Goal: Information Seeking & Learning: Check status

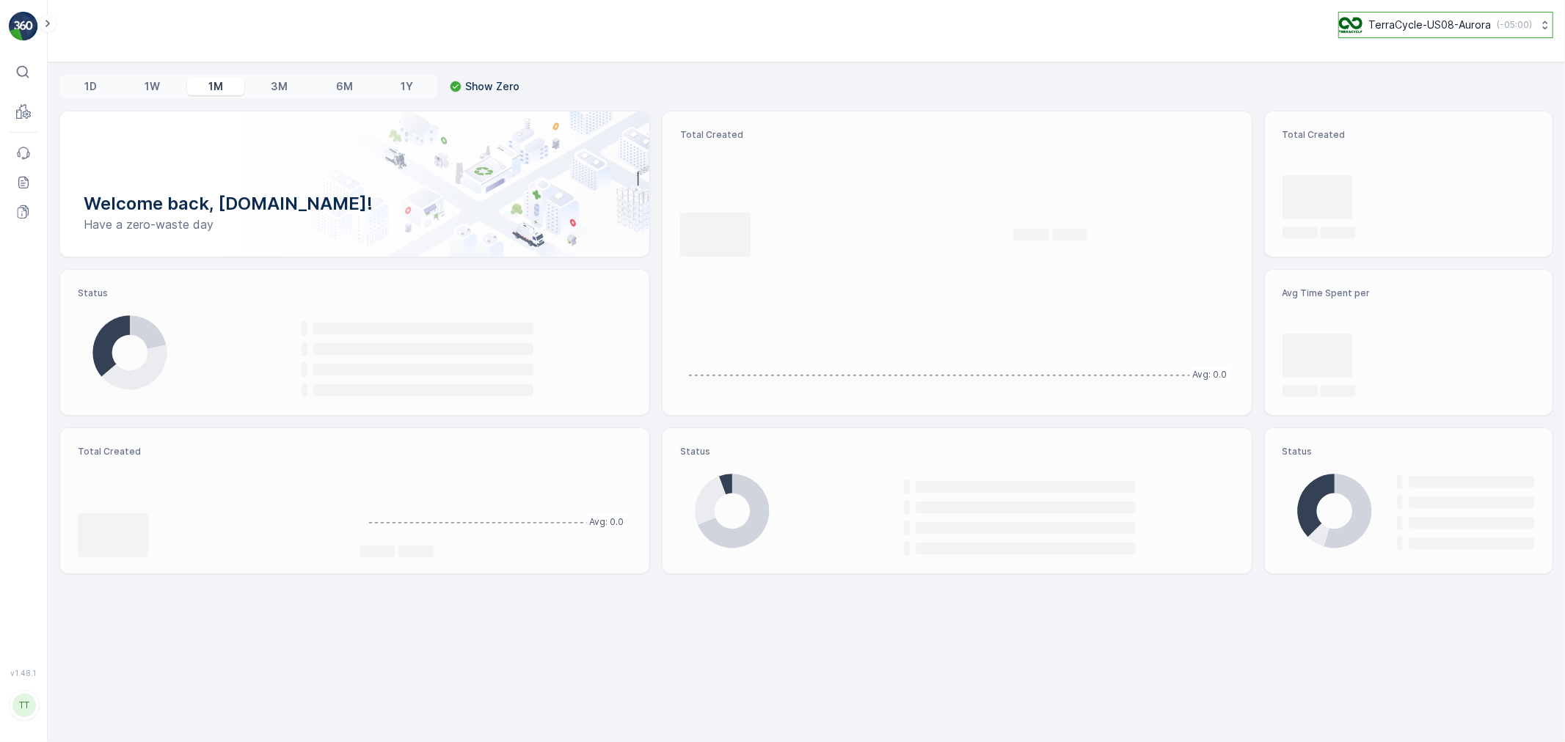
click at [1394, 26] on p "TerraCycle-US08-Aurora" at bounding box center [1429, 25] width 123 height 15
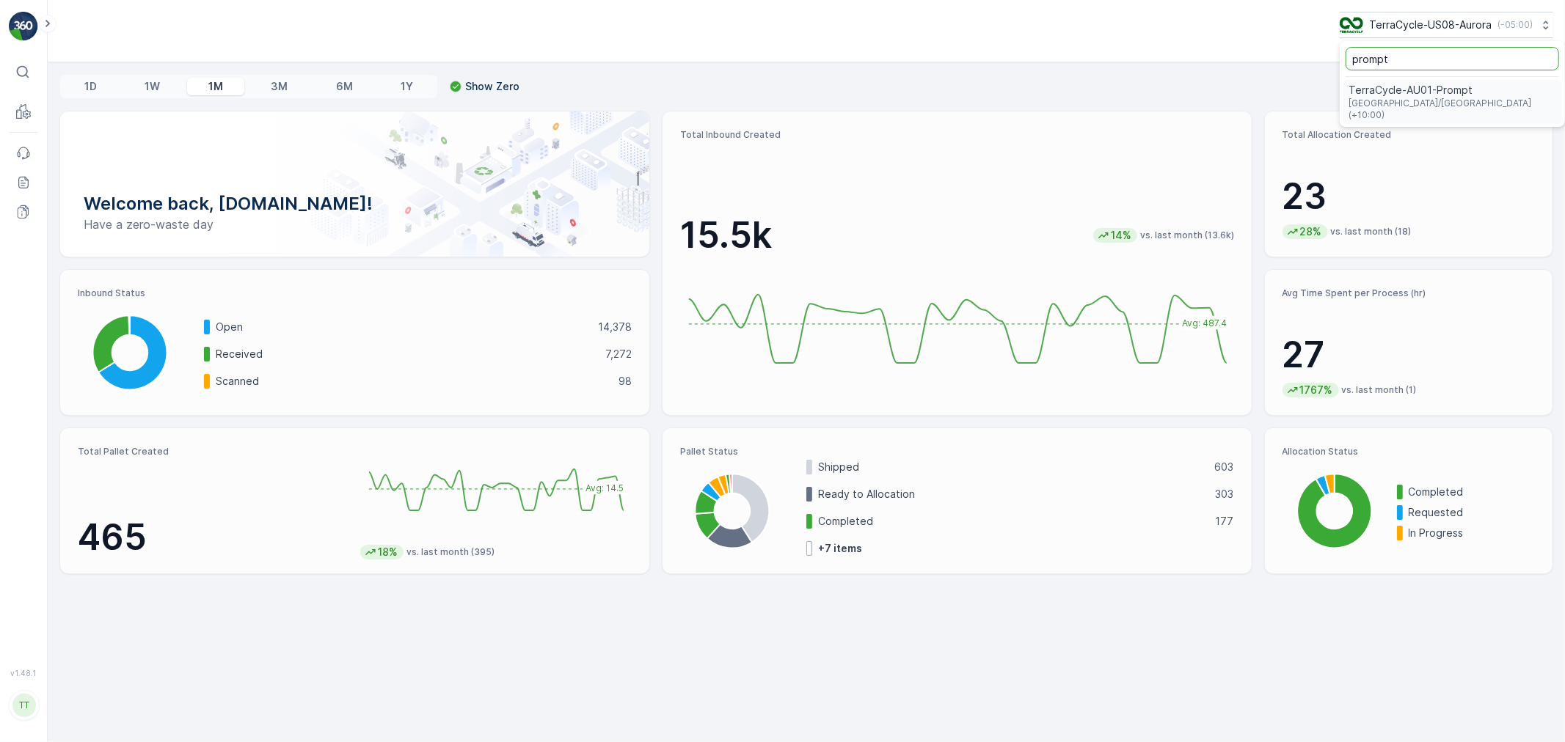
type input "prompt"
click at [1398, 85] on span "TerraCycle-AU01-Prompt" at bounding box center [1452, 90] width 208 height 15
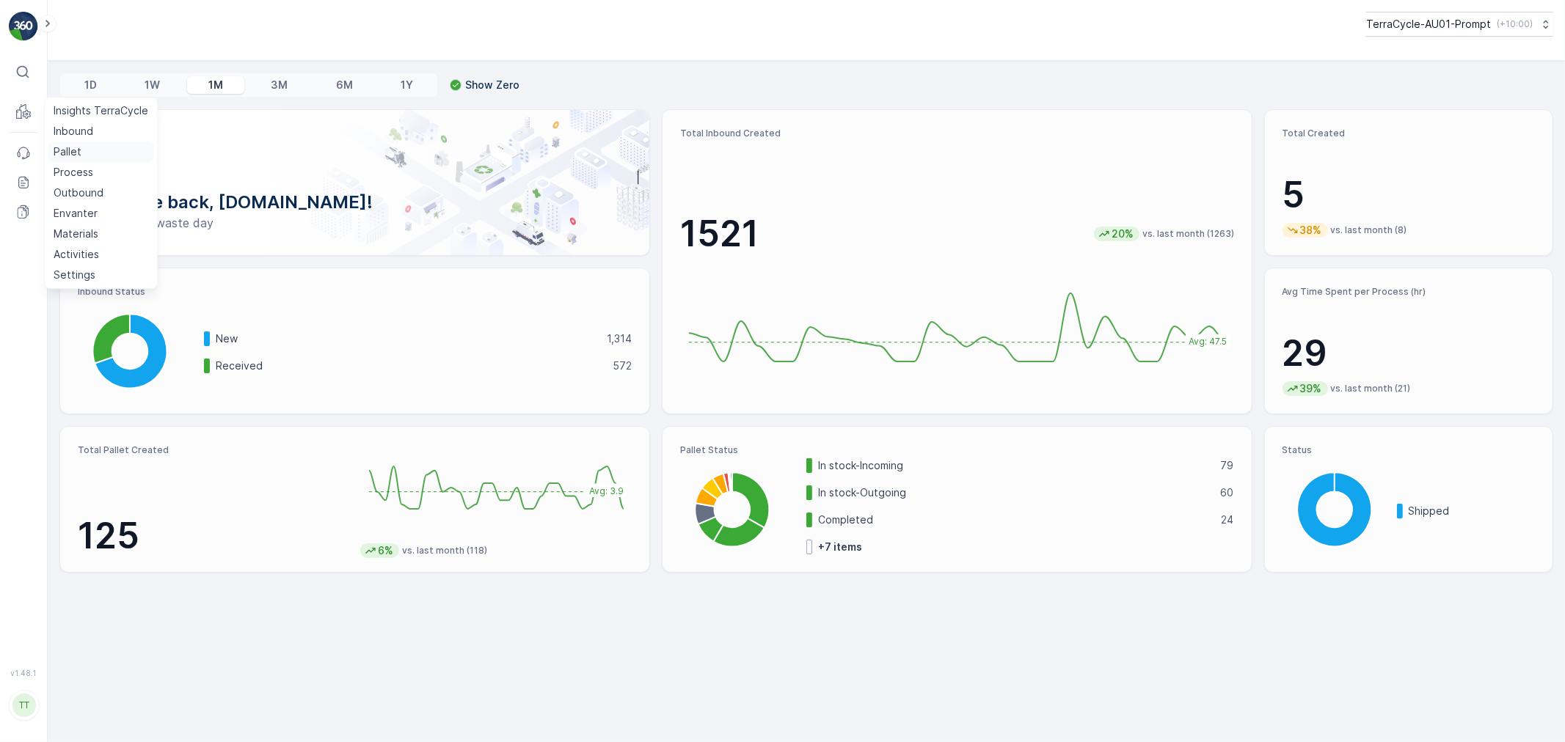
click at [60, 150] on p "Pallet" at bounding box center [68, 152] width 28 height 15
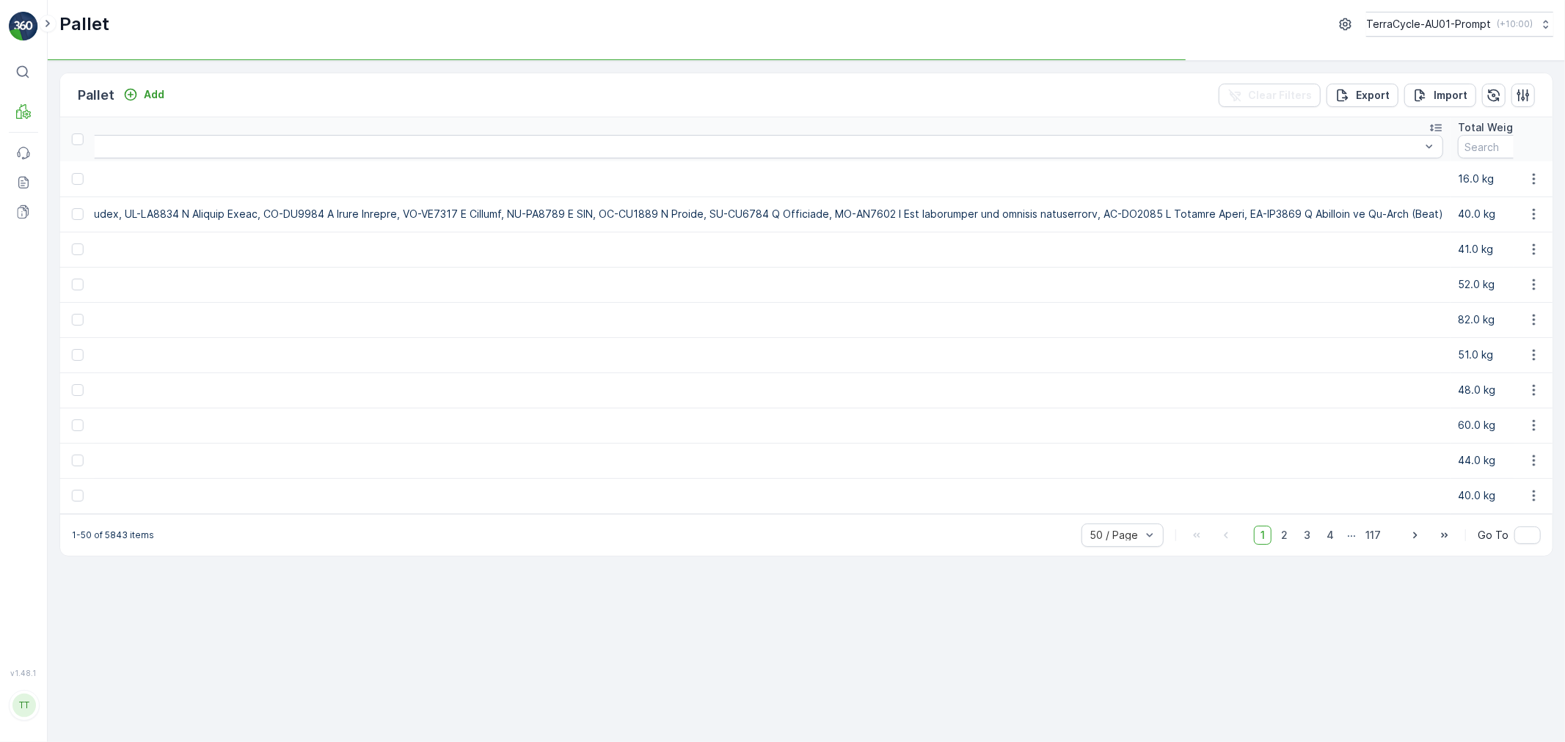
scroll to position [0, 5811]
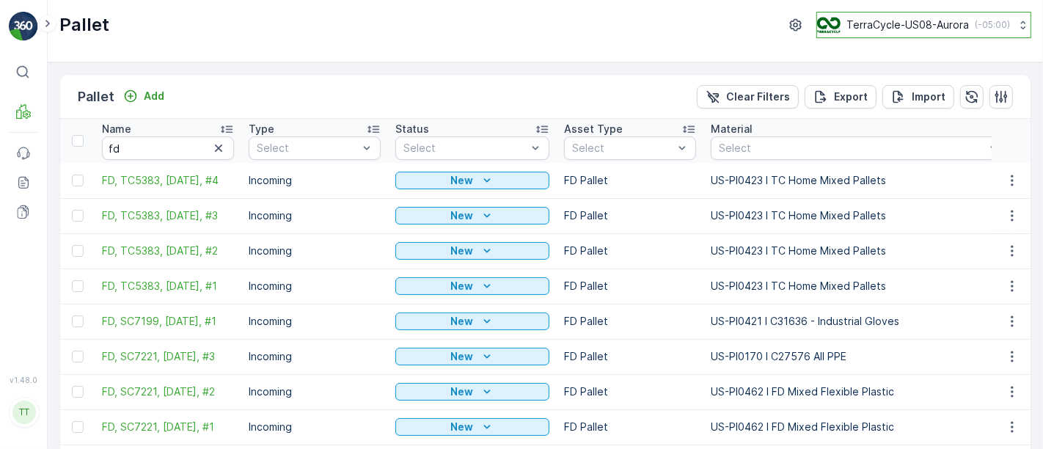
click at [863, 21] on p "TerraCycle-US08-Aurora" at bounding box center [908, 25] width 123 height 15
type input "t"
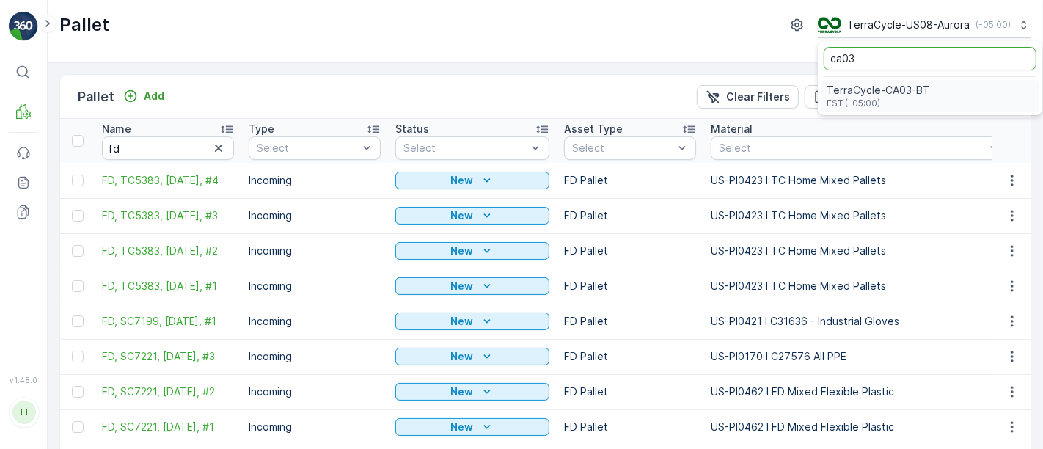
type input "ca03"
click at [872, 83] on span "TerraCycle-CA03-BT" at bounding box center [878, 90] width 103 height 15
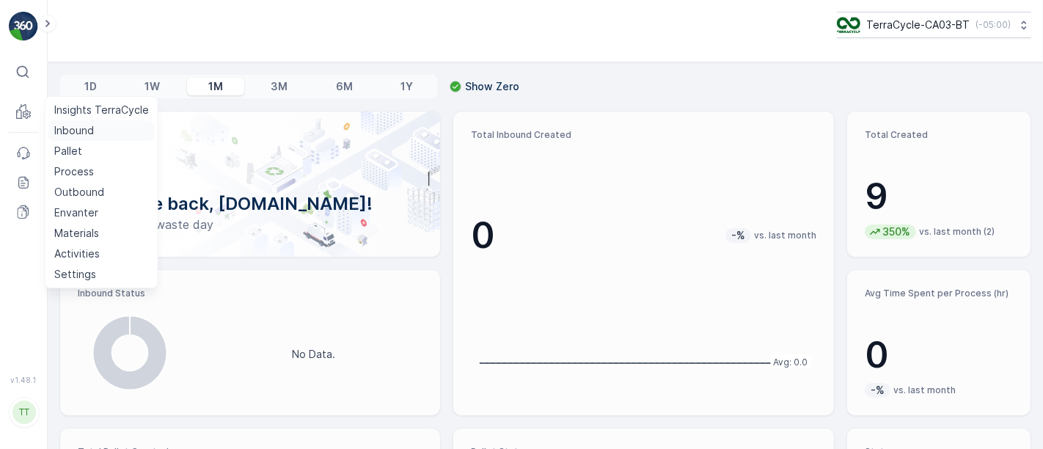
click at [74, 131] on p "Inbound" at bounding box center [74, 130] width 40 height 15
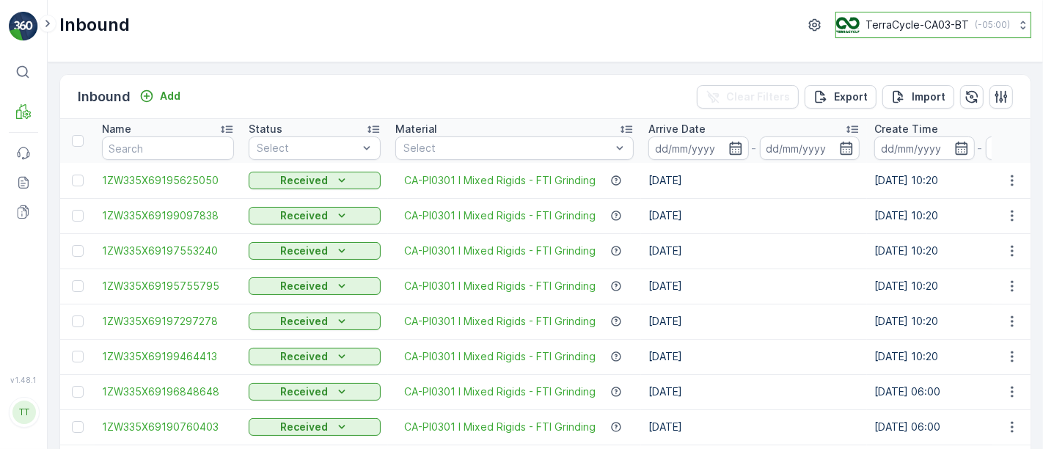
click at [918, 29] on p "TerraCycle-CA03-BT" at bounding box center [917, 25] width 103 height 15
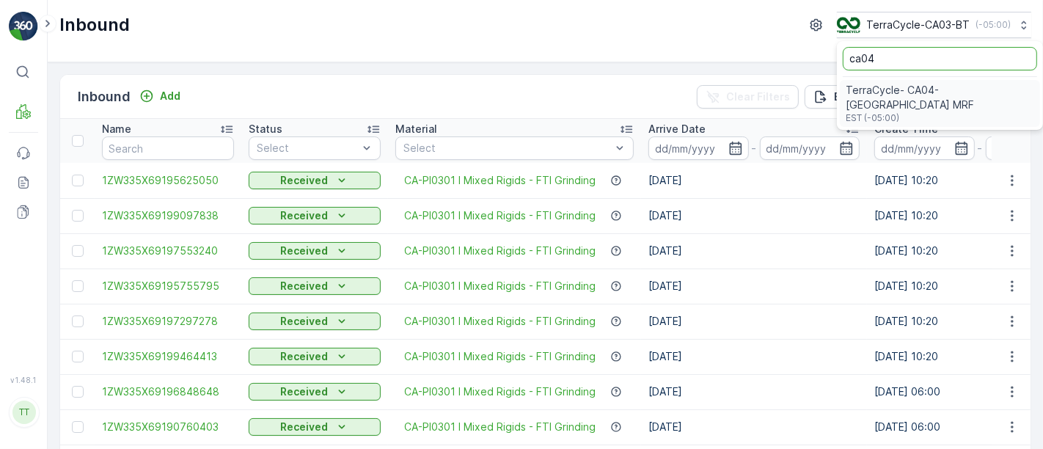
type input "ca04"
click at [929, 93] on span "TerraCycle- CA04-Canada MRF" at bounding box center [940, 97] width 189 height 29
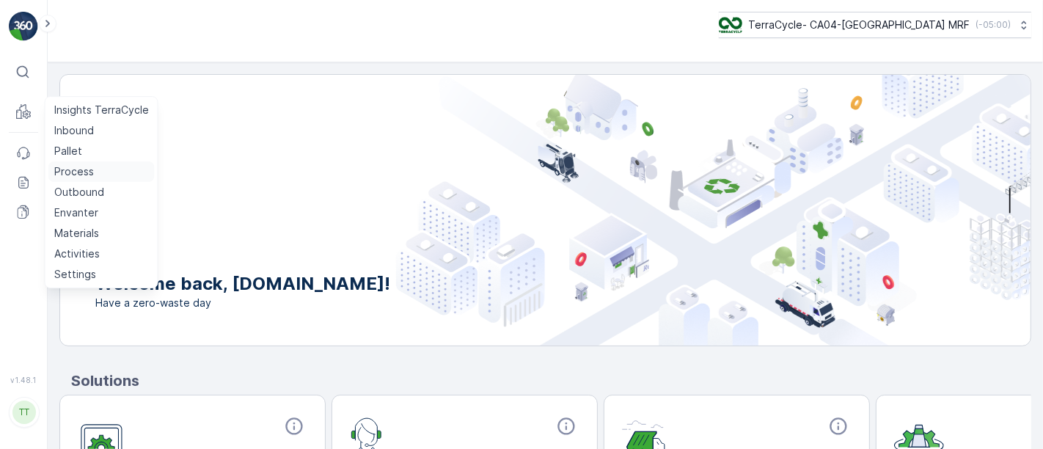
click at [82, 170] on p "Process" at bounding box center [74, 171] width 40 height 15
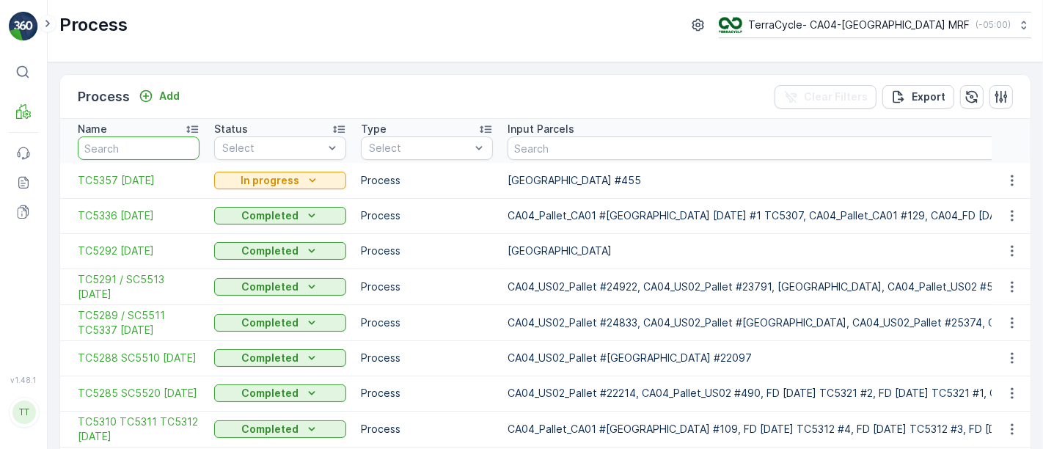
click at [145, 150] on input "text" at bounding box center [139, 147] width 122 height 23
type input "5274"
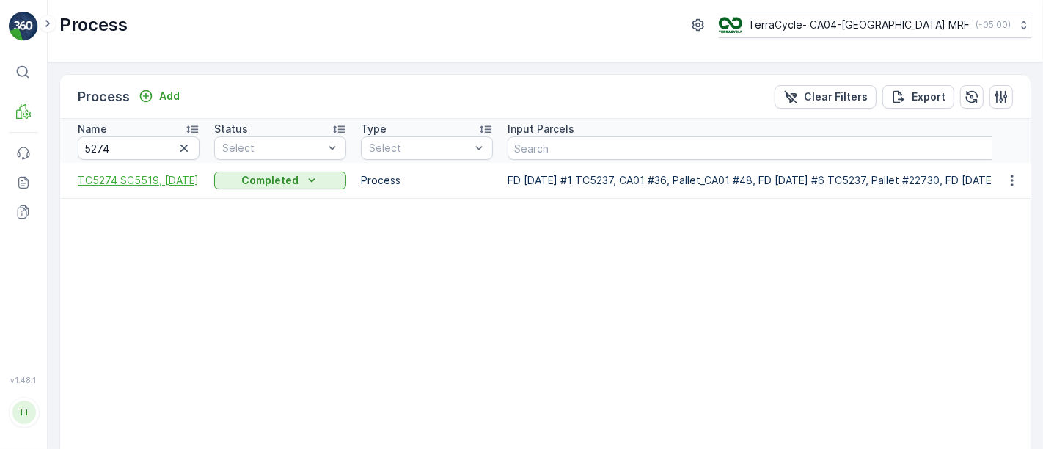
click at [146, 181] on span "TC5274 SC5519, 3/5/25" at bounding box center [139, 180] width 122 height 15
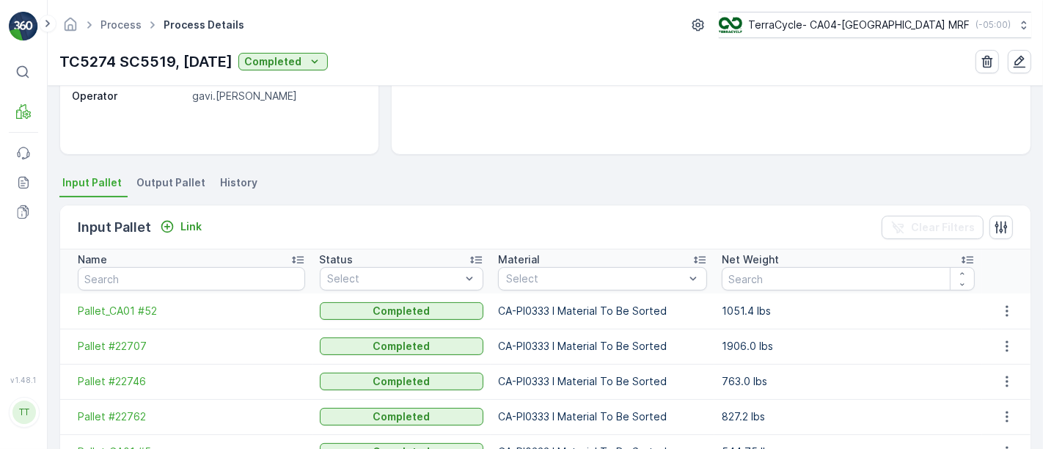
scroll to position [244, 0]
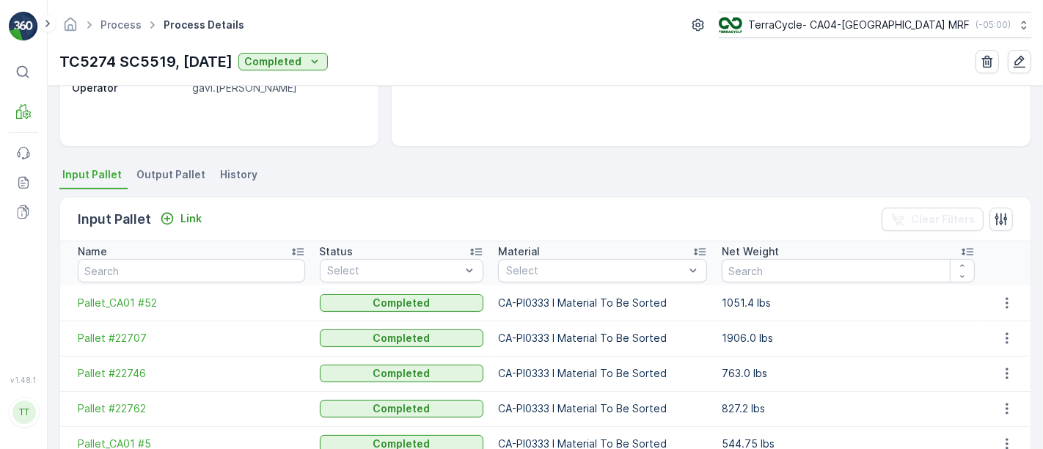
click at [171, 172] on span "Output Pallet" at bounding box center [170, 174] width 69 height 15
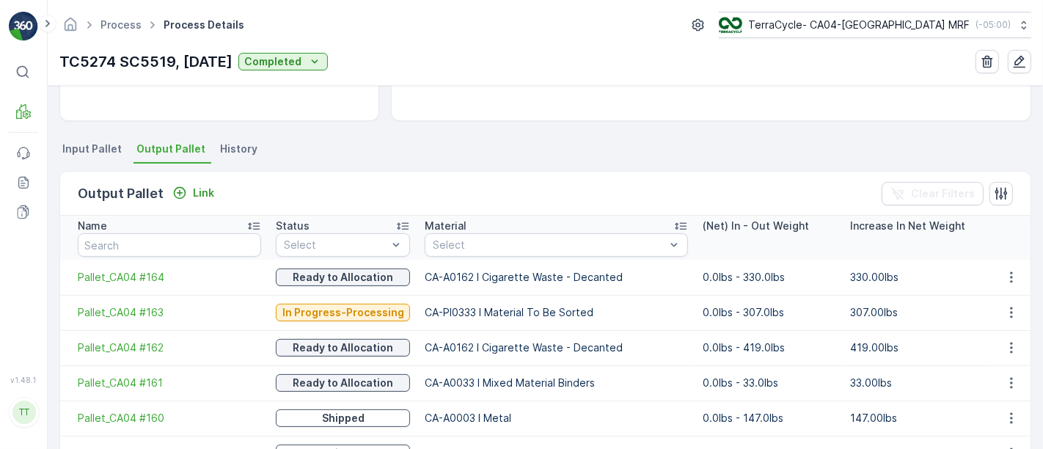
scroll to position [244, 0]
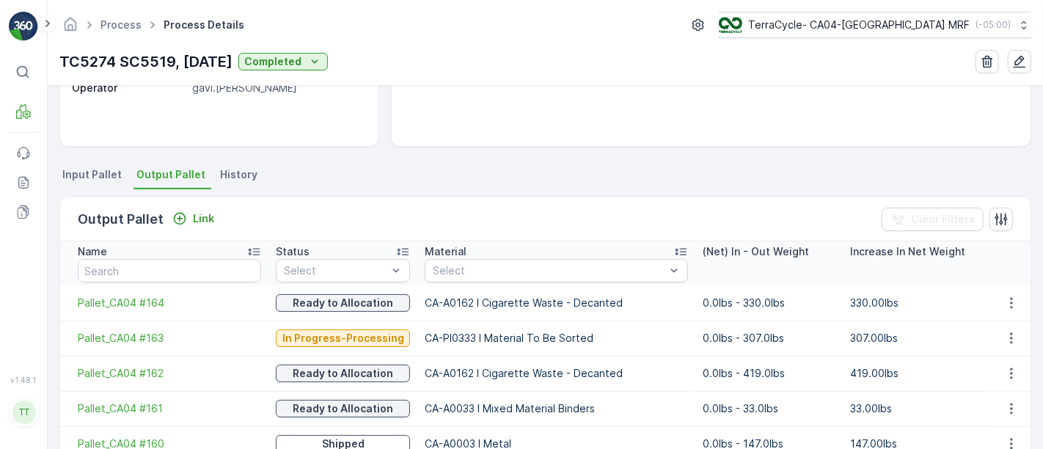
click at [94, 170] on span "Input Pallet" at bounding box center [91, 174] width 59 height 15
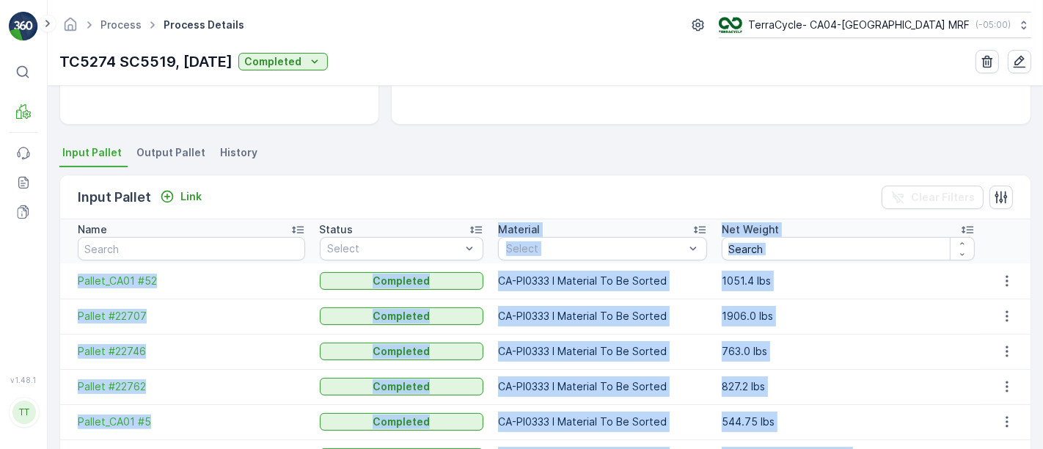
scroll to position [235, 0]
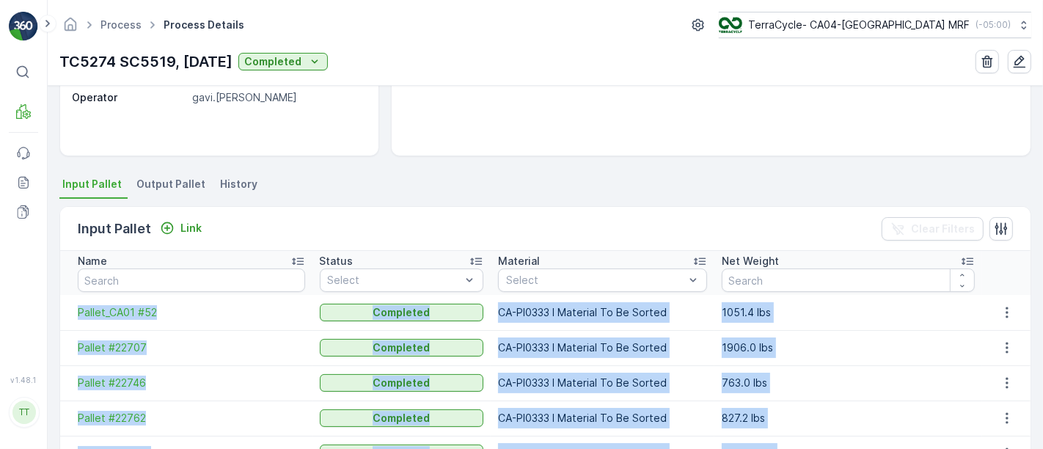
drag, startPoint x: 804, startPoint y: 368, endPoint x: 62, endPoint y: 311, distance: 743.9
copy tbody "Pallet_CA01 #52 Completed CA-PI0333 I Material To Be Sorted 1051.4 lbs Pallet #…"
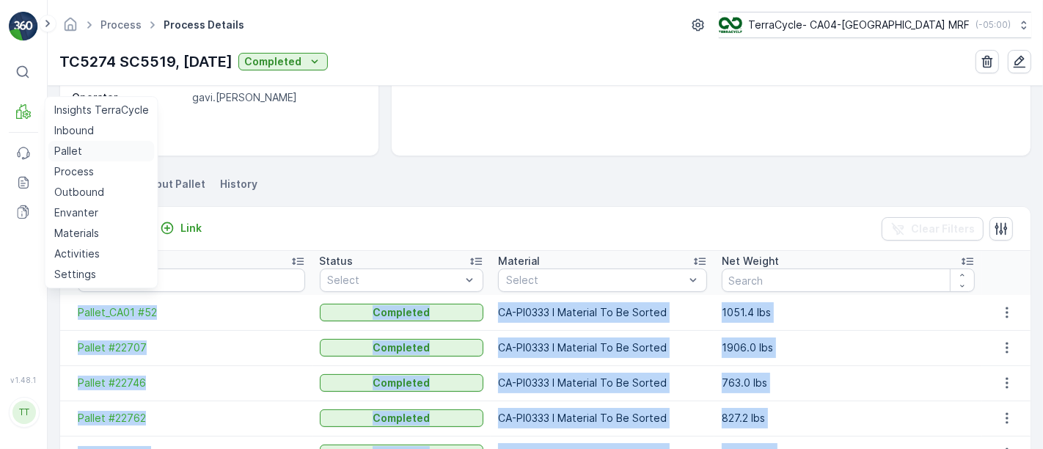
click at [65, 152] on p "Pallet" at bounding box center [68, 151] width 28 height 15
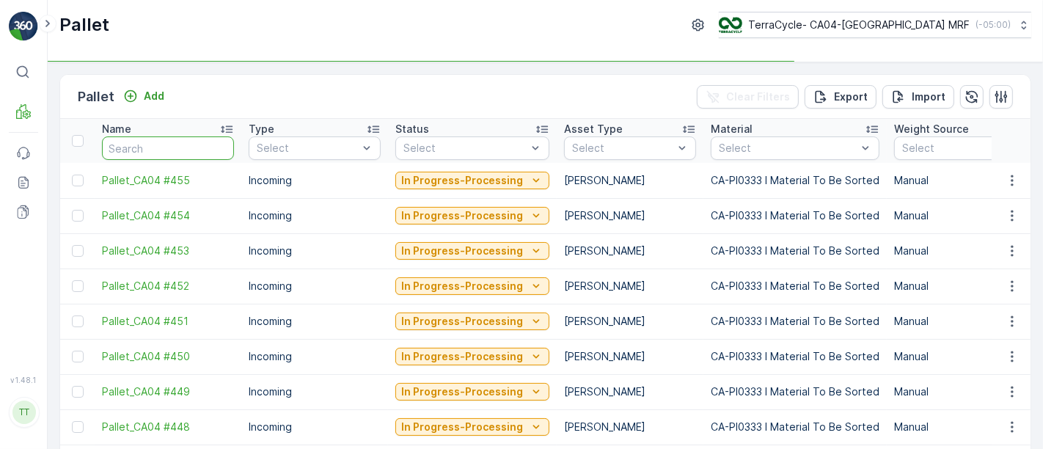
click at [180, 150] on input "text" at bounding box center [168, 147] width 132 height 23
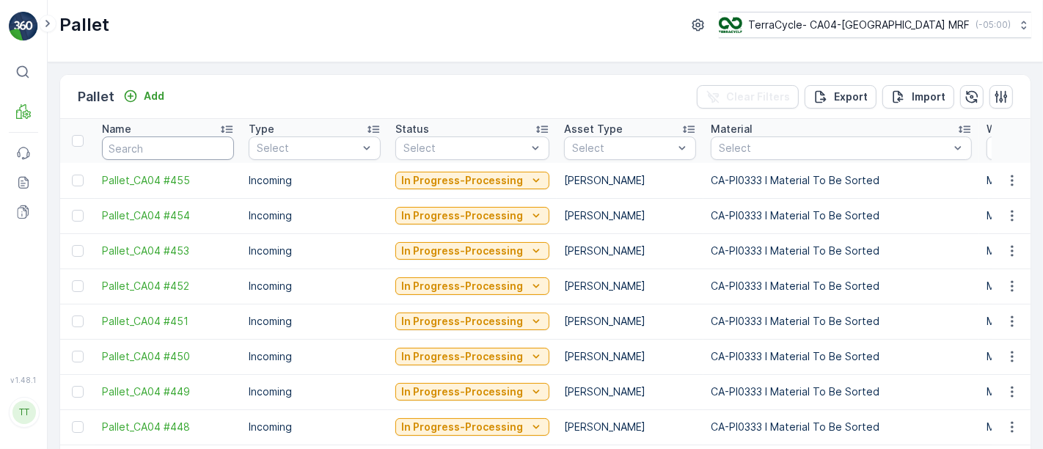
click at [180, 150] on input "text" at bounding box center [168, 147] width 132 height 23
paste input "Pallet #24600"
type input "Pallet #24600"
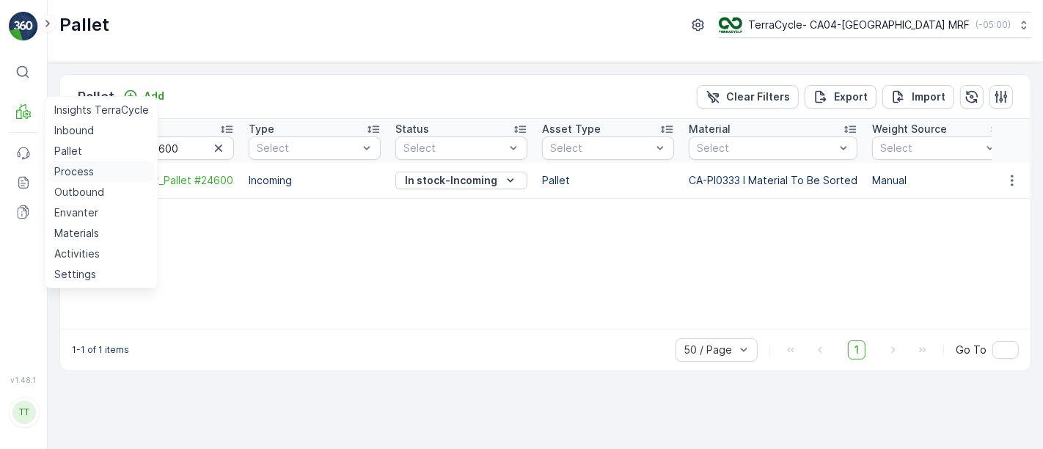
click at [78, 178] on p "Process" at bounding box center [74, 171] width 40 height 15
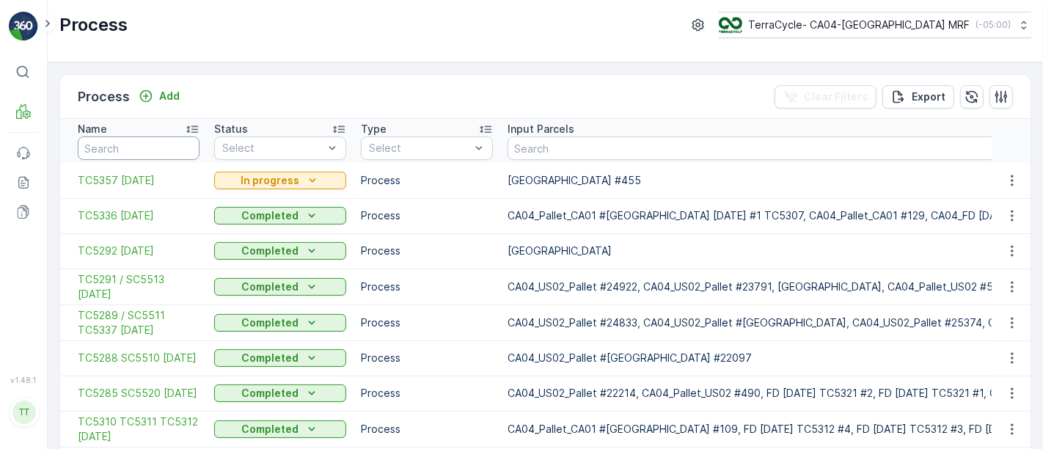
click at [133, 147] on input "text" at bounding box center [139, 147] width 122 height 23
type input "5274"
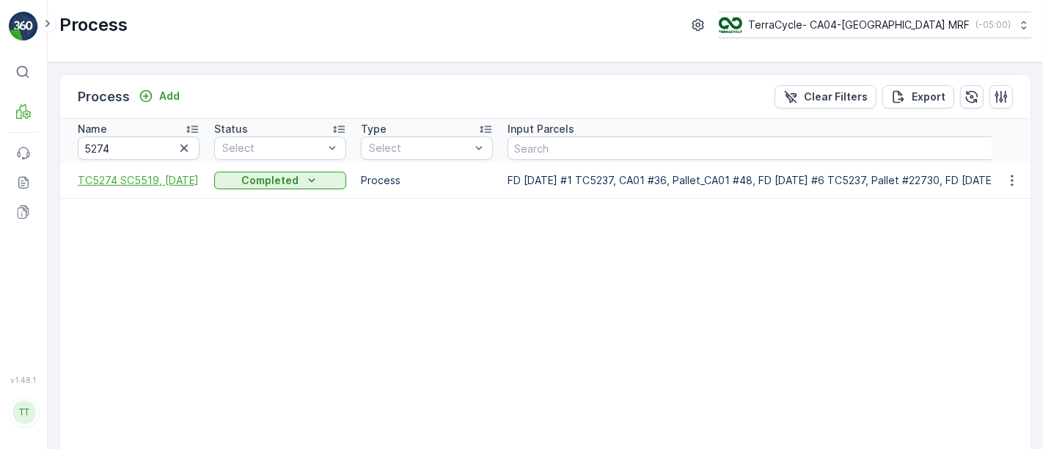
click at [142, 183] on span "TC5274 SC5519, 3/5/25" at bounding box center [139, 180] width 122 height 15
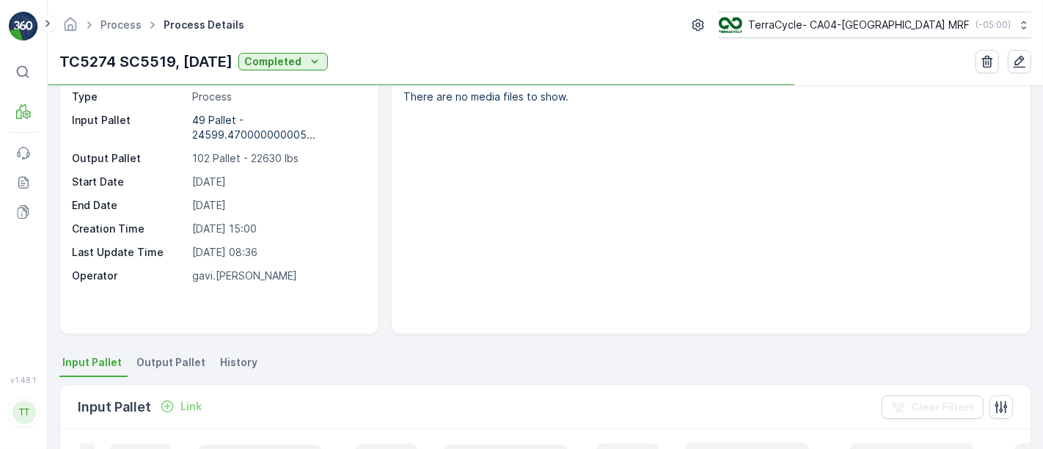
scroll to position [81, 0]
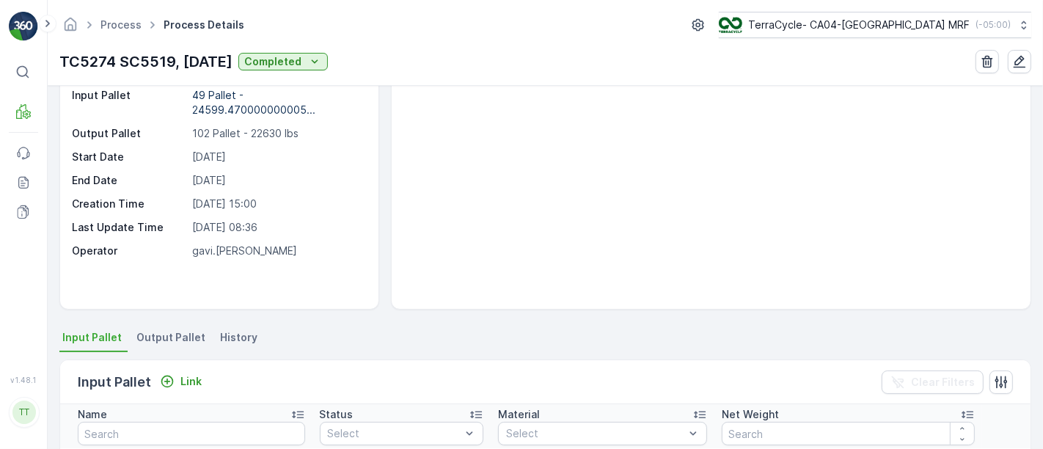
click at [161, 335] on span "Output Pallet" at bounding box center [170, 337] width 69 height 15
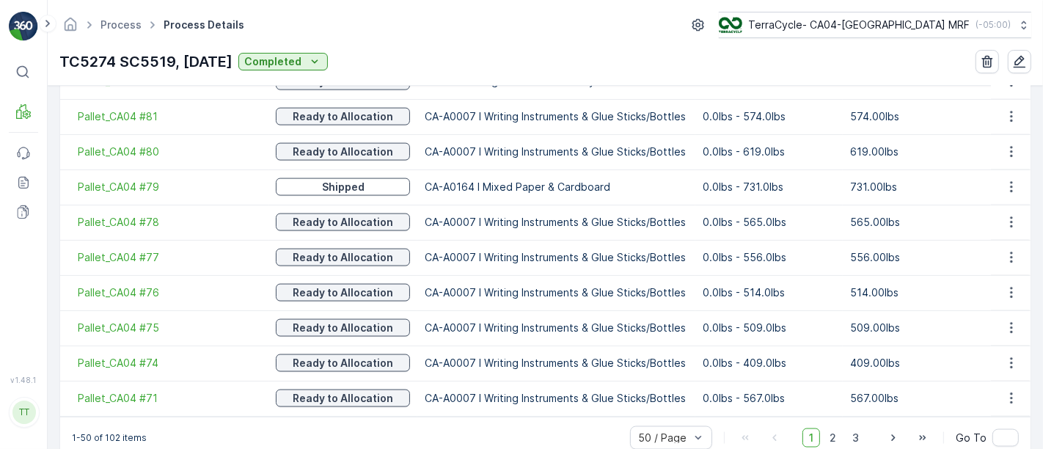
scroll to position [1901, 0]
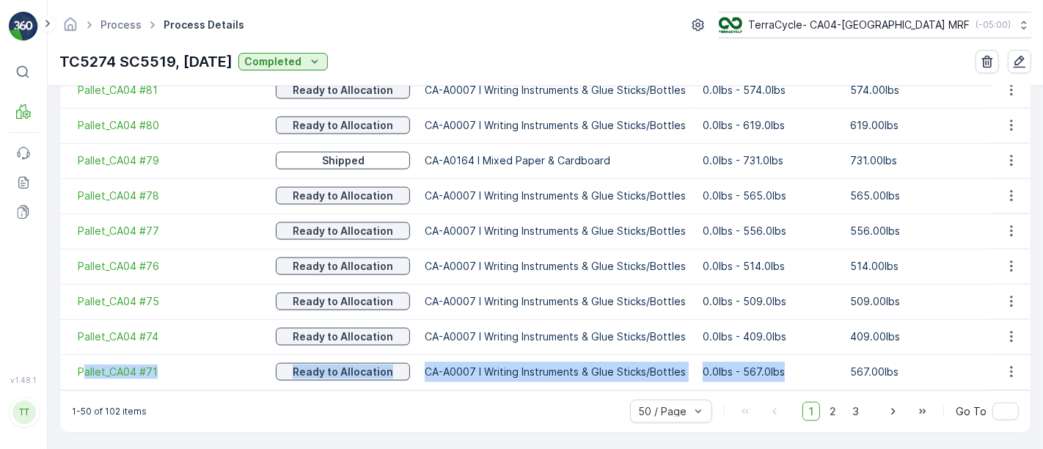
drag, startPoint x: 776, startPoint y: 370, endPoint x: 81, endPoint y: 357, distance: 694.8
click at [81, 357] on tr "Pallet_CA04 #71 Ready to Allocation CA-A0007 I Writing Instruments & Glue Stick…" at bounding box center [545, 371] width 971 height 35
click at [809, 378] on td "0.0lbs - 567.0lbs" at bounding box center [768, 371] width 147 height 35
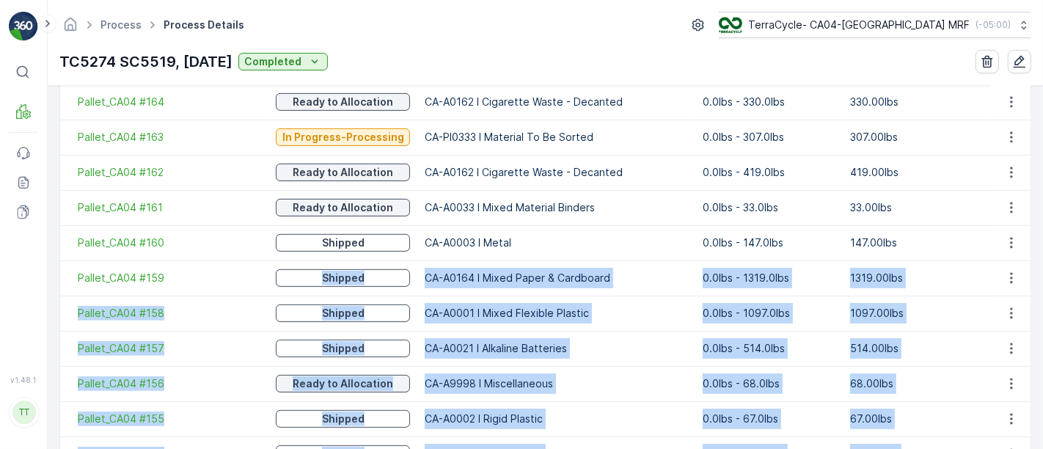
scroll to position [352, 0]
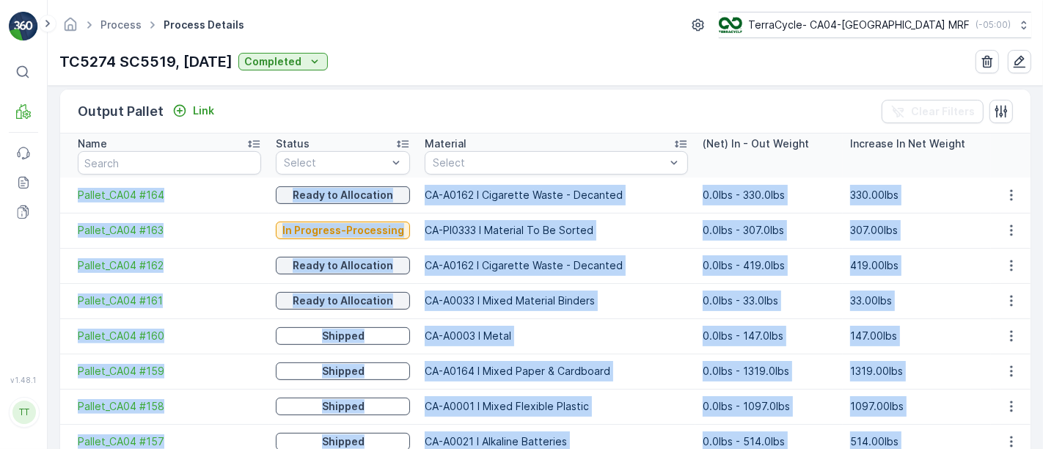
drag, startPoint x: 792, startPoint y: 378, endPoint x: 76, endPoint y: 196, distance: 739.4
copy tbody "Pallet_CA04 #164 Ready to Allocation CA-A0162 I Cigarette Waste - Decanted 0.0l…"
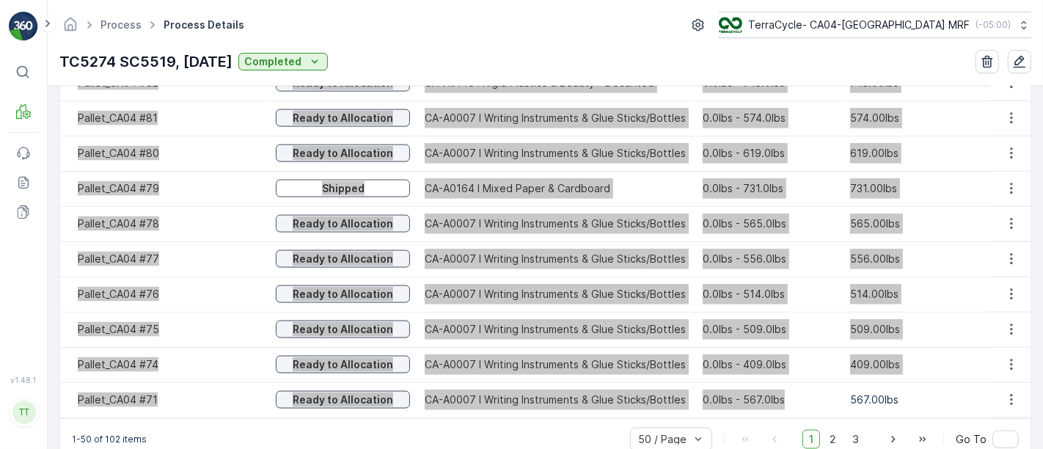
scroll to position [1901, 0]
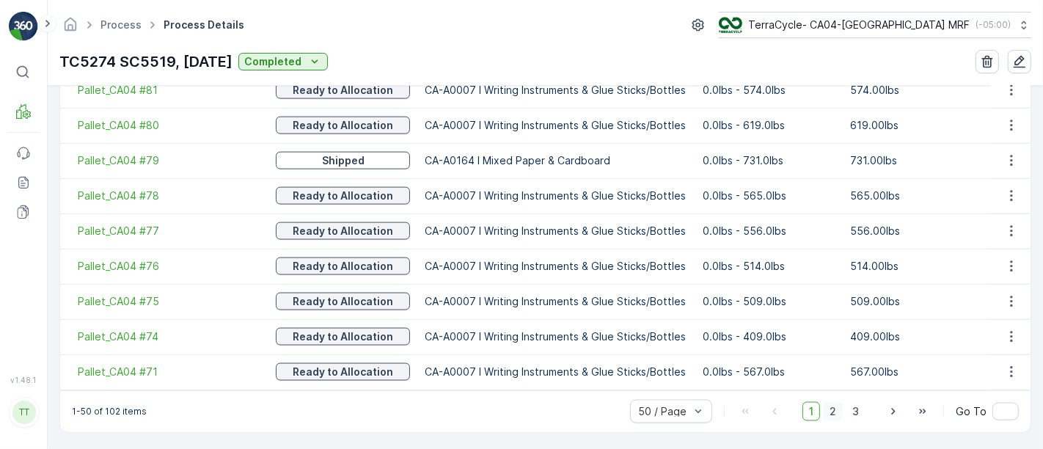
click at [830, 412] on span "2" at bounding box center [833, 411] width 20 height 19
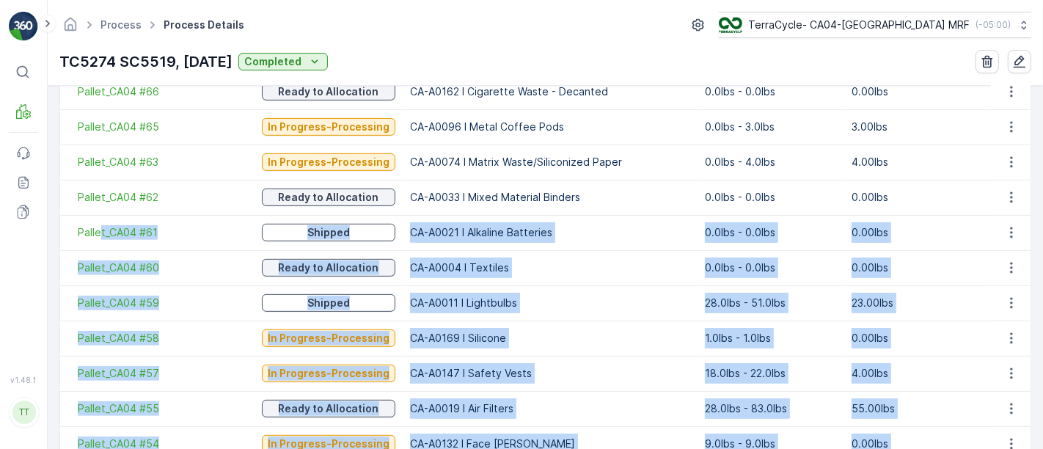
scroll to position [352, 0]
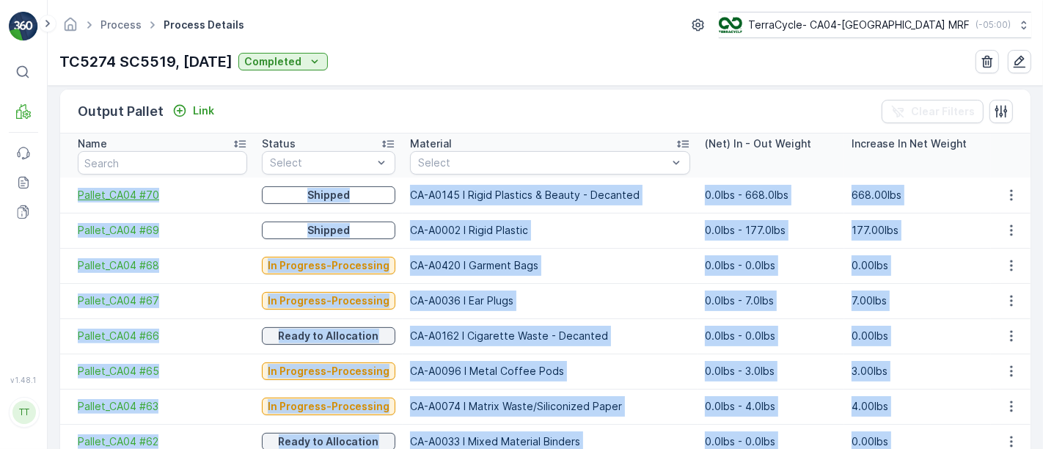
drag, startPoint x: 913, startPoint y: 372, endPoint x: 77, endPoint y: 190, distance: 855.8
copy tbody "Pallet_CA04 #70 Shipped CA-A0145 I Rigid Plastics & Beauty - Decanted 0.0lbs - …"
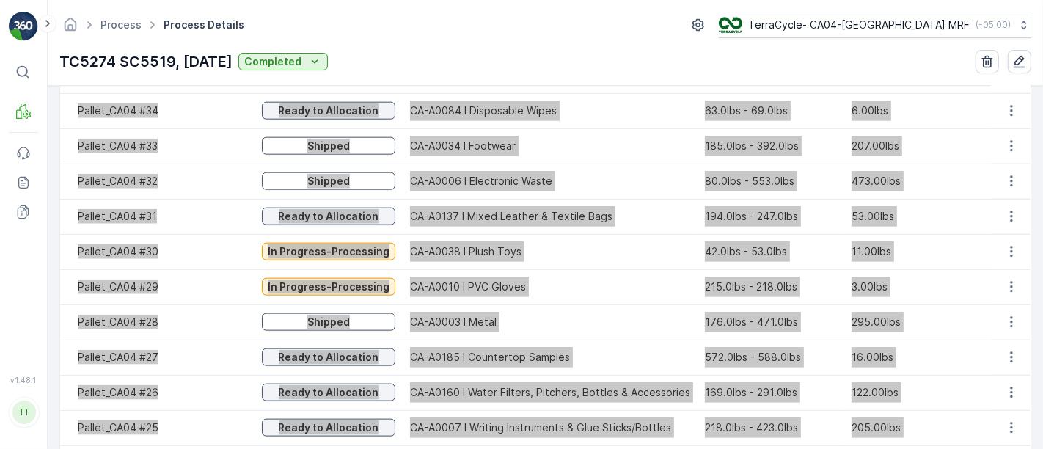
scroll to position [1901, 0]
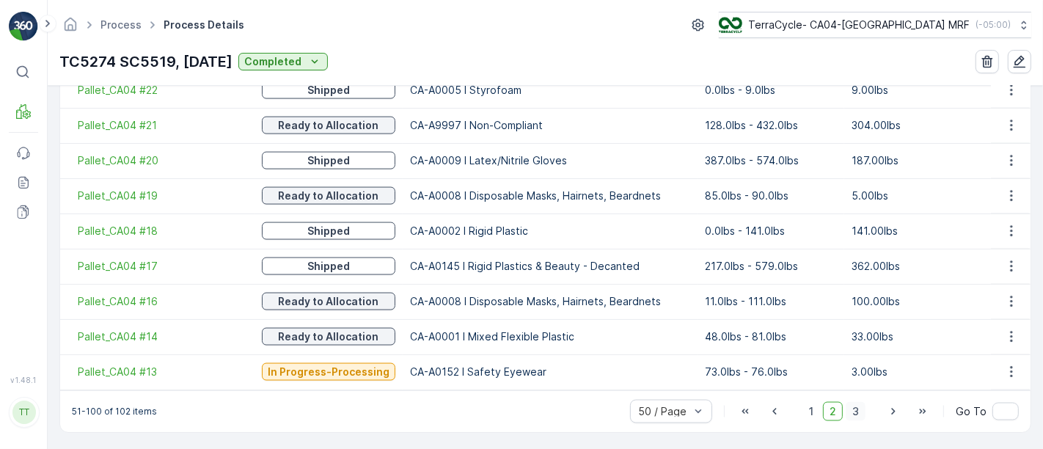
click at [851, 409] on span "3" at bounding box center [856, 411] width 20 height 19
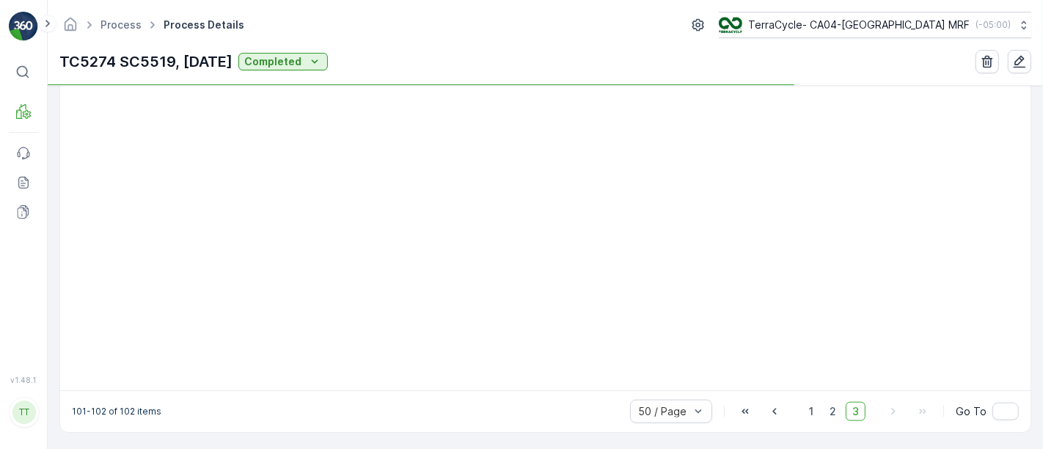
scroll to position [305, 0]
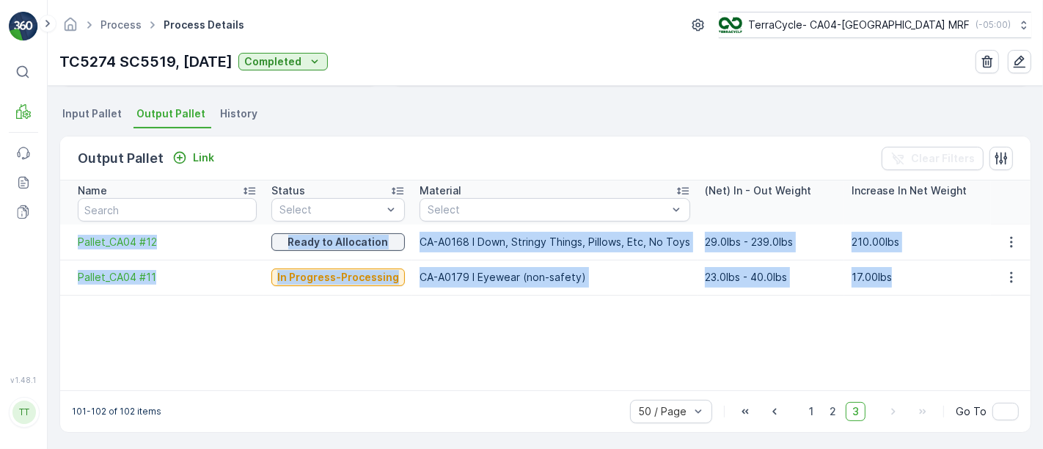
drag, startPoint x: 896, startPoint y: 279, endPoint x: 73, endPoint y: 240, distance: 823.3
click at [73, 240] on tbody "Pallet_CA04 #12 Ready to Allocation CA-A0168 I Down, Stringy Things, Pillows, E…" at bounding box center [545, 259] width 971 height 70
copy tbody "Pallet_CA04 #12 Ready to Allocation CA-A0168 I Down, Stringy Things, Pillows, E…"
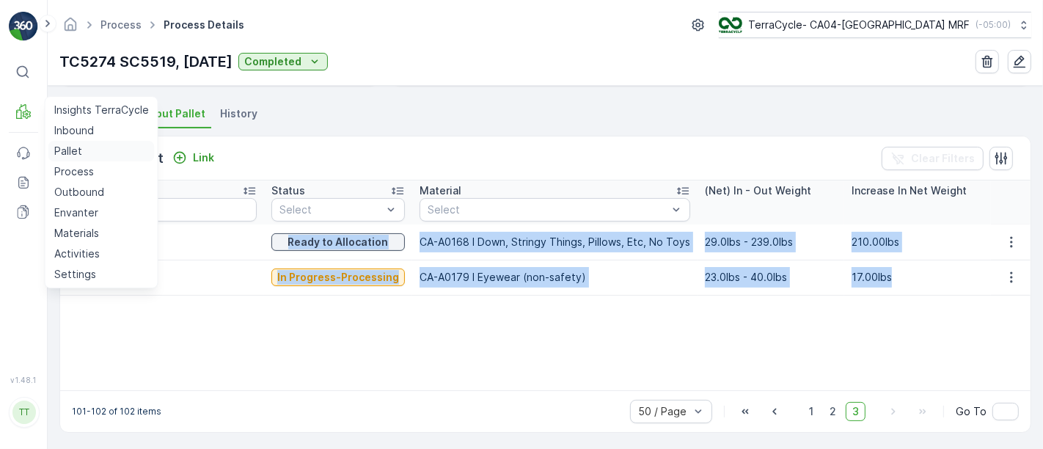
click at [60, 151] on p "Pallet" at bounding box center [68, 151] width 28 height 15
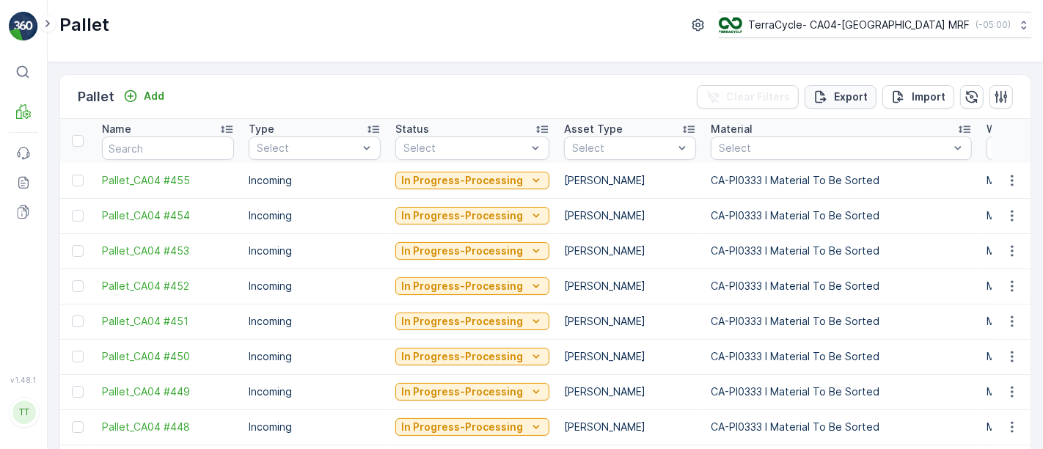
click at [844, 93] on p "Export" at bounding box center [851, 96] width 34 height 15
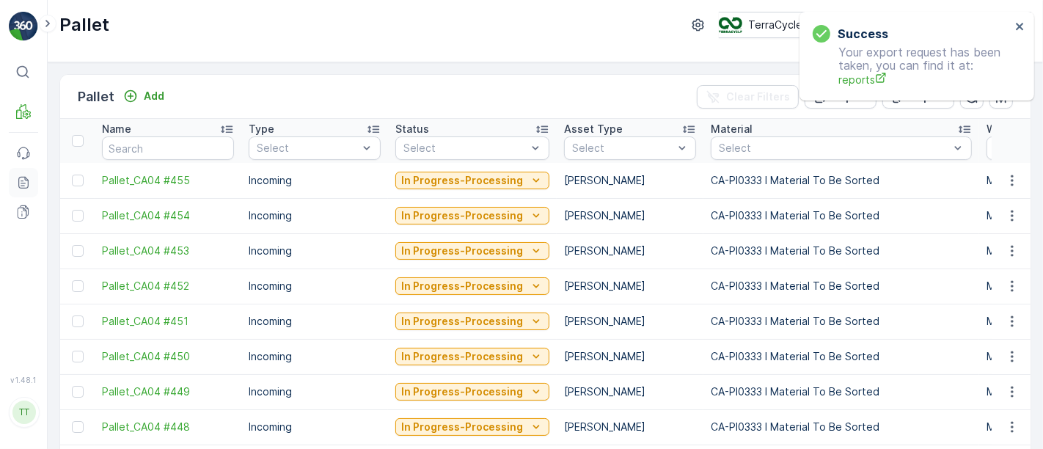
click at [25, 180] on icon at bounding box center [23, 182] width 15 height 15
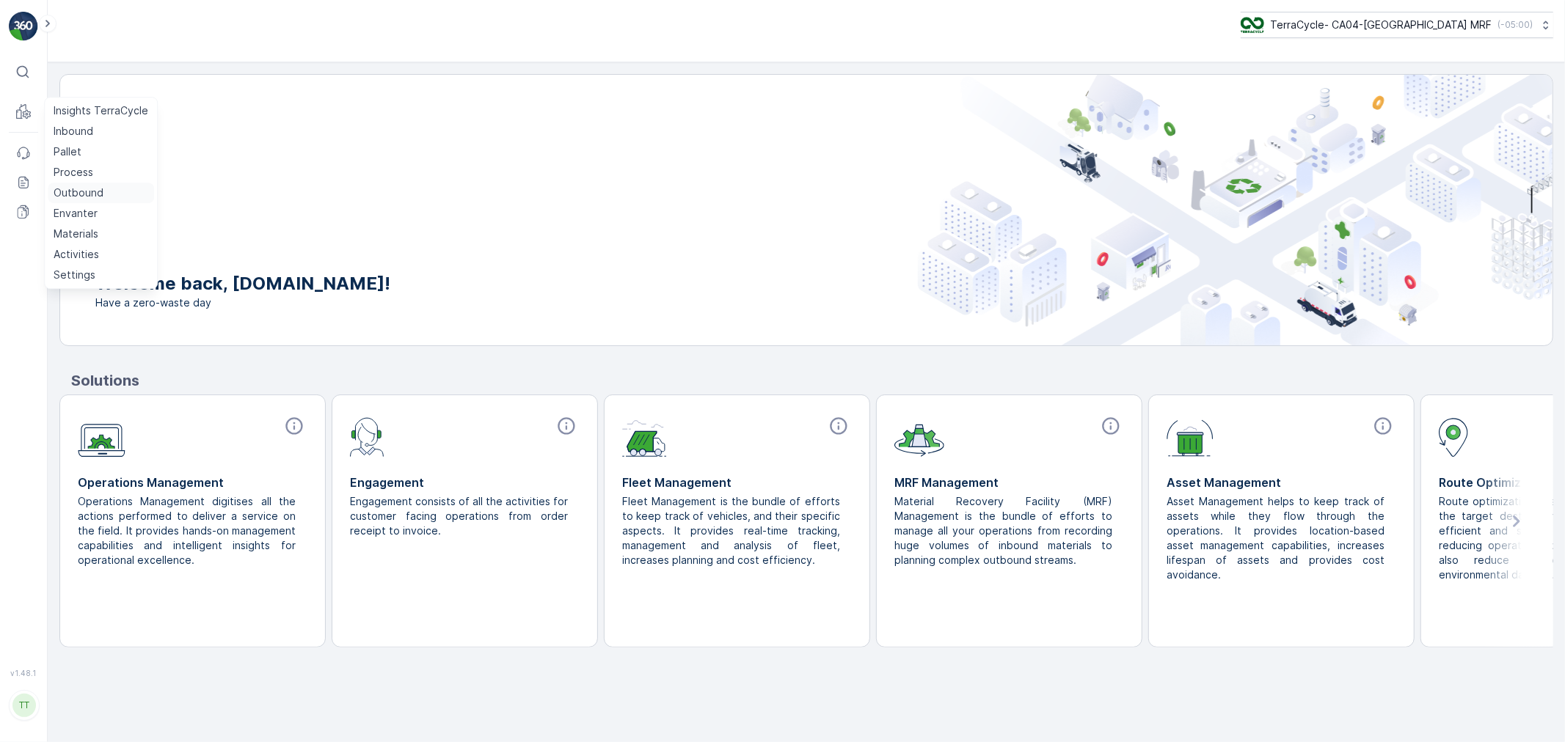
click at [89, 191] on p "Outbound" at bounding box center [79, 193] width 50 height 15
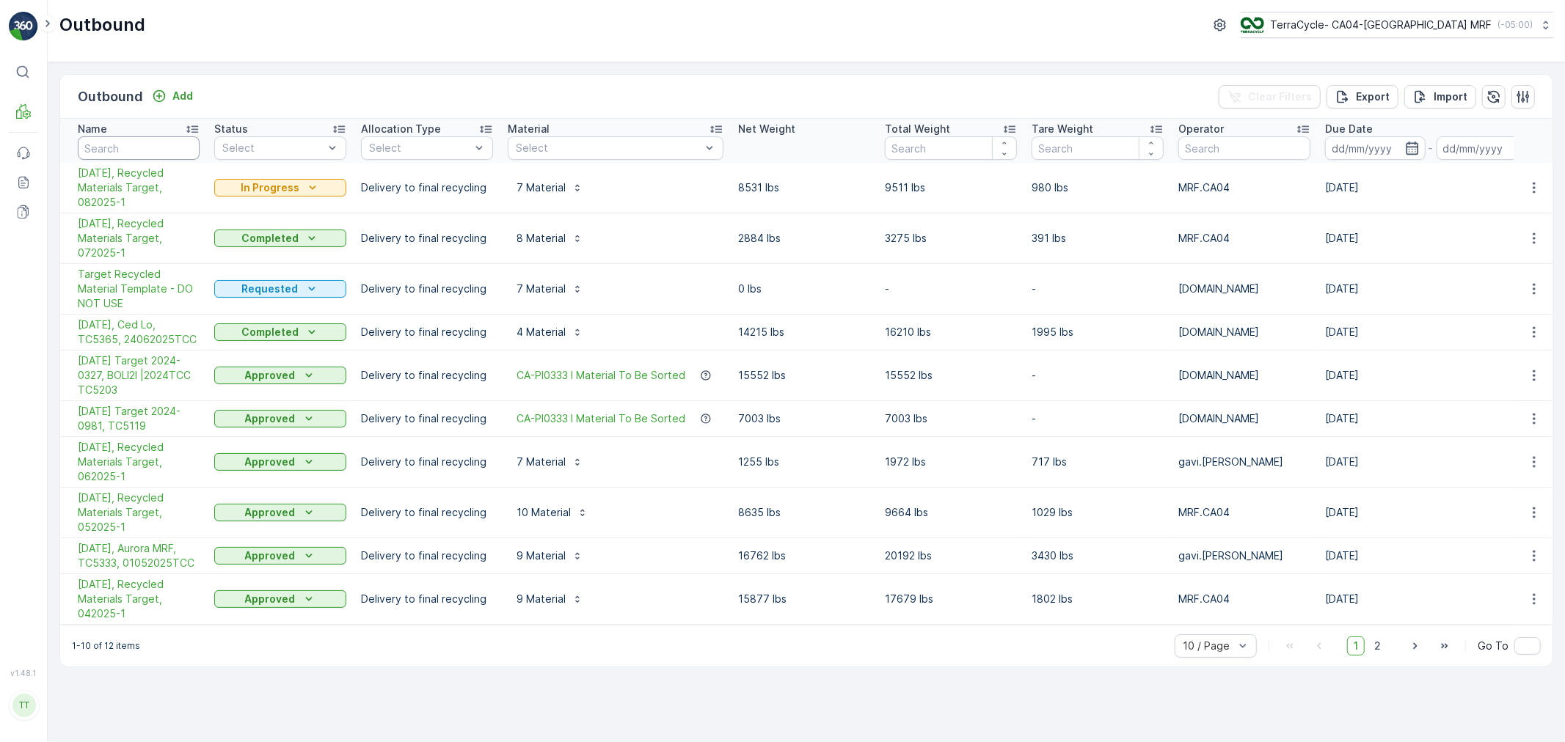
click at [105, 143] on input "text" at bounding box center [139, 147] width 122 height 23
paste input "[DATE], Target Recycling, TC5274, 021820254TC"
type input "[DATE], Target Recycling, TC5274, 021820254TC"
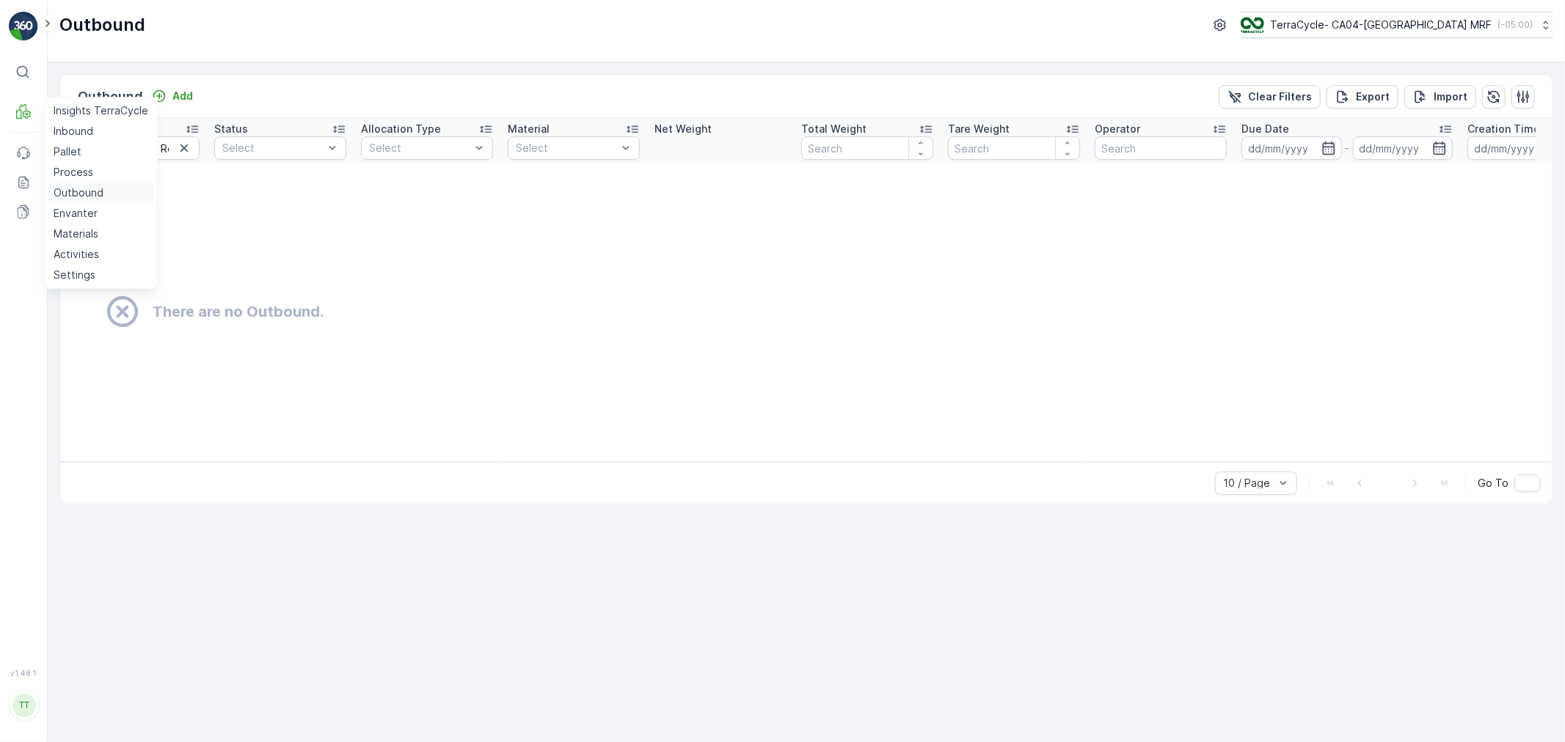
click at [69, 195] on p "Outbound" at bounding box center [79, 193] width 50 height 15
click at [1354, 33] on button "TerraCycle- CA04-Canada MRF ( -05:00 )" at bounding box center [1396, 25] width 314 height 26
type input "cyb"
click at [1375, 87] on span "TerraCycle-US02 - Cyber Crunch" at bounding box center [1330, 90] width 163 height 15
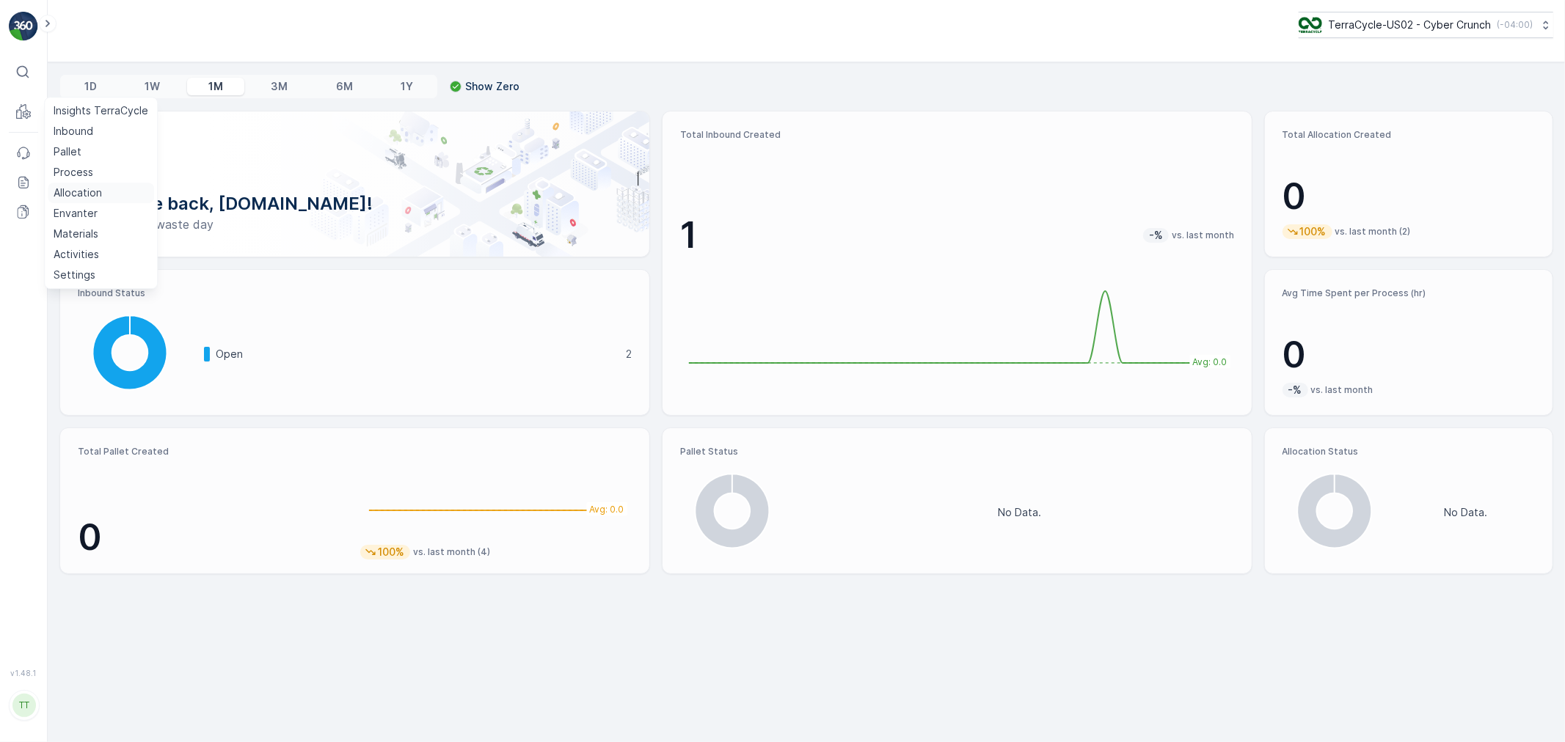
click at [88, 192] on p "Allocation" at bounding box center [78, 193] width 48 height 15
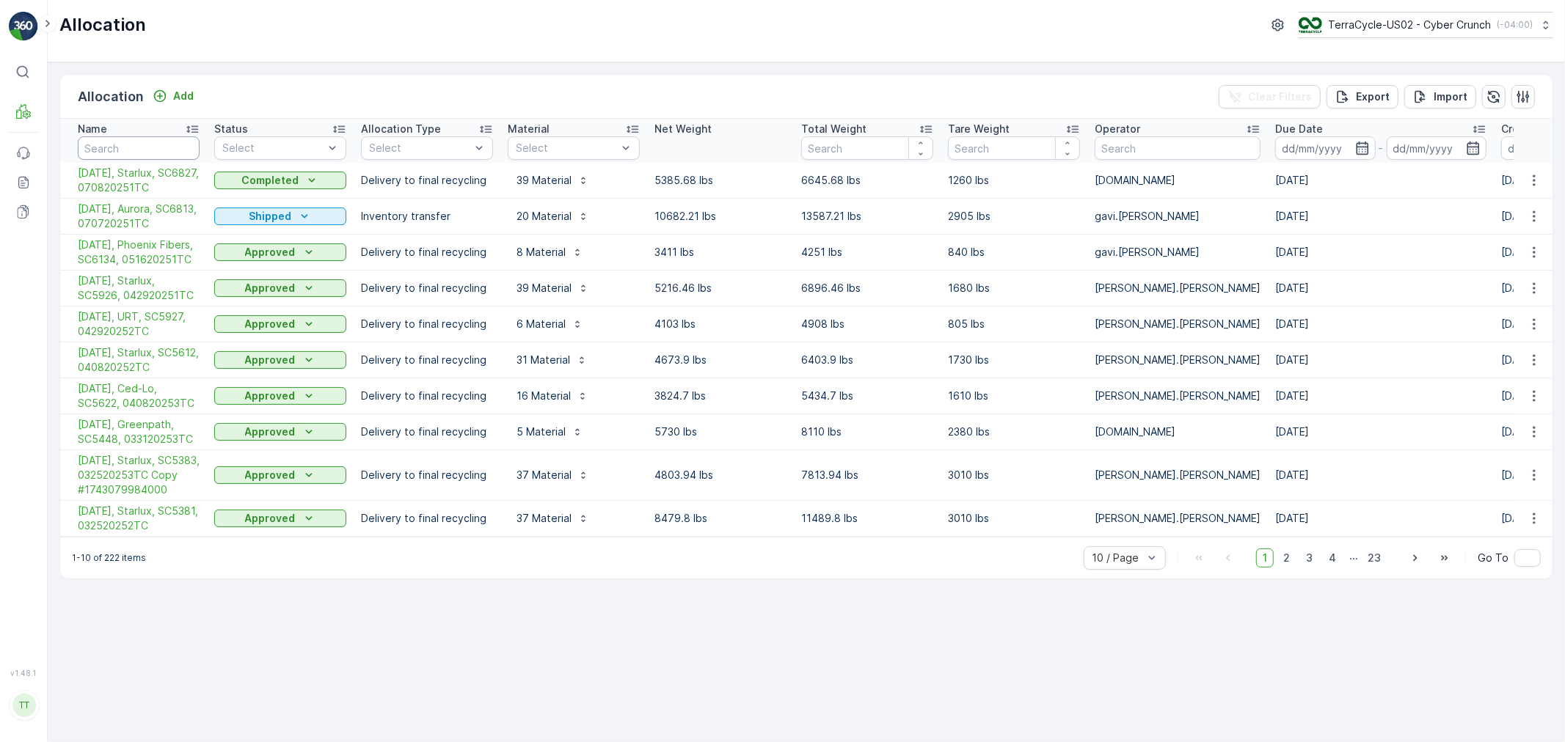
click at [117, 142] on input "text" at bounding box center [139, 147] width 122 height 23
paste input "[DATE], Target Recycling, TC5274, 021820254TC"
type input "[DATE], Target Recycling, TC5274, 021820254TC"
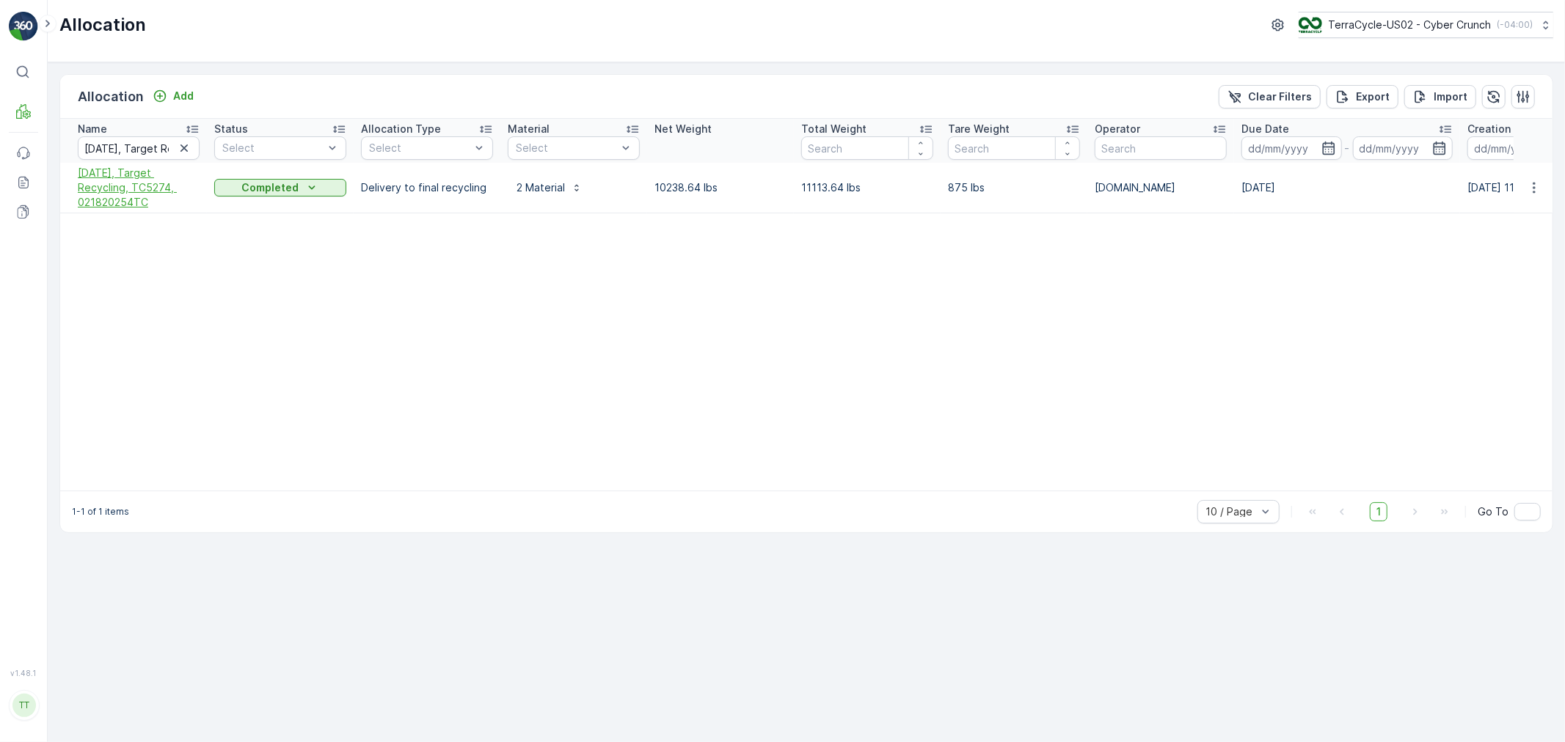
click at [118, 177] on span "[DATE], Target Recycling, TC5274, 021820254TC" at bounding box center [139, 188] width 122 height 44
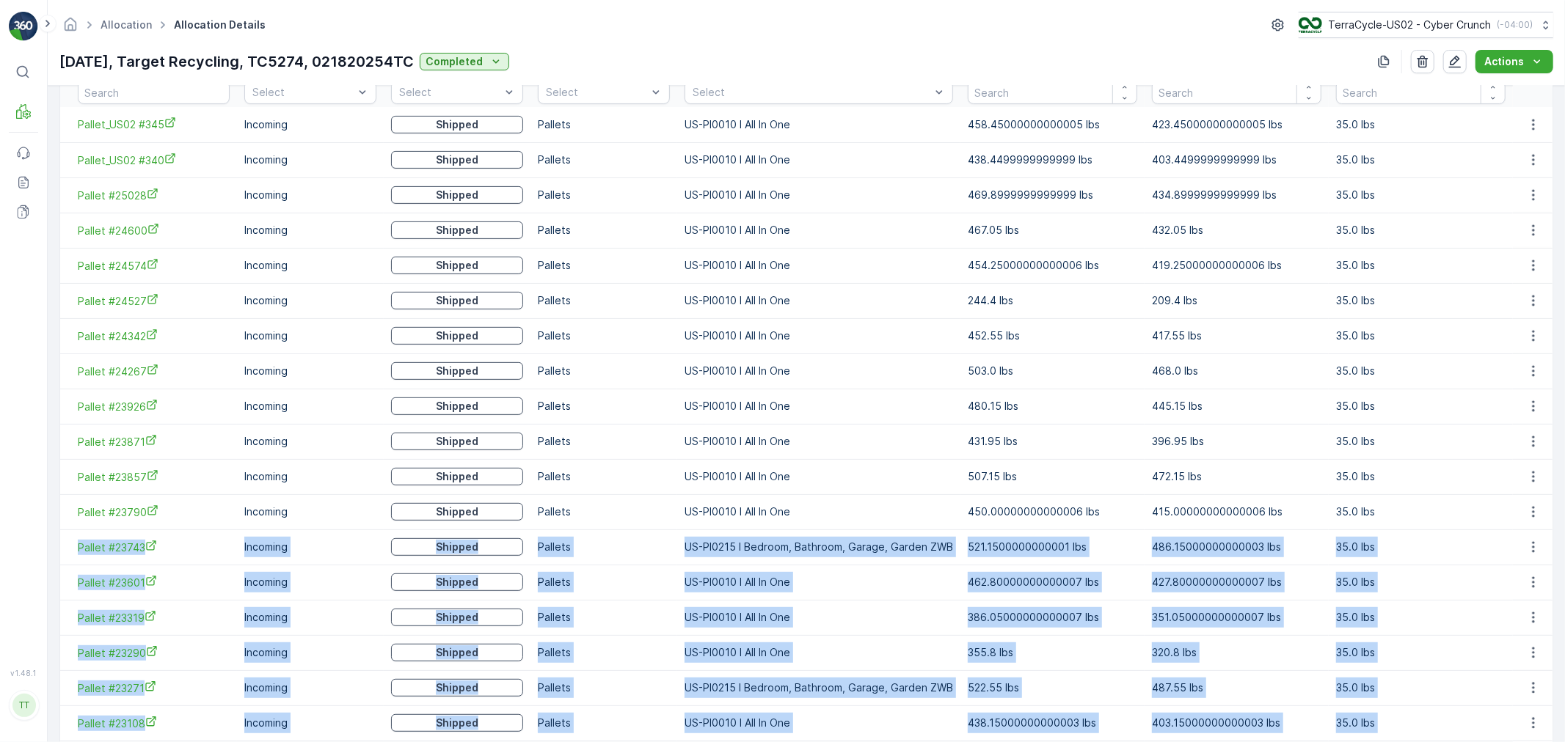
scroll to position [402, 0]
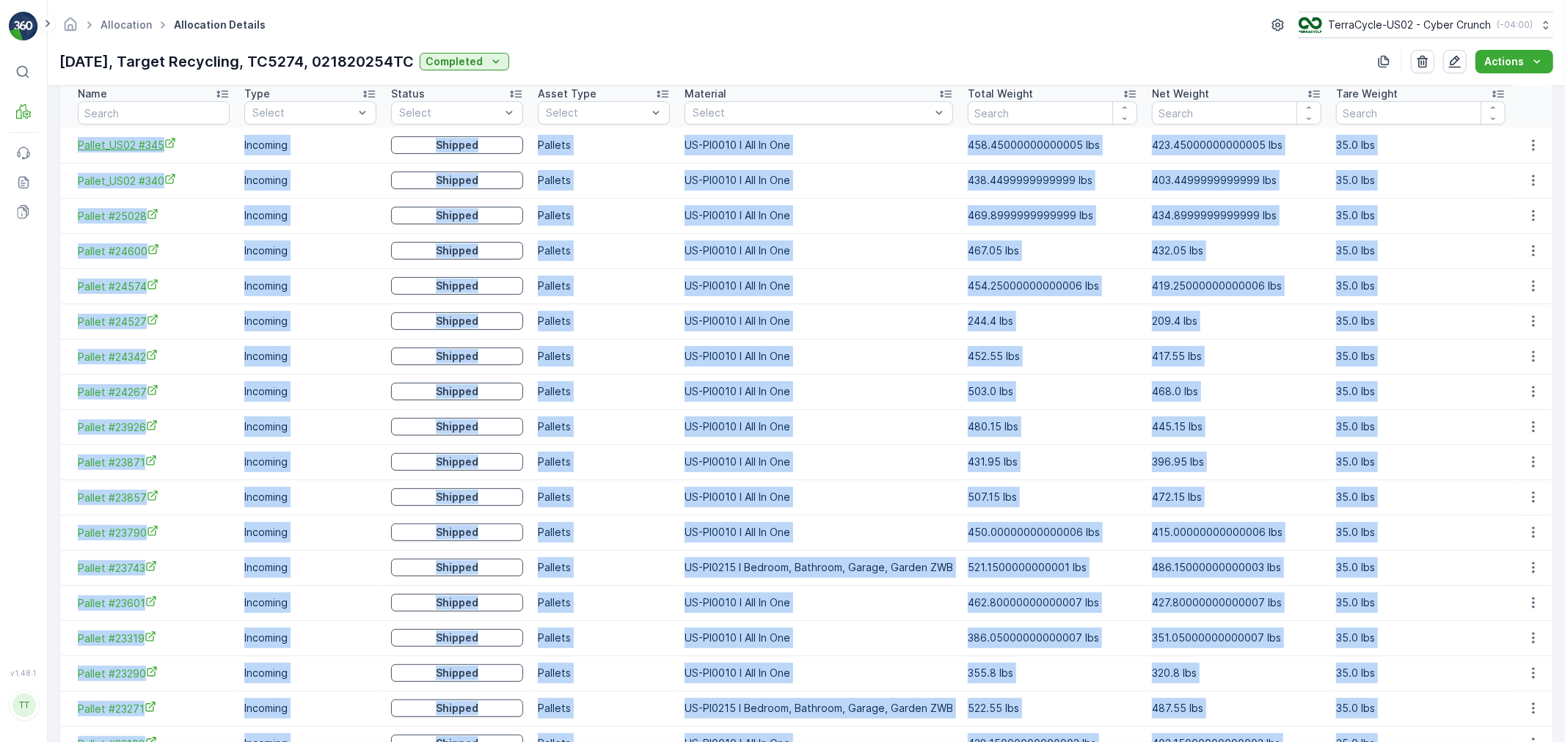
drag, startPoint x: 1302, startPoint y: 669, endPoint x: 79, endPoint y: 145, distance: 1330.3
click at [79, 145] on tbody "Pallet_US02 #345 Incoming Shipped Pallets US-PI0010 I All In One 458.4500000000…" at bounding box center [806, 568] width 1492 height 880
copy tbody "Pallet_US02 #345 Incoming Shipped Pallets US-PI0010 I All In One 458.4500000000…"
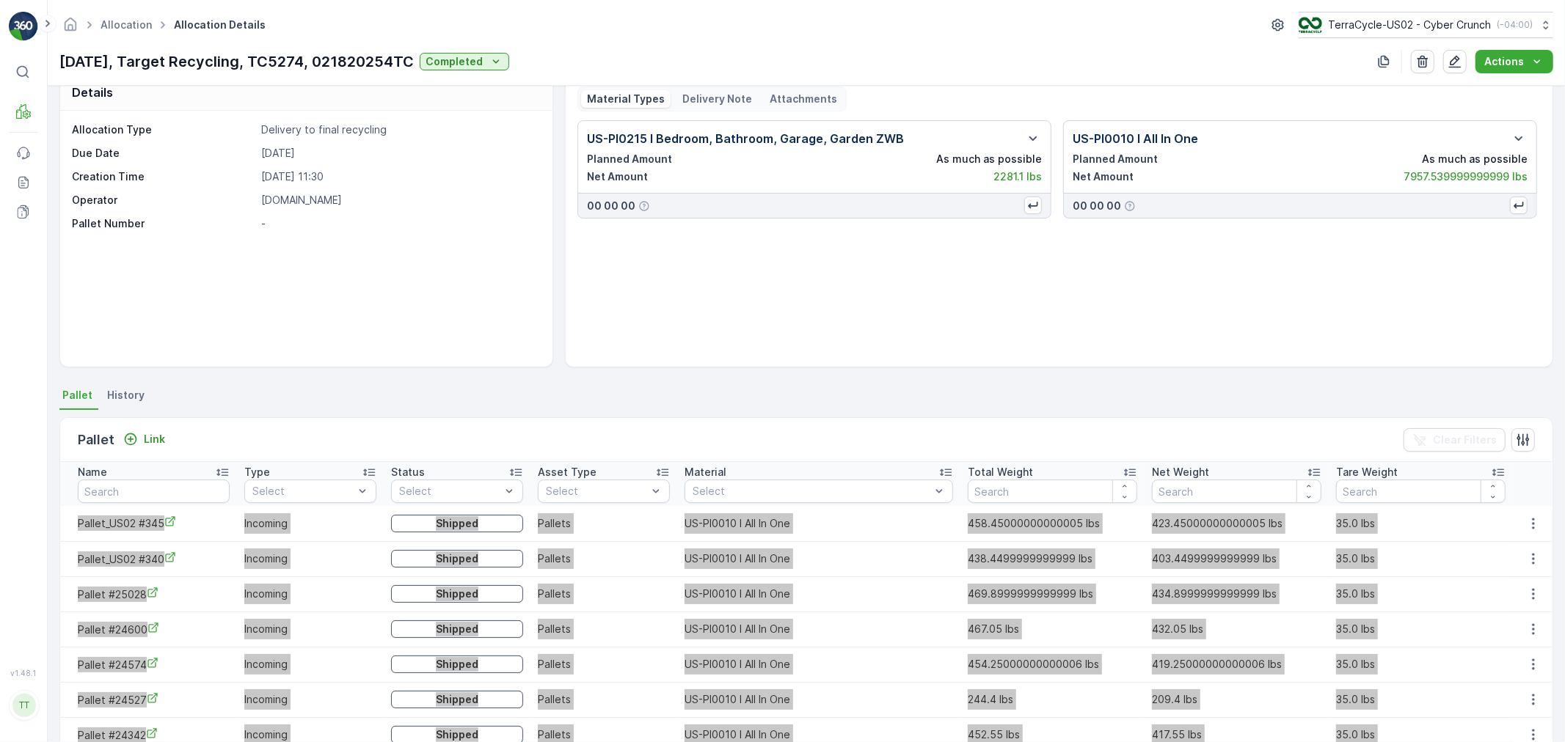
scroll to position [0, 0]
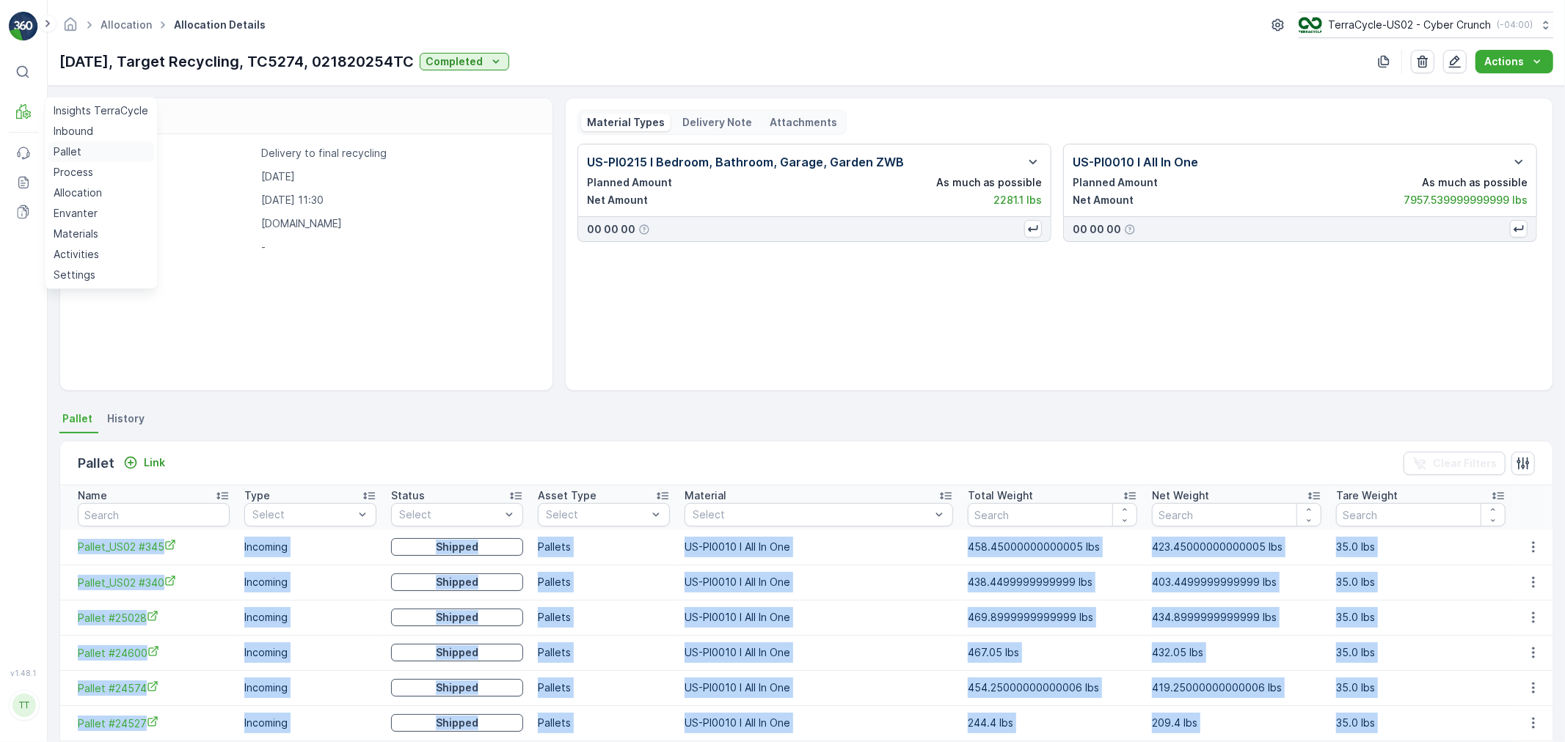
drag, startPoint x: 75, startPoint y: 153, endPoint x: 84, endPoint y: 153, distance: 9.5
click at [75, 153] on p "Pallet" at bounding box center [68, 152] width 28 height 15
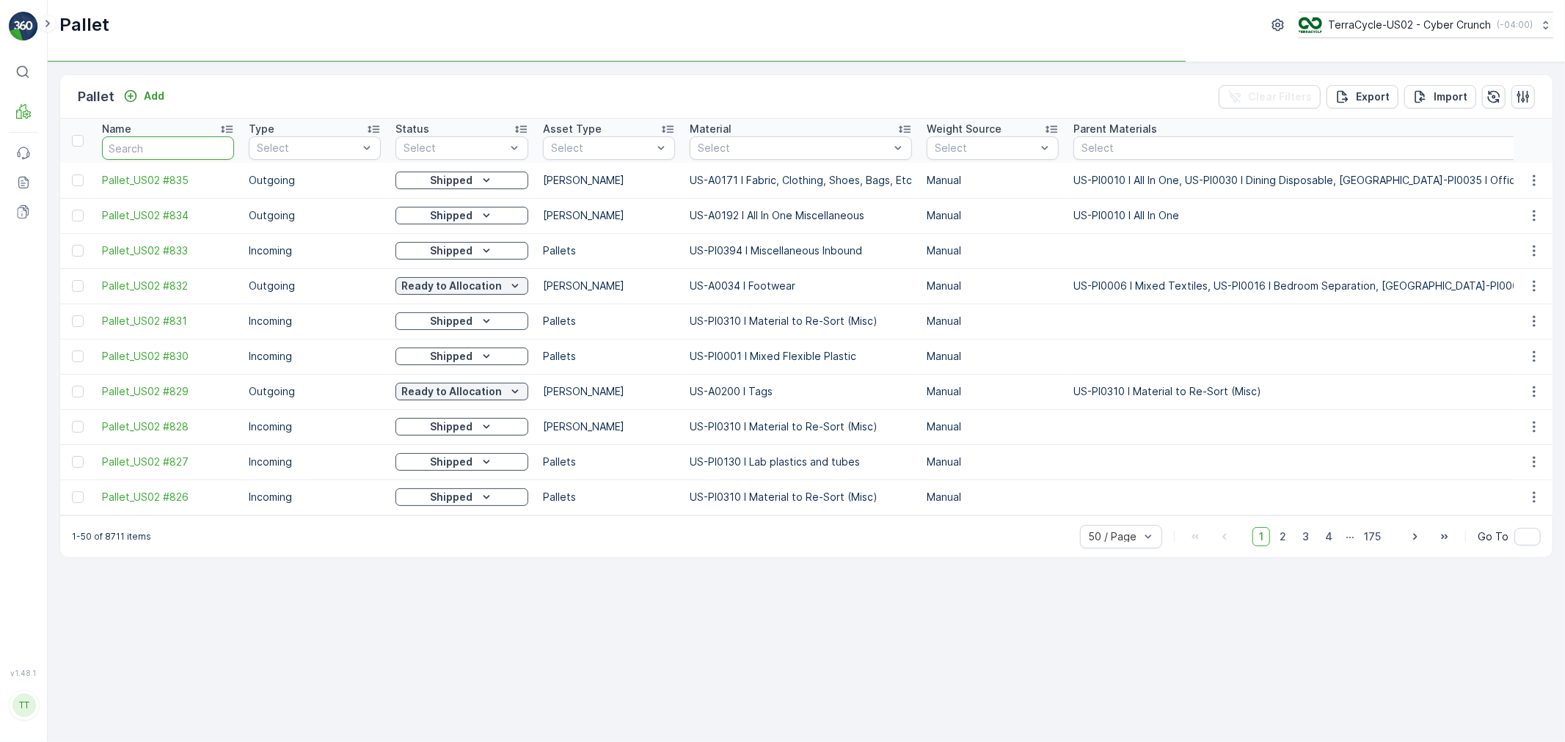
click at [156, 147] on input "text" at bounding box center [168, 147] width 132 height 23
paste input "Pallet #24600"
type input "Pallet #24600"
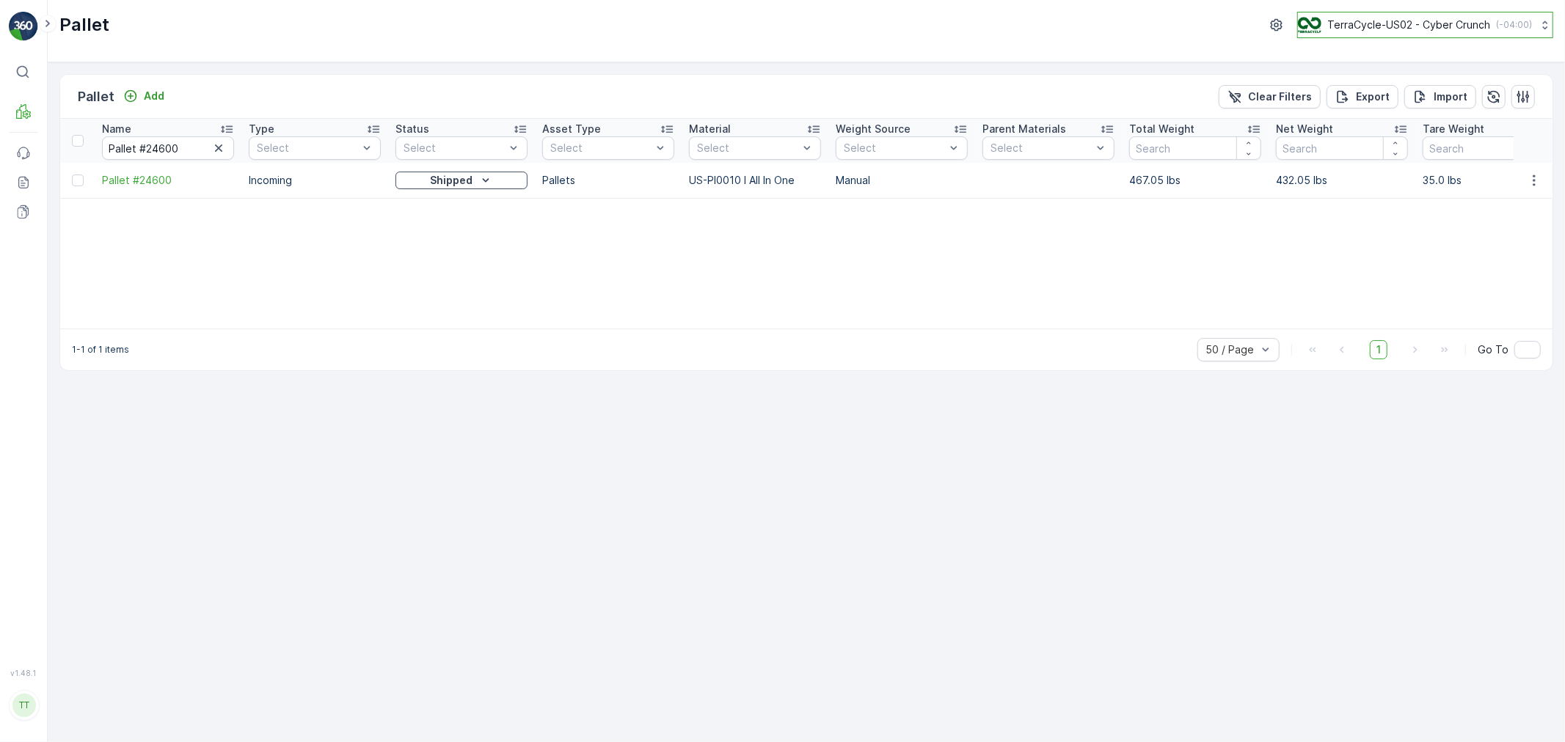
click at [1385, 30] on p "TerraCycle-US02 - Cyber Crunch" at bounding box center [1408, 25] width 163 height 15
type input "04"
click at [1402, 93] on span "TerraCycle- CA04-[GEOGRAPHIC_DATA] MRF" at bounding box center [1418, 90] width 222 height 15
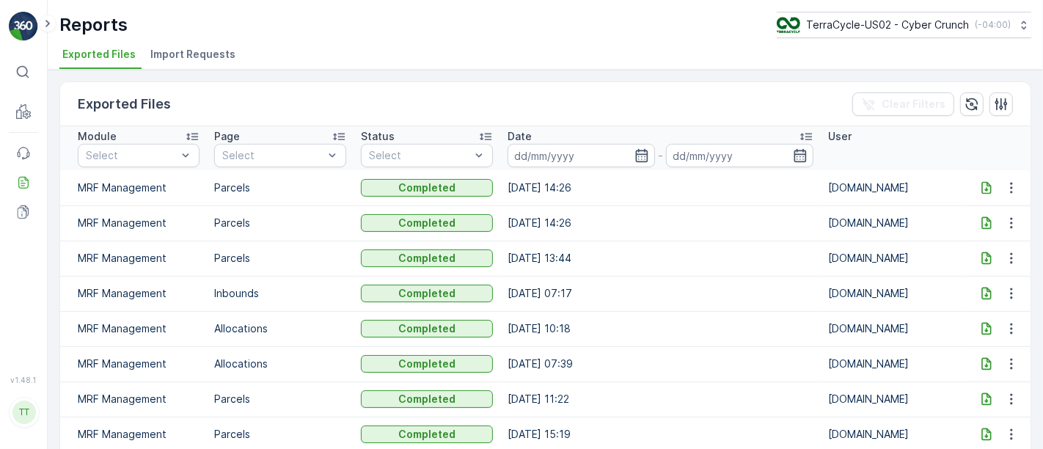
click at [982, 185] on icon at bounding box center [987, 187] width 10 height 12
click at [924, 22] on p "TerraCycle-US02 - Cyber Crunch" at bounding box center [886, 25] width 163 height 15
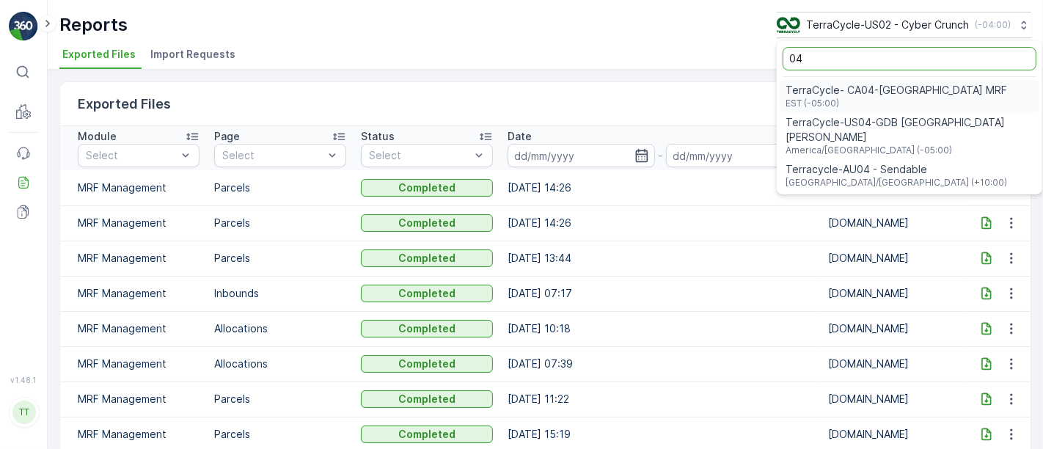
type input "04"
click at [894, 91] on span "TerraCycle- CA04-[GEOGRAPHIC_DATA] MRF" at bounding box center [897, 90] width 222 height 15
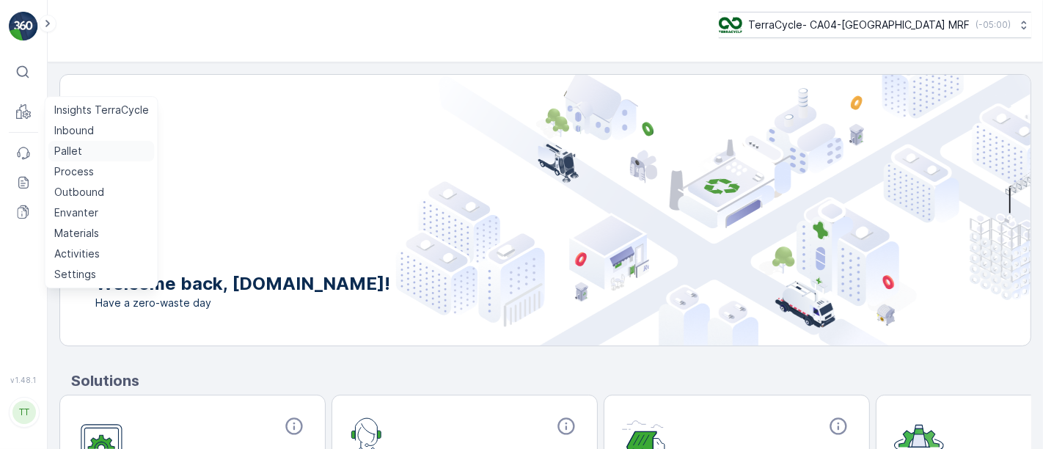
click at [76, 150] on p "Pallet" at bounding box center [68, 151] width 28 height 15
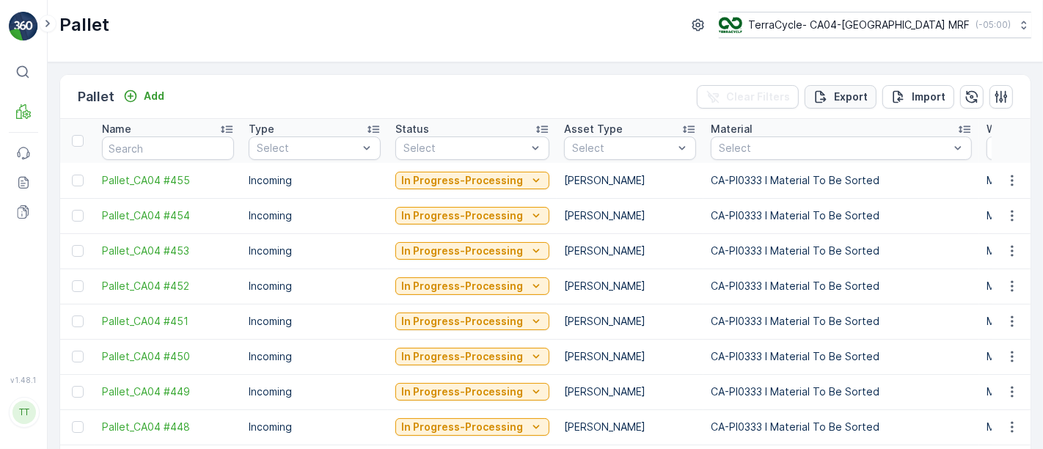
click at [861, 98] on p "Export" at bounding box center [851, 96] width 34 height 15
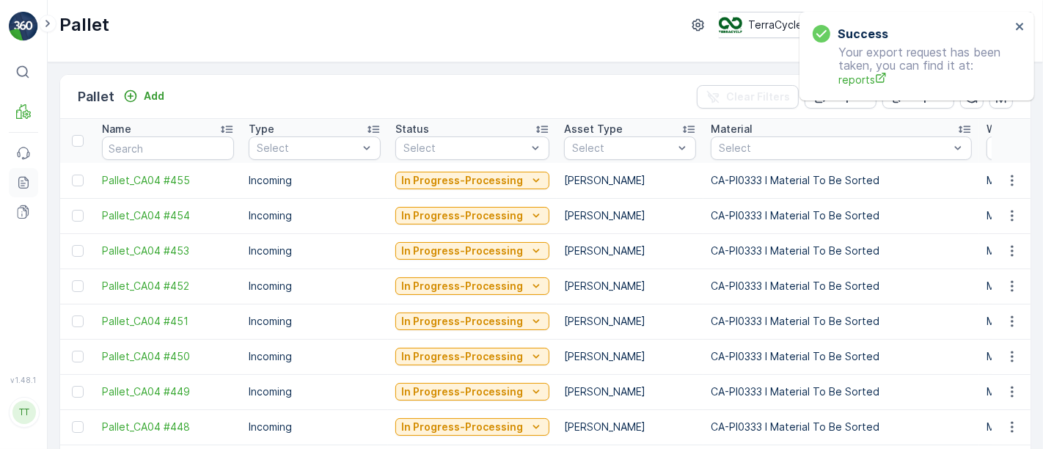
click at [26, 183] on icon at bounding box center [23, 182] width 15 height 15
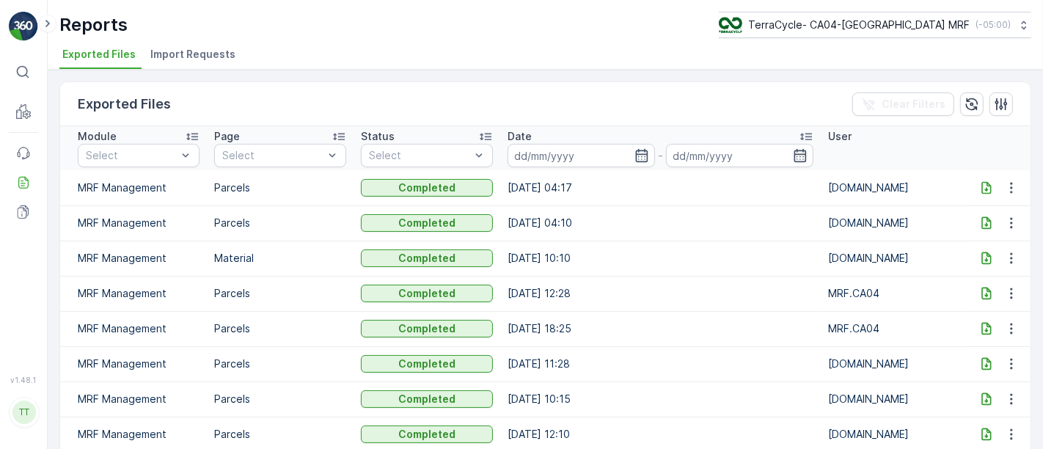
click at [980, 184] on icon at bounding box center [986, 187] width 15 height 15
click at [808, 20] on div "TerraCycle- CA04-Canada MRF ( -05:00 )" at bounding box center [864, 25] width 292 height 16
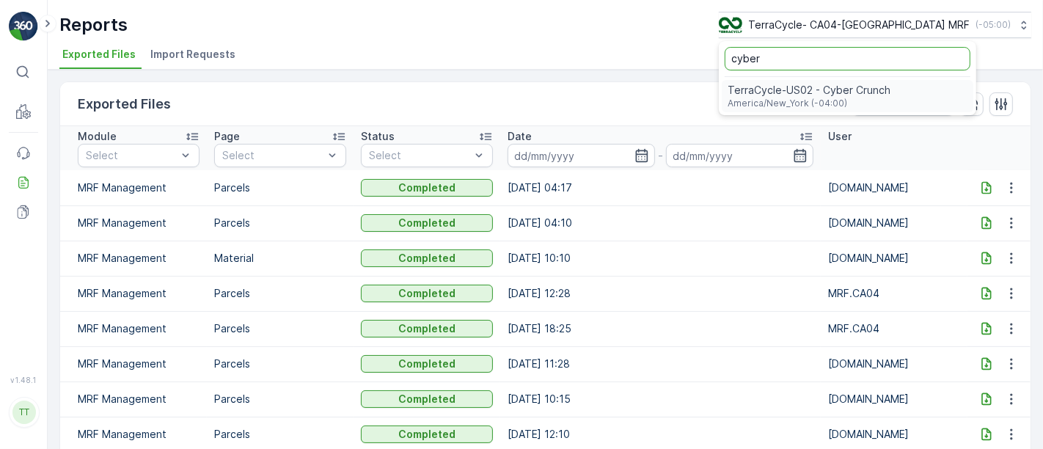
type input "cyber"
click at [889, 91] on span "TerraCycle-US02 - Cyber Crunch" at bounding box center [809, 90] width 163 height 15
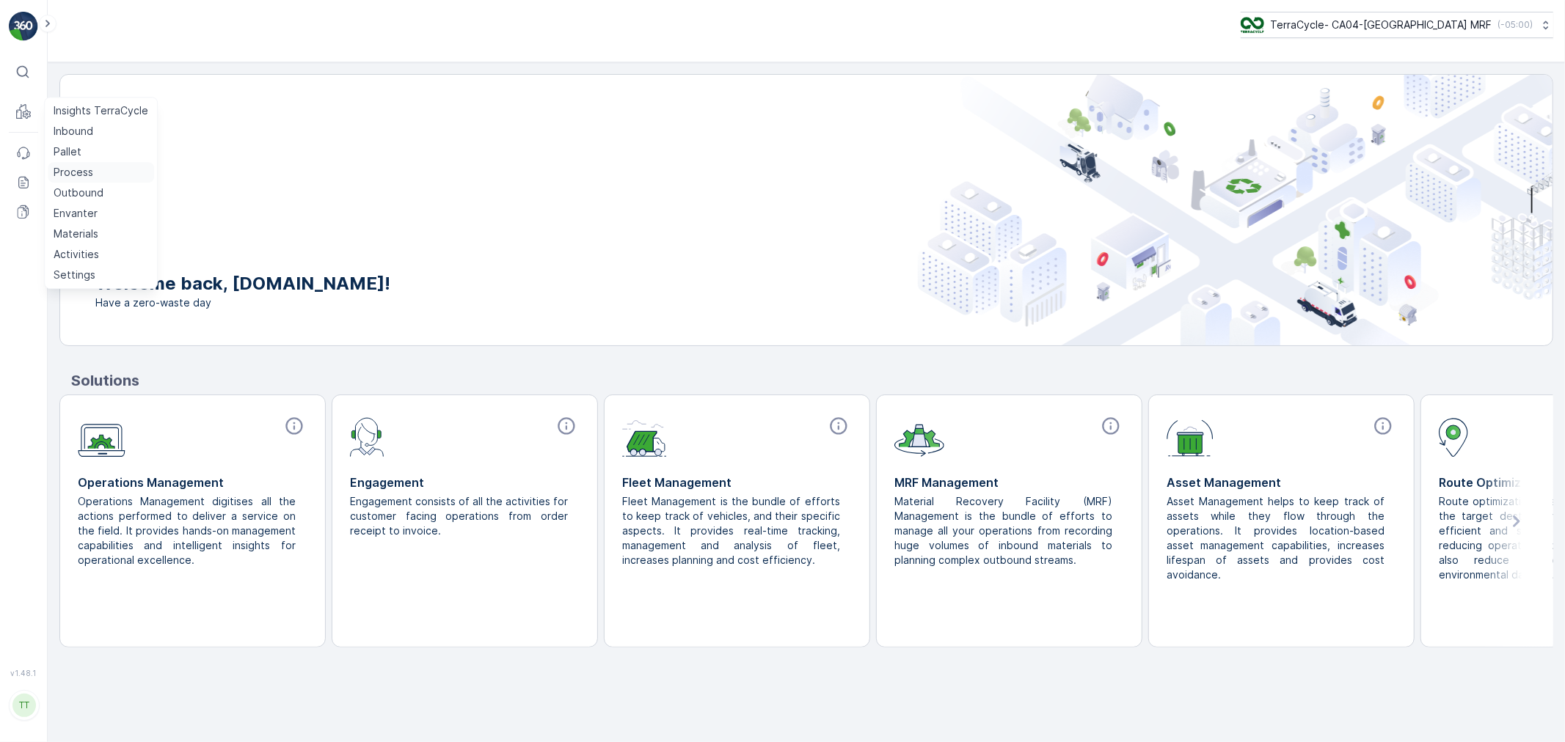
click at [88, 170] on p "Process" at bounding box center [74, 172] width 40 height 15
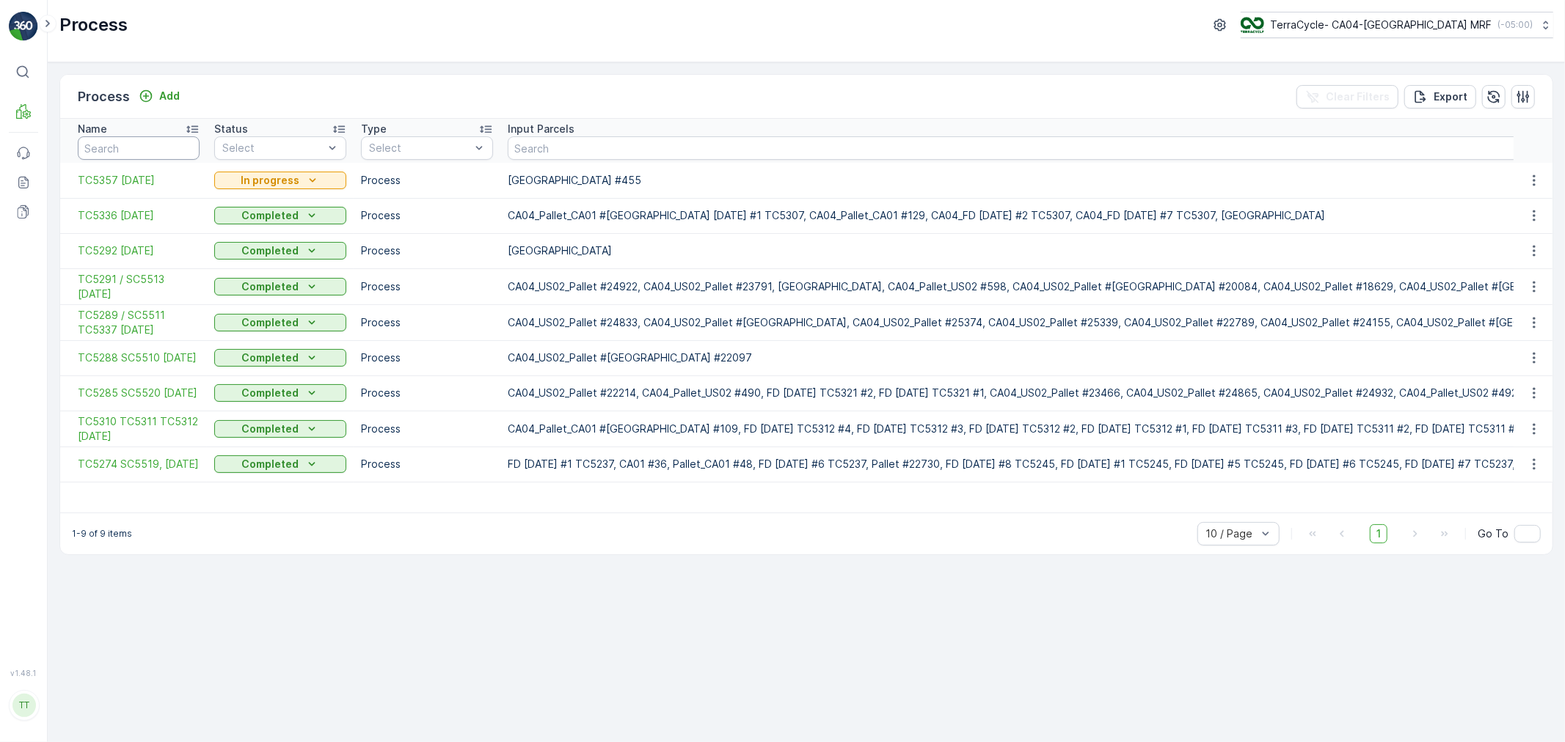
click at [144, 145] on input "text" at bounding box center [139, 147] width 122 height 23
paste input "5288"
type input "5288"
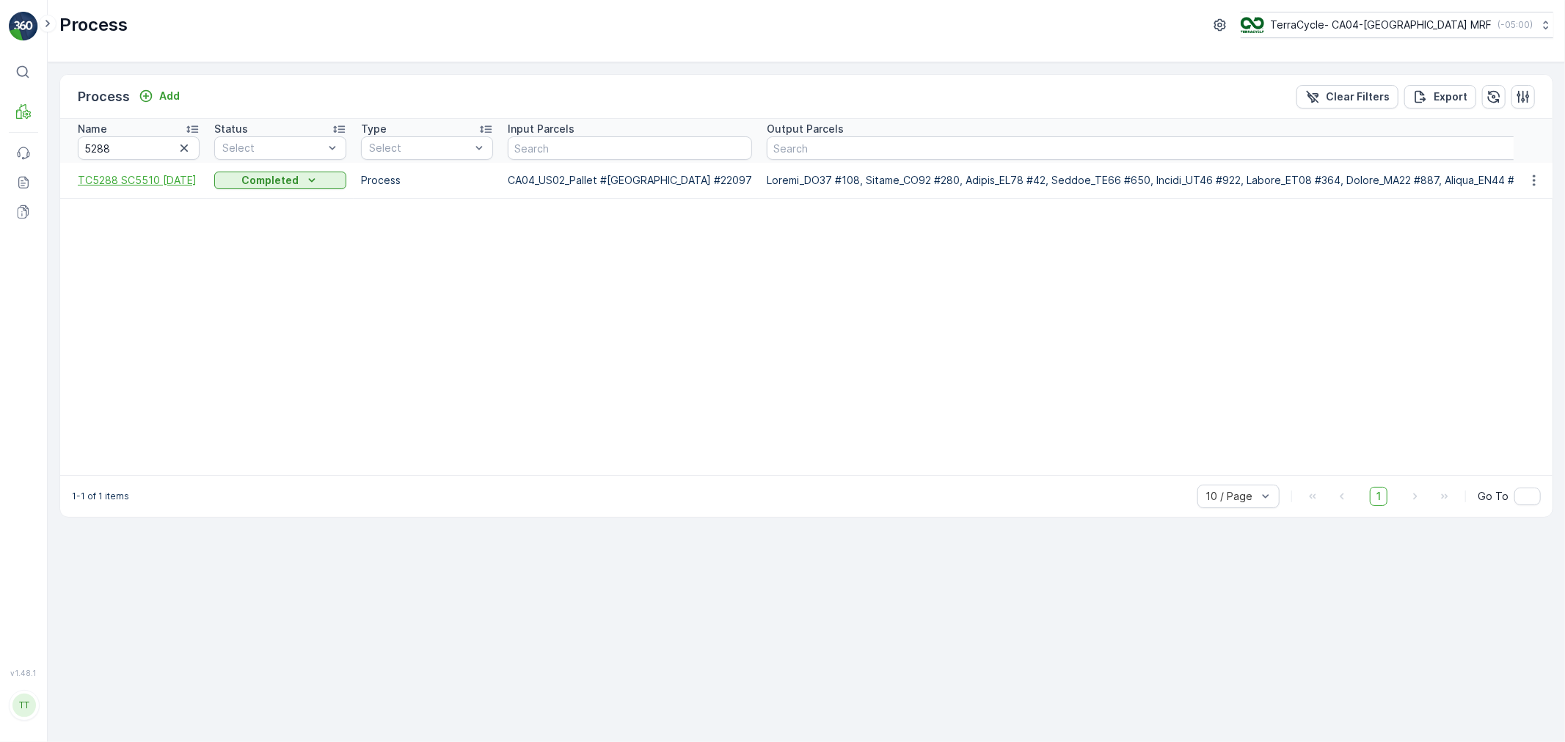
click at [119, 176] on span "TC5288 SC5510 05/01/25" at bounding box center [139, 180] width 122 height 15
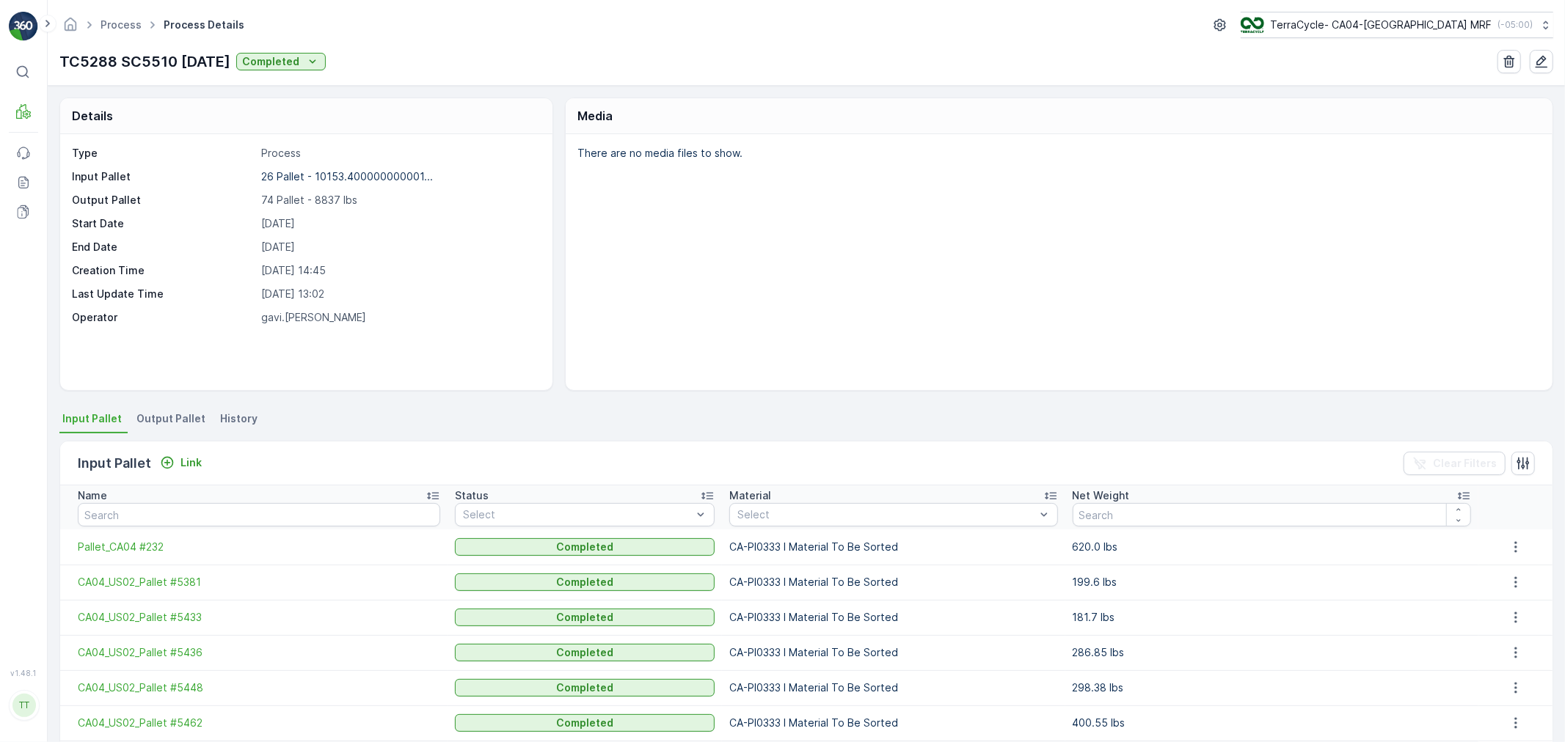
click at [427, 495] on icon at bounding box center [433, 496] width 12 height 7
click at [169, 416] on span "Output Pallet" at bounding box center [170, 419] width 69 height 15
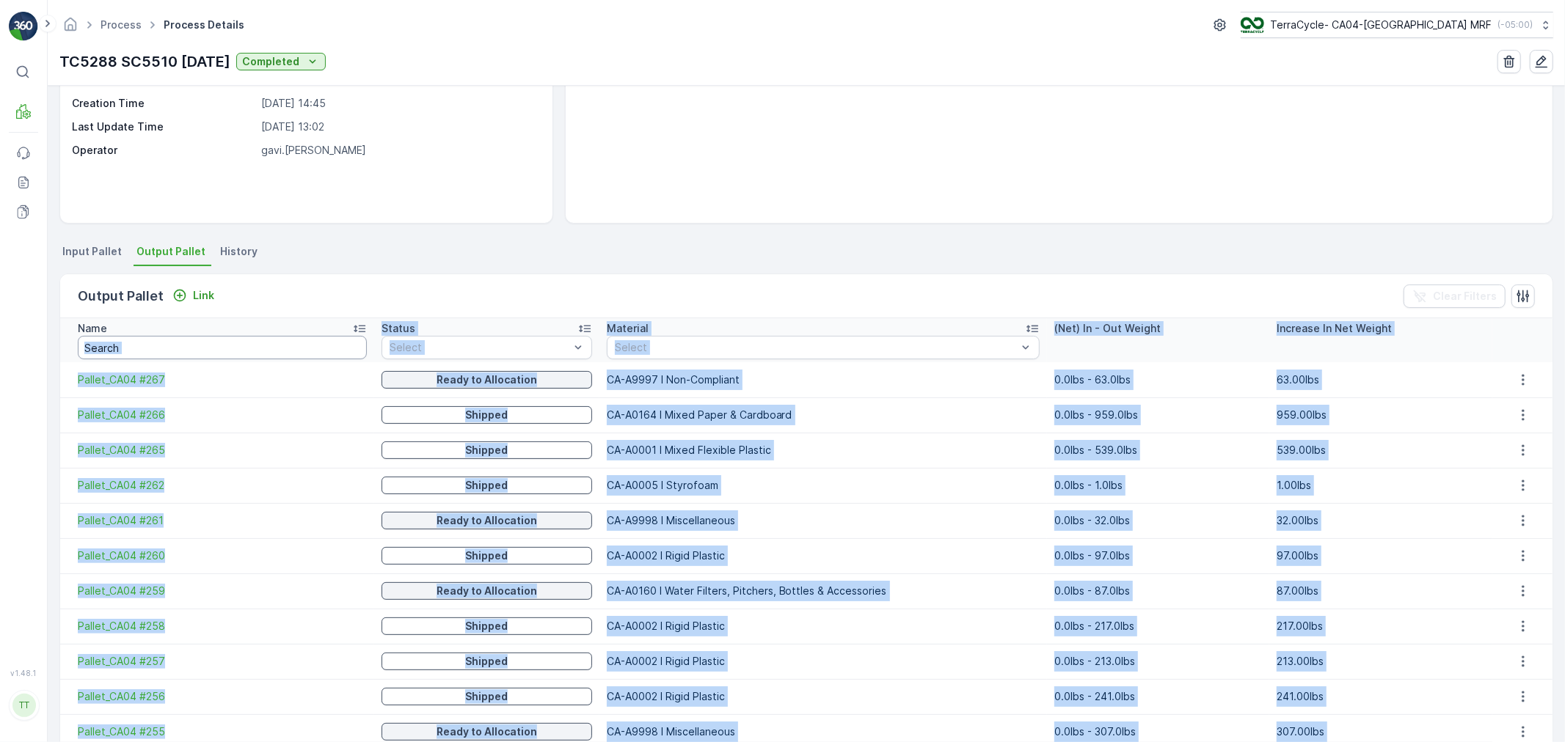
scroll to position [142, 0]
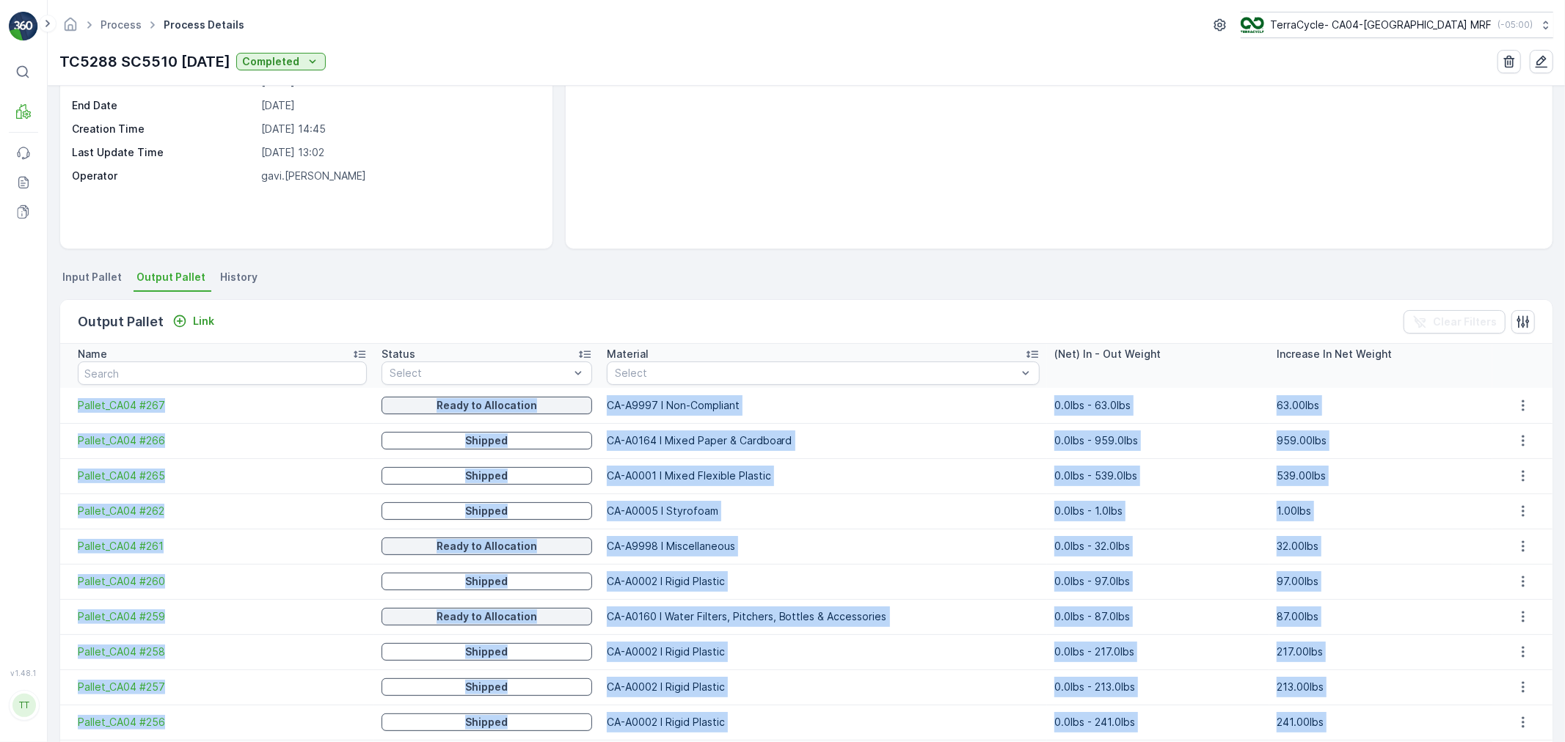
drag, startPoint x: 1330, startPoint y: 669, endPoint x: 65, endPoint y: 411, distance: 1291.5
copy tbody "Pallet_CA04 #267 Ready to Allocation CA-A9997 I Non-Compliant 0.0lbs - 63.0lbs …"
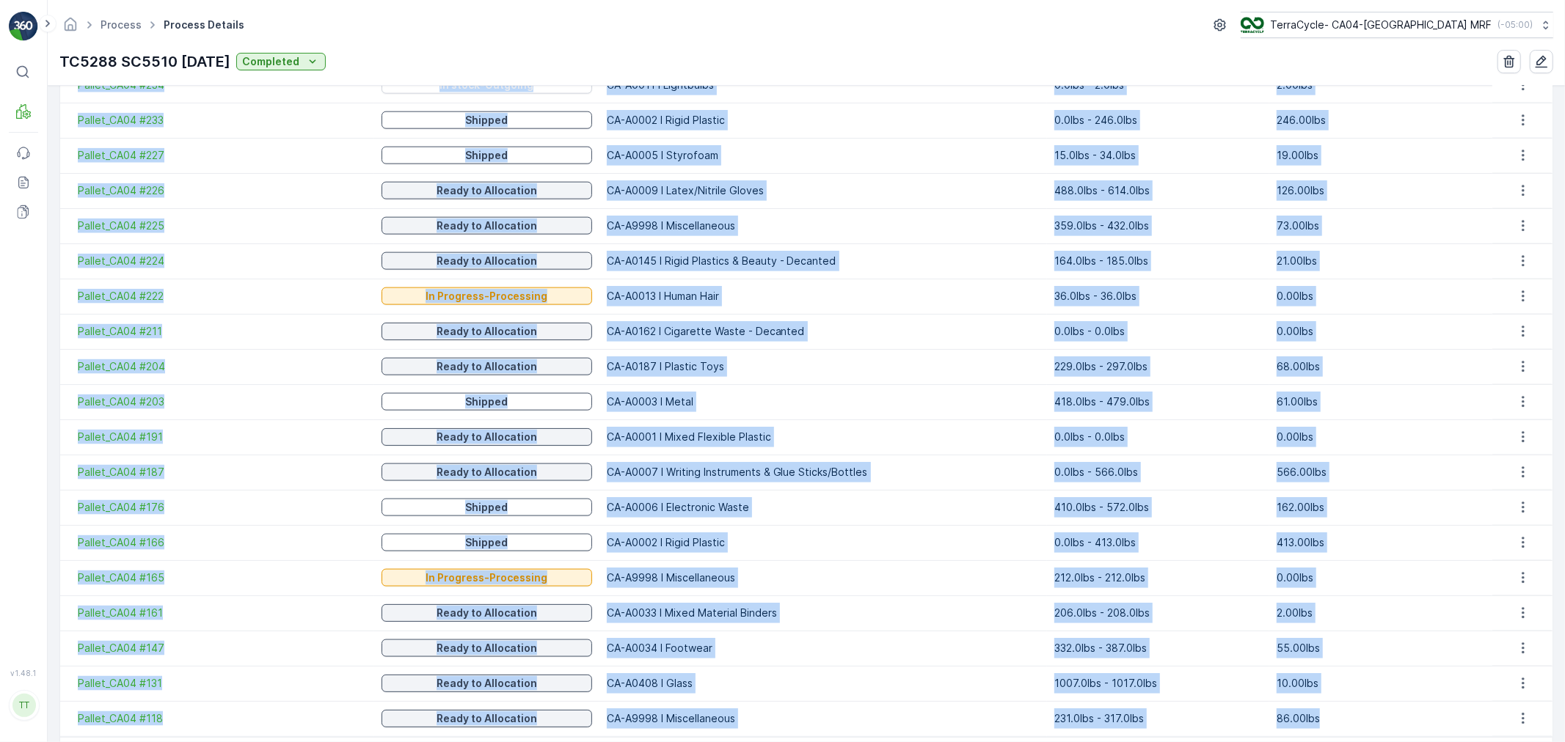
scroll to position [1609, 0]
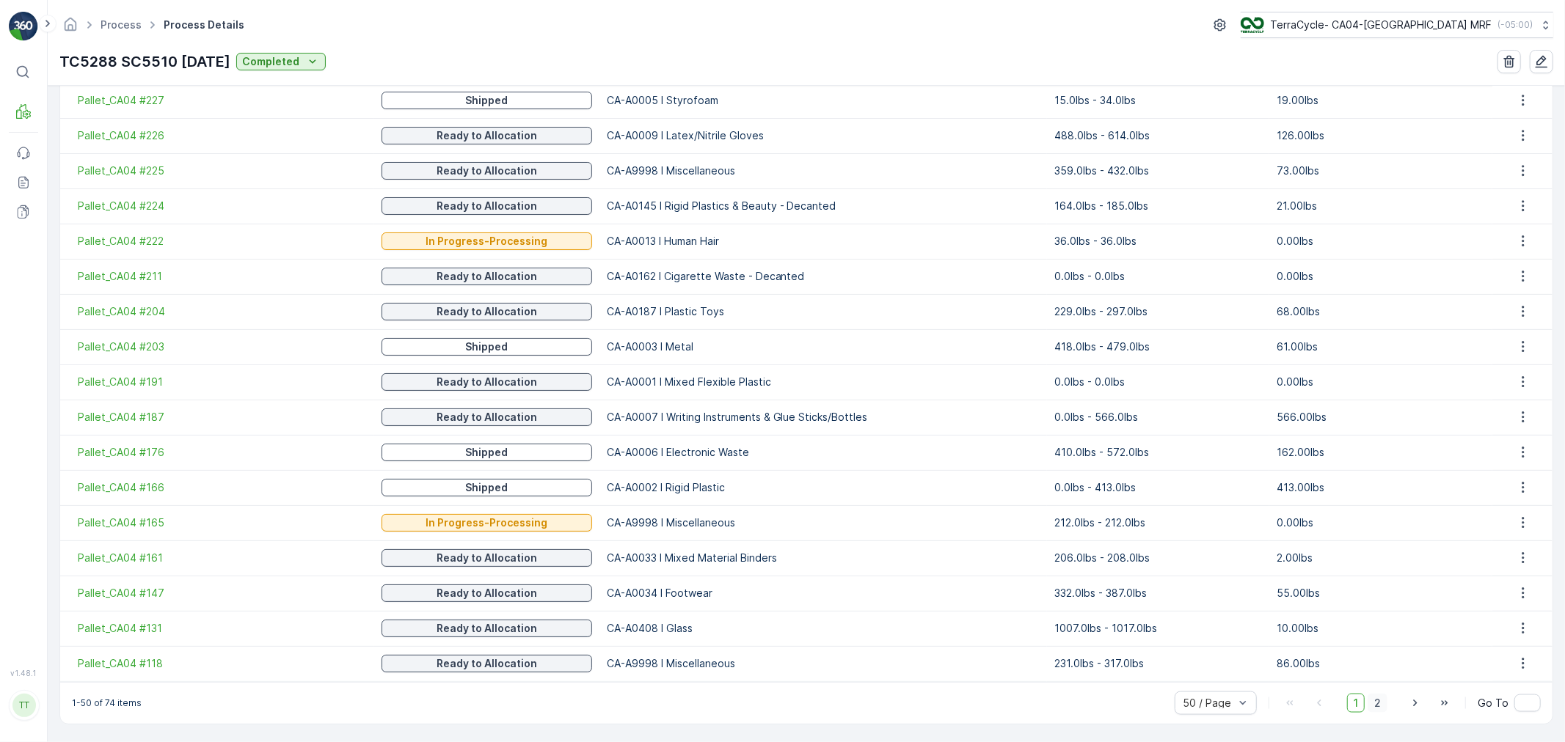
click at [1377, 702] on span "2" at bounding box center [1377, 703] width 20 height 19
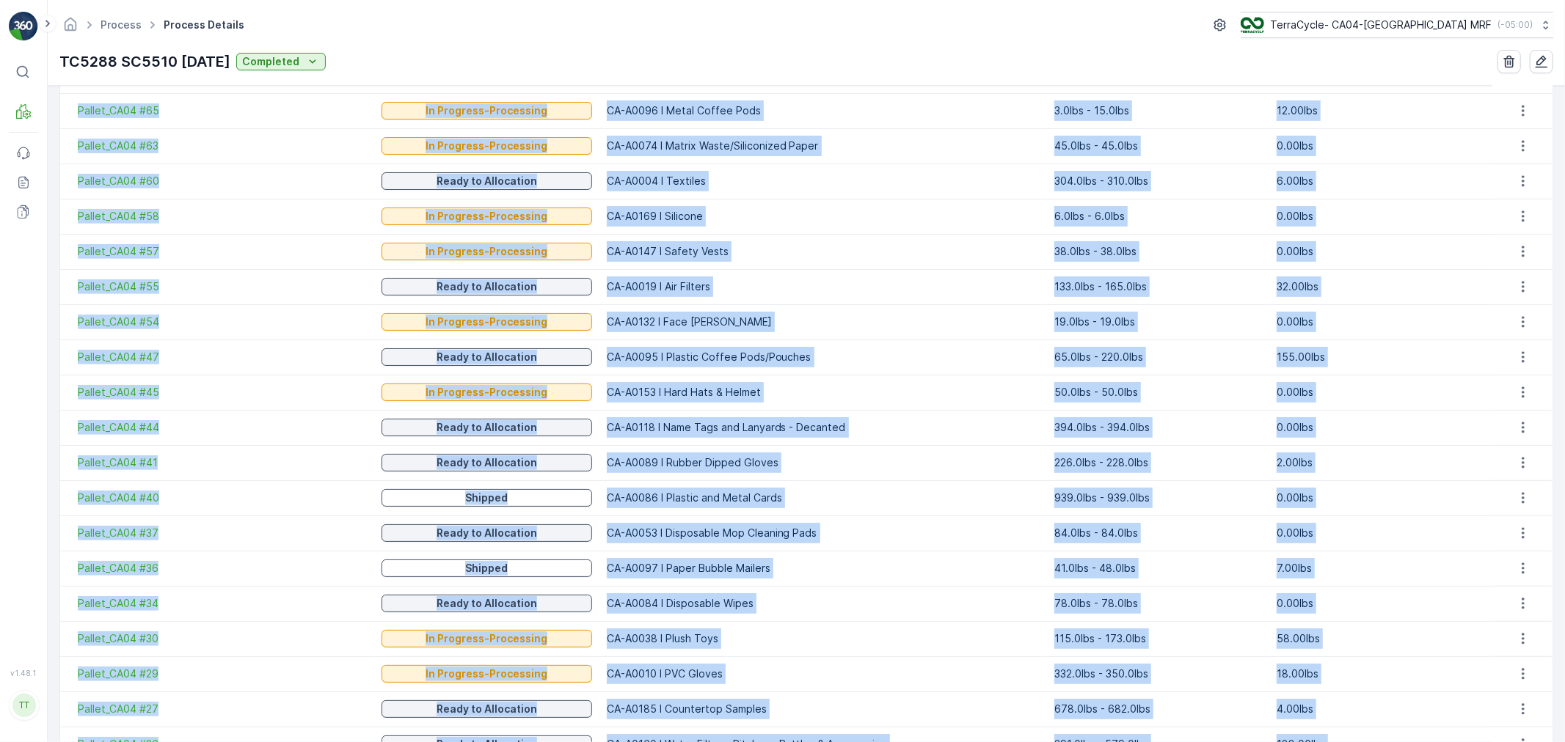
scroll to position [693, 0]
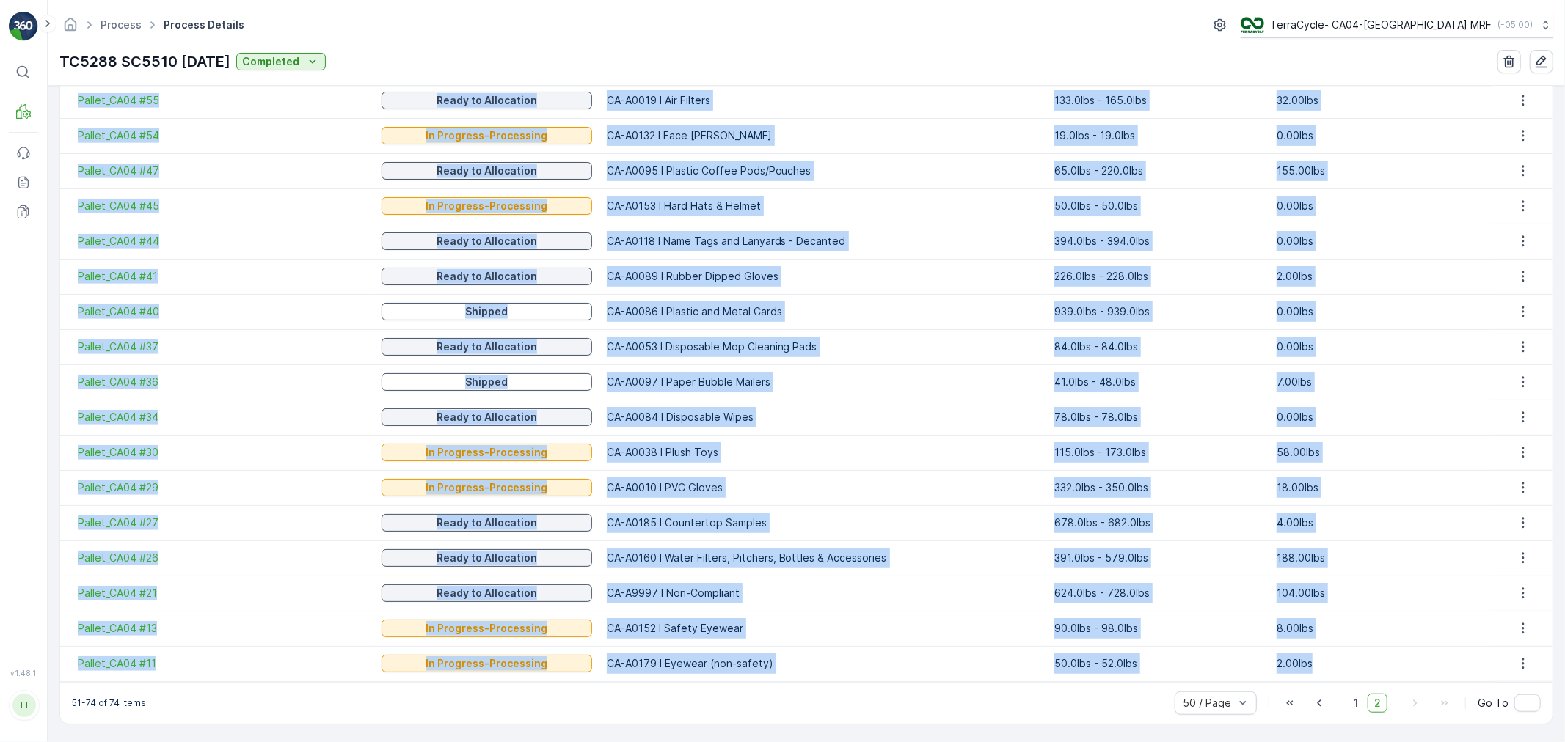
drag, startPoint x: 68, startPoint y: 544, endPoint x: 1337, endPoint y: 657, distance: 1273.4
click at [1337, 657] on tbody "Pallet_CA04 #68 In Progress-Processing CA-A0420 I Garment Bags 0.0lbs - 0.0lbs …" at bounding box center [806, 258] width 1492 height 845
copy tbody "Pallet_CA04 #68 In Progress-Processing CA-A0420 I Garment Bags 0.0lbs - 0.0lbs …"
click at [125, 29] on link "Process" at bounding box center [121, 24] width 41 height 12
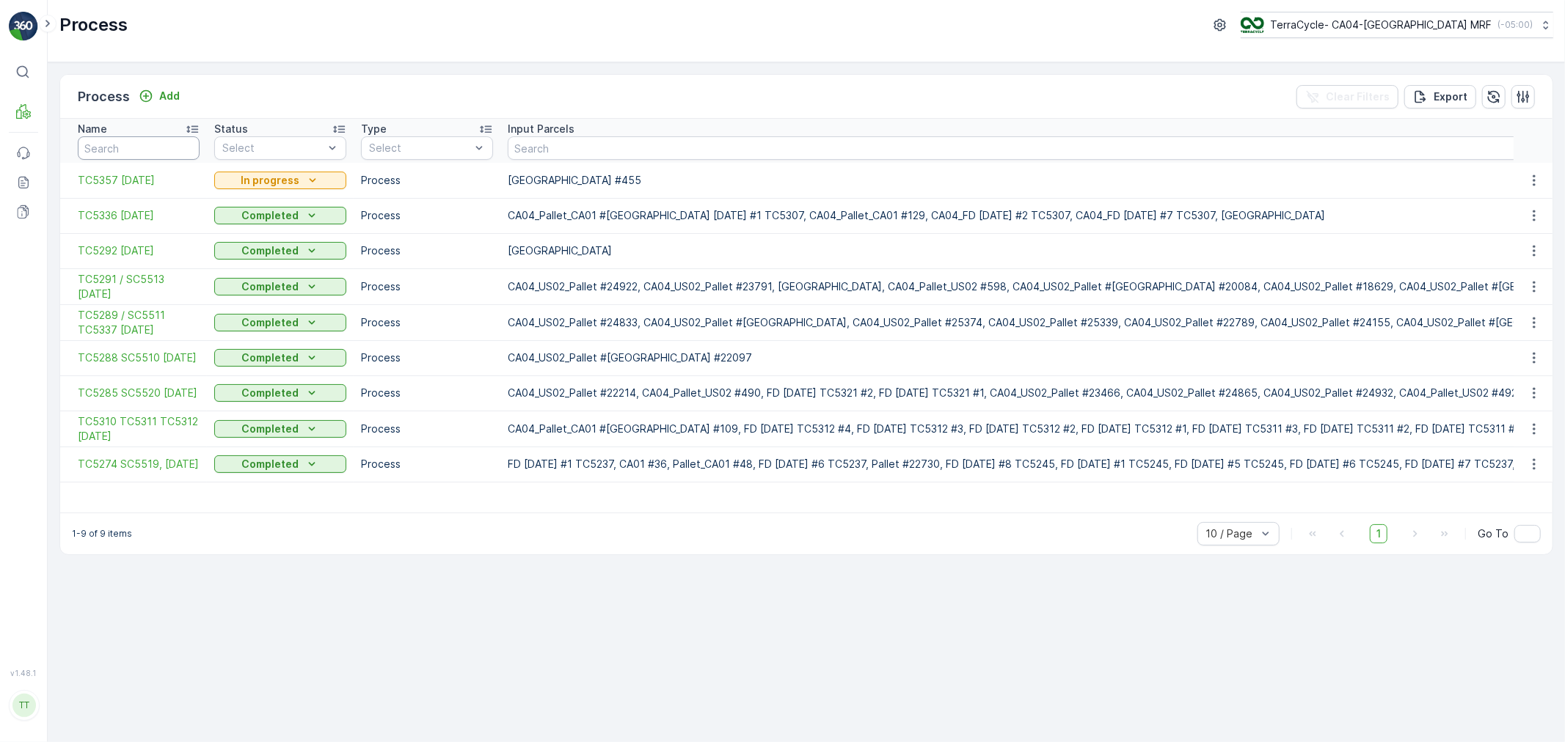
click at [128, 148] on input "text" at bounding box center [139, 147] width 122 height 23
paste input "5289"
type input "5289"
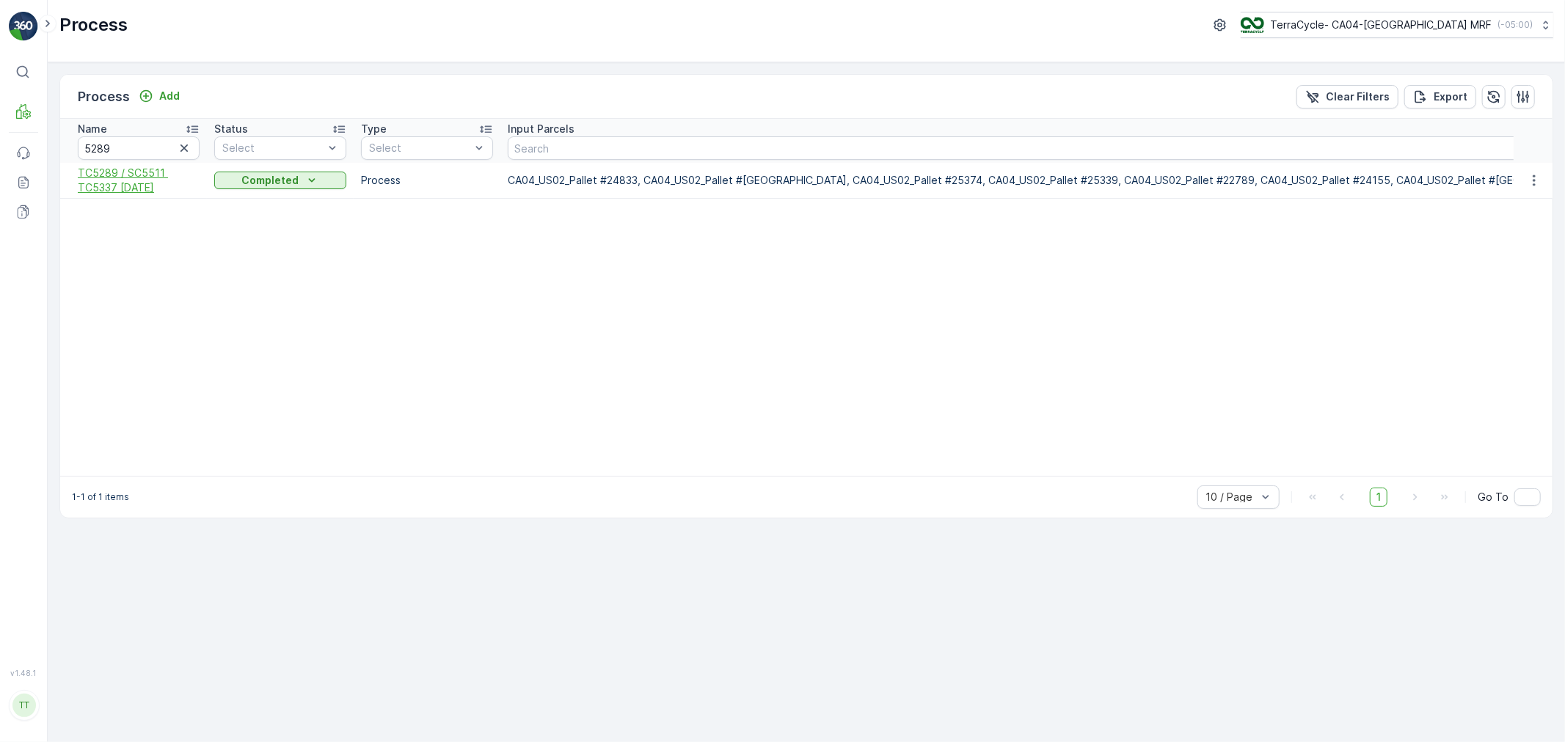
click at [130, 178] on span "TC5289 / SC5511 TC5337 12-May-2025" at bounding box center [139, 180] width 122 height 29
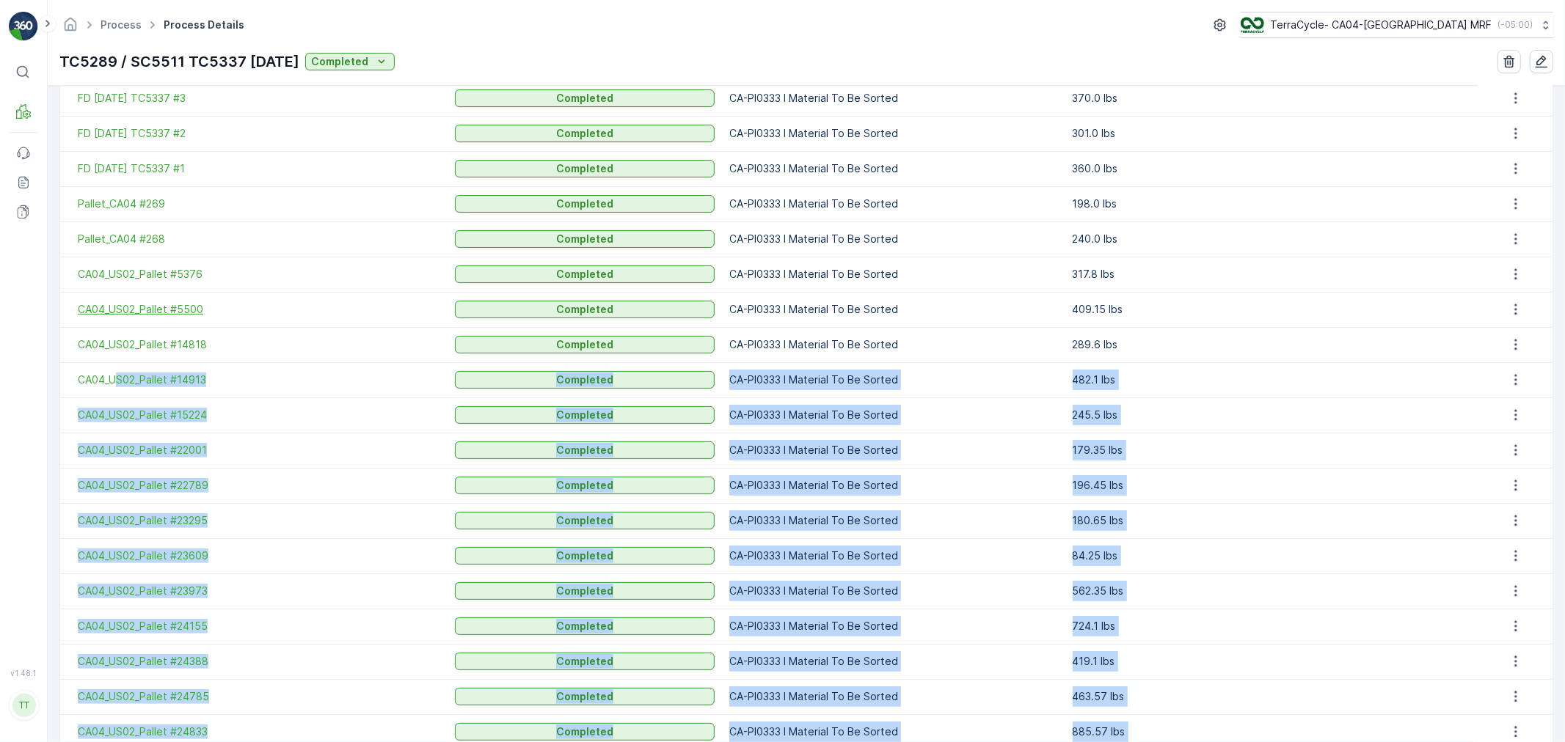
scroll to position [358, 0]
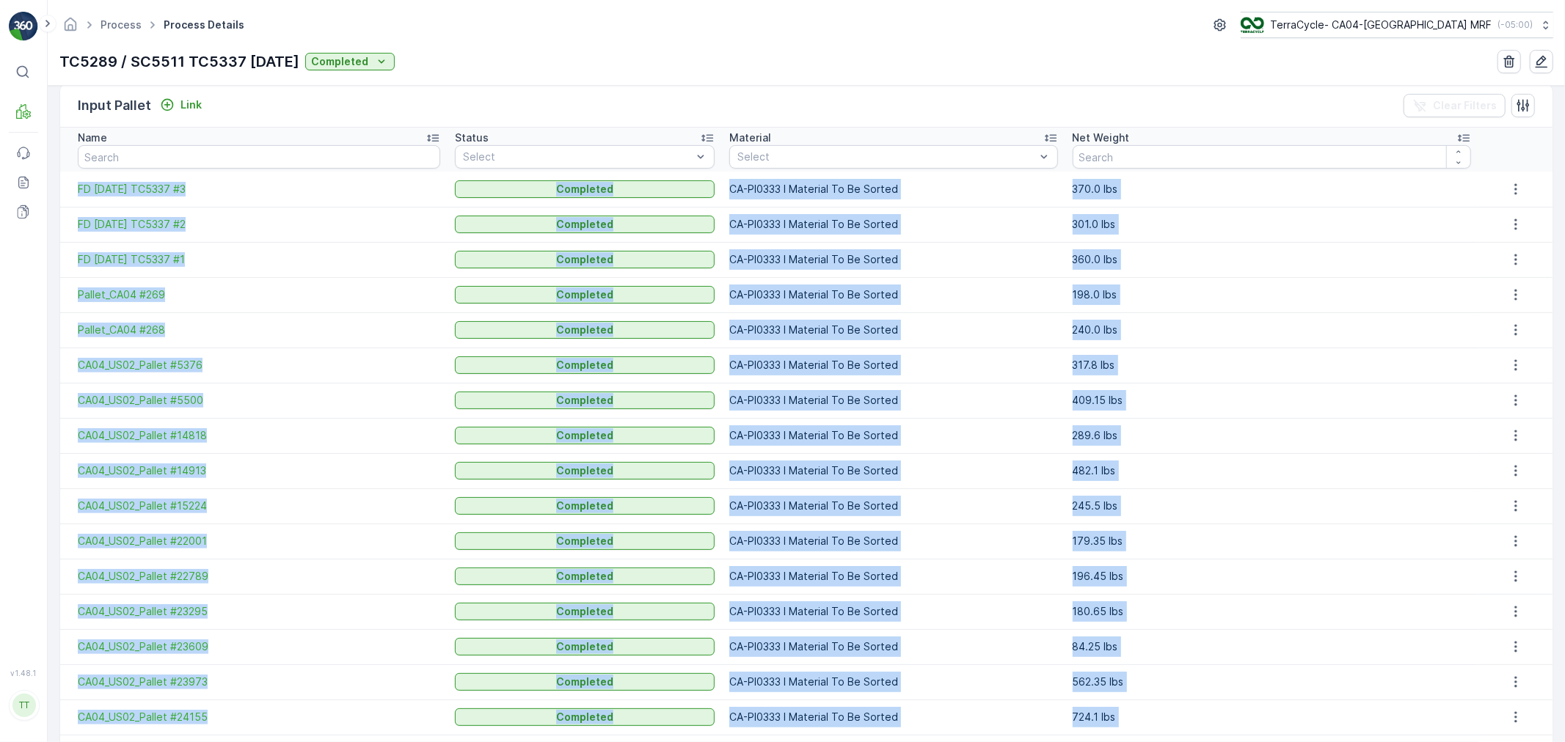
drag, startPoint x: 1205, startPoint y: 668, endPoint x: 78, endPoint y: 198, distance: 1221.0
click at [78, 198] on tbody "FD May 14 2025 TC5337 #3 Completed CA-PI0333 I Material To Be Sorted 370.0 lbs …" at bounding box center [806, 753] width 1492 height 1162
copy tbody "FD May 14 2025 TC5337 #3 Completed CA-PI0333 I Material To Be Sorted 370.0 lbs …"
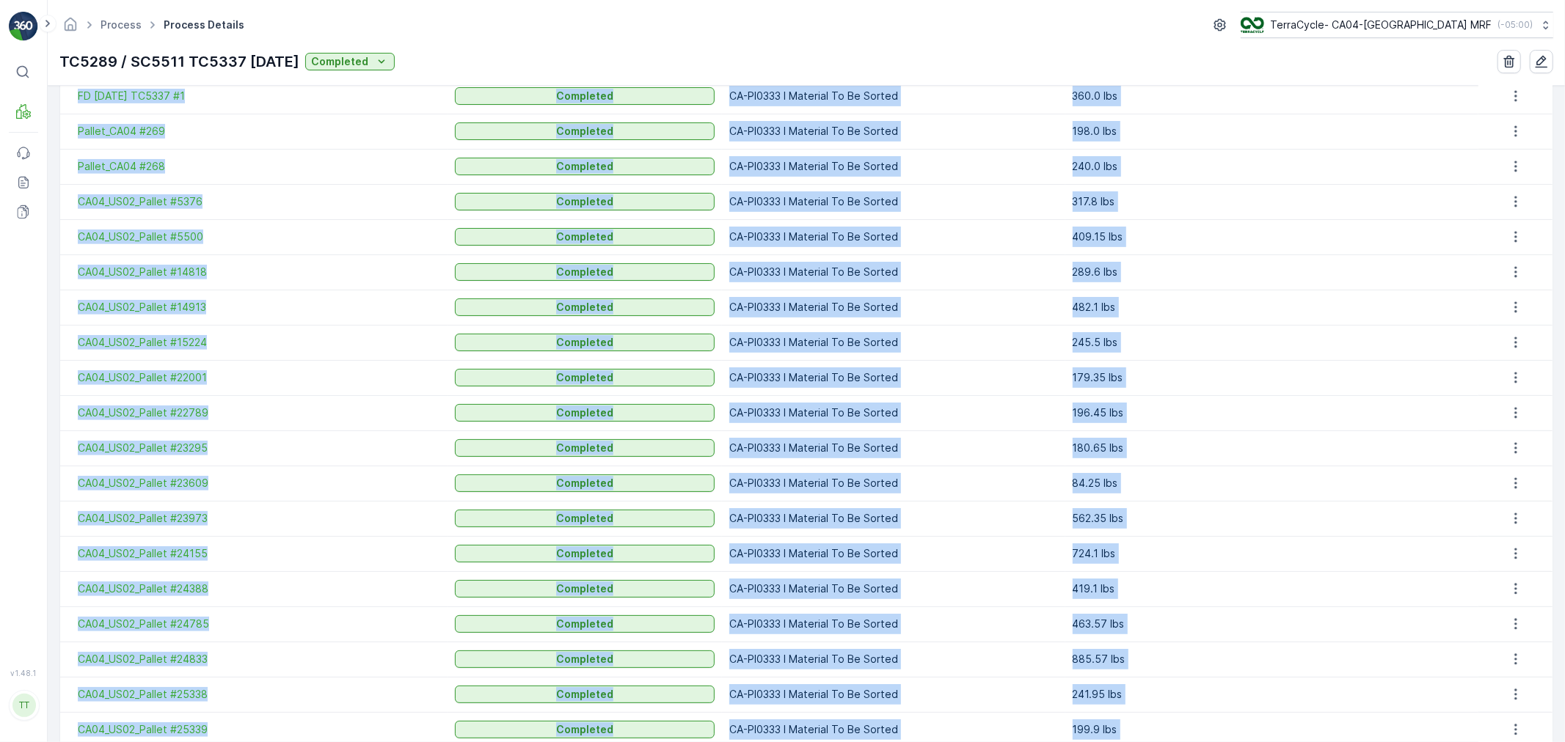
scroll to position [0, 0]
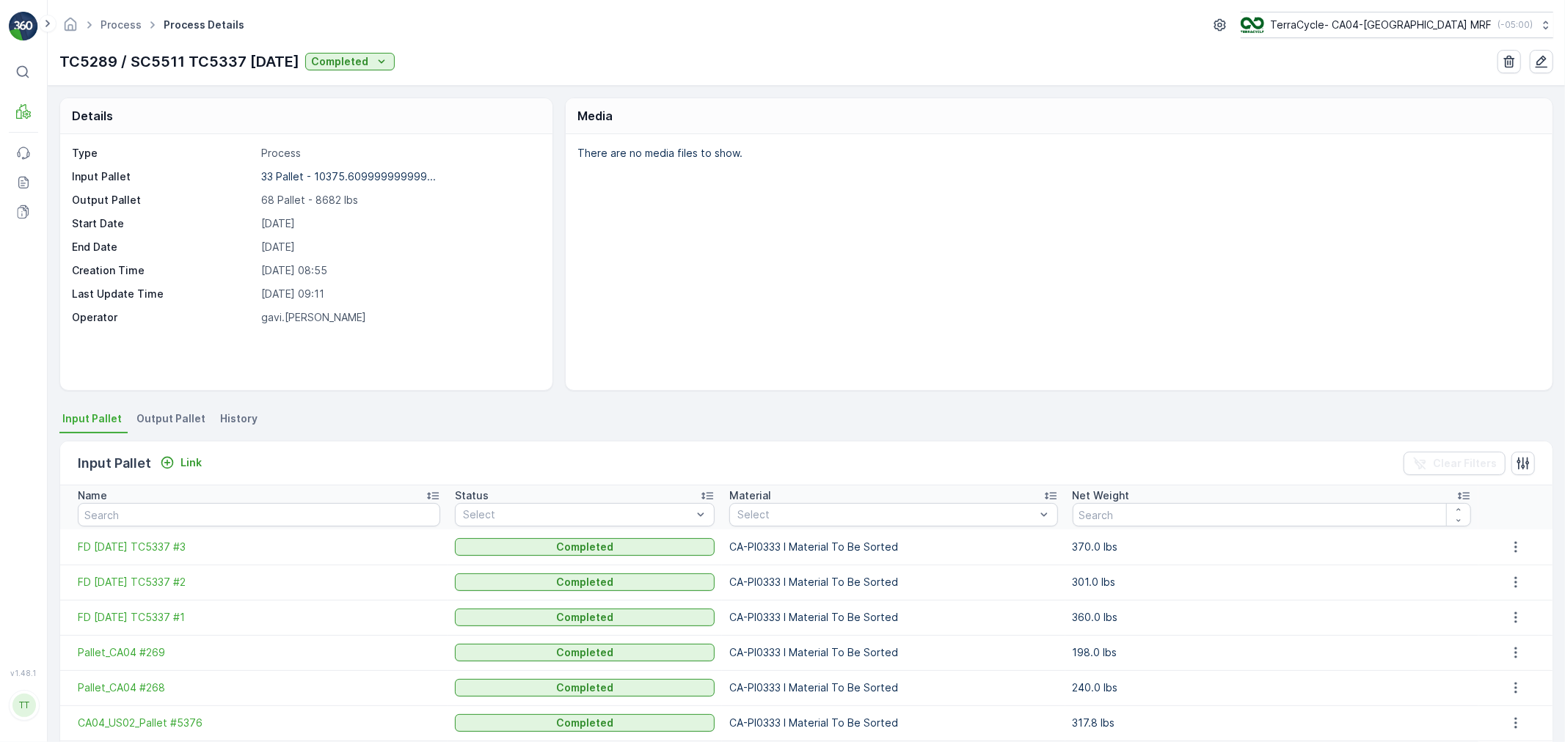
click at [167, 415] on span "Output Pallet" at bounding box center [170, 419] width 69 height 15
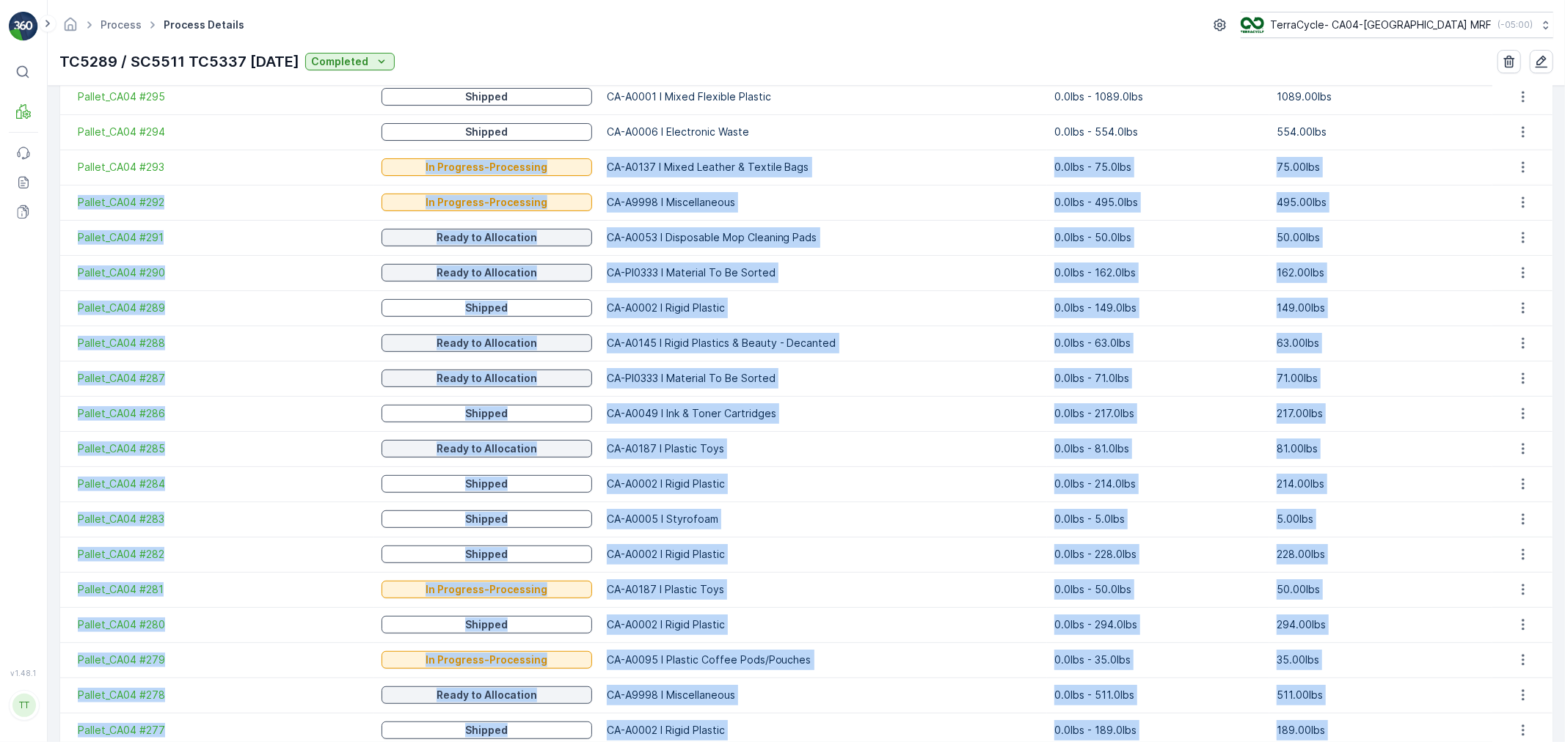
scroll to position [223, 0]
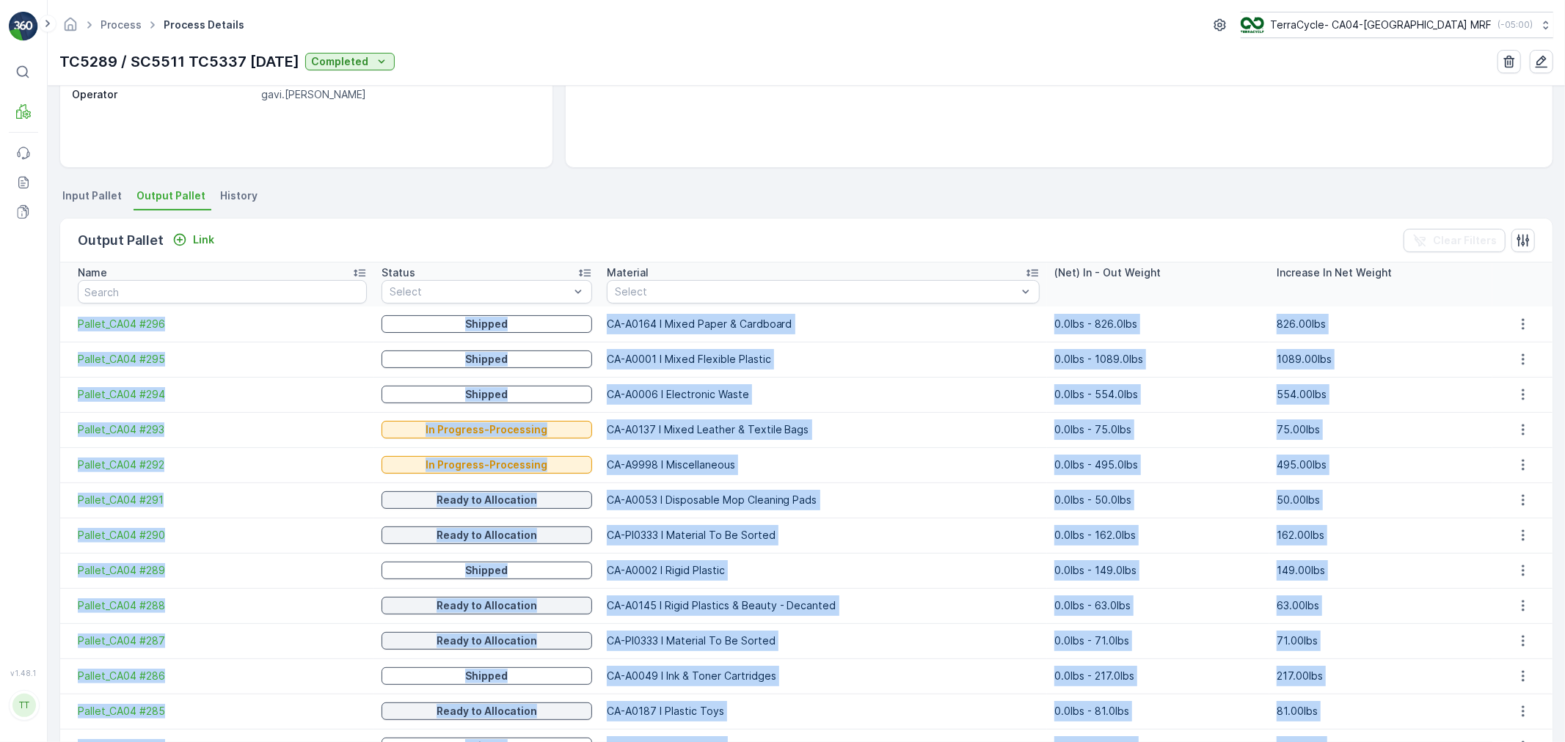
drag, startPoint x: 1152, startPoint y: 670, endPoint x: 71, endPoint y: 329, distance: 1133.8
copy tbody "Pallet_CA04 #296 Shipped CA-A0164 I Mixed Paper & Cardboard 0.0lbs - 826.0lbs 8…"
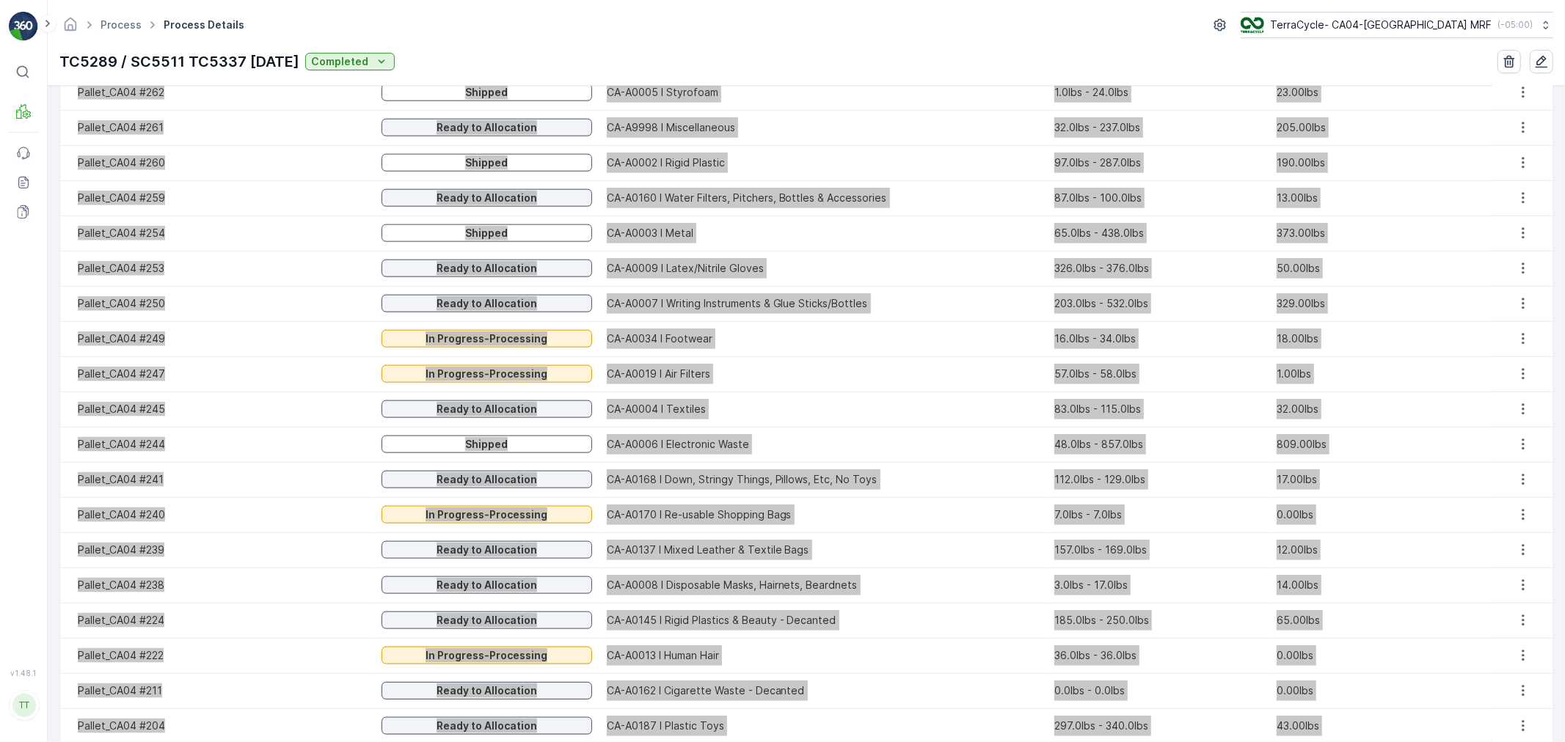
scroll to position [1609, 0]
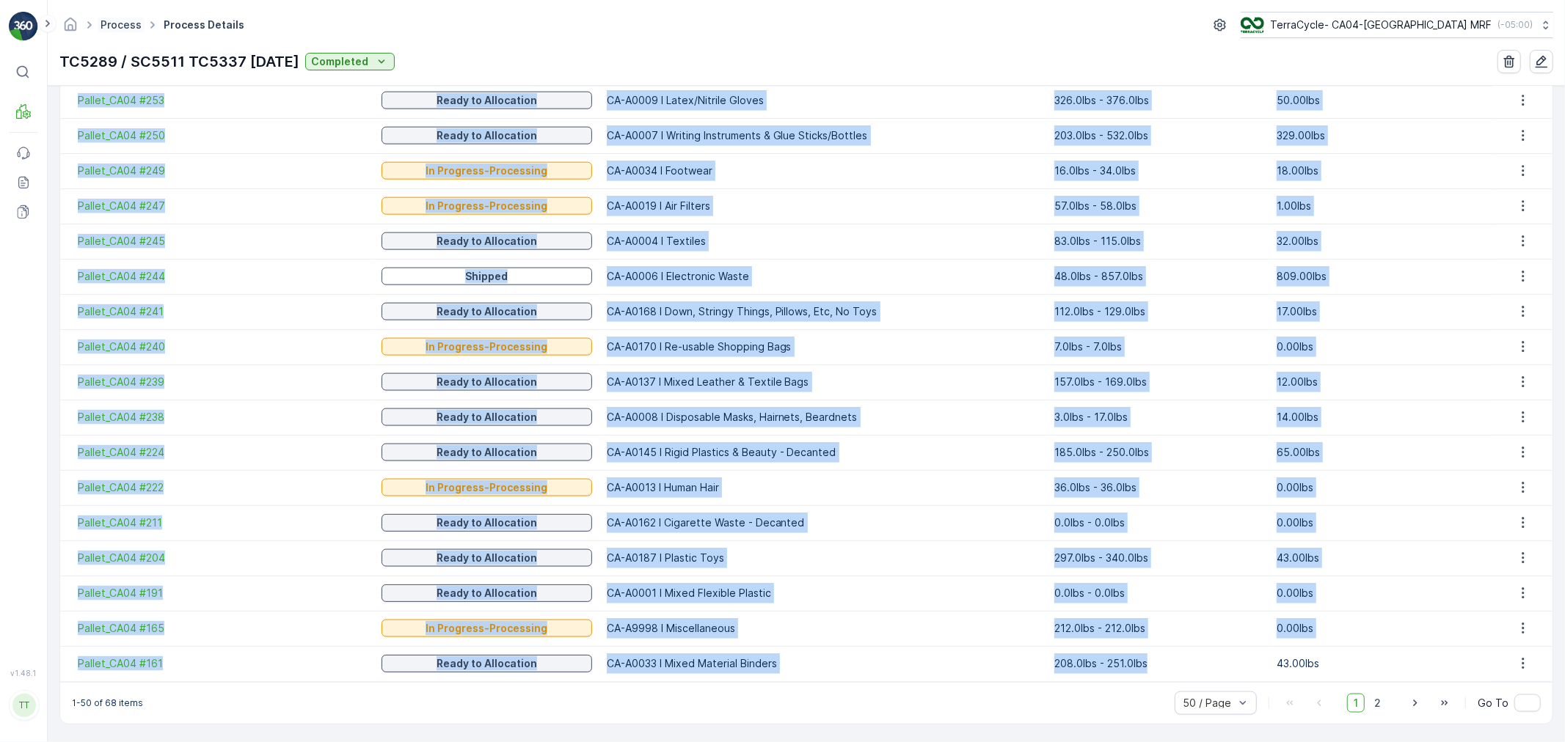
click at [105, 26] on link "Process" at bounding box center [121, 24] width 41 height 12
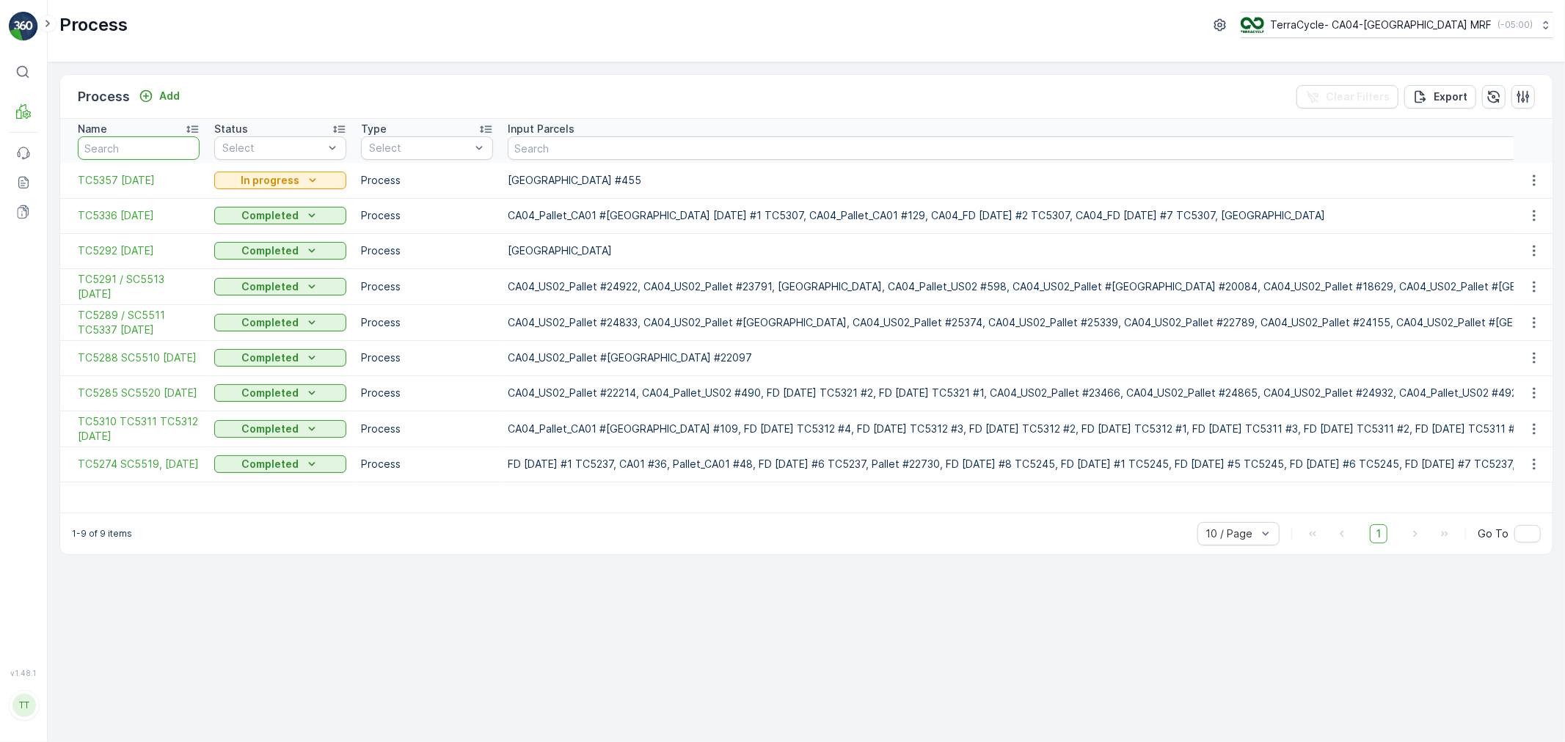
click at [137, 147] on input "text" at bounding box center [139, 147] width 122 height 23
type input "5291"
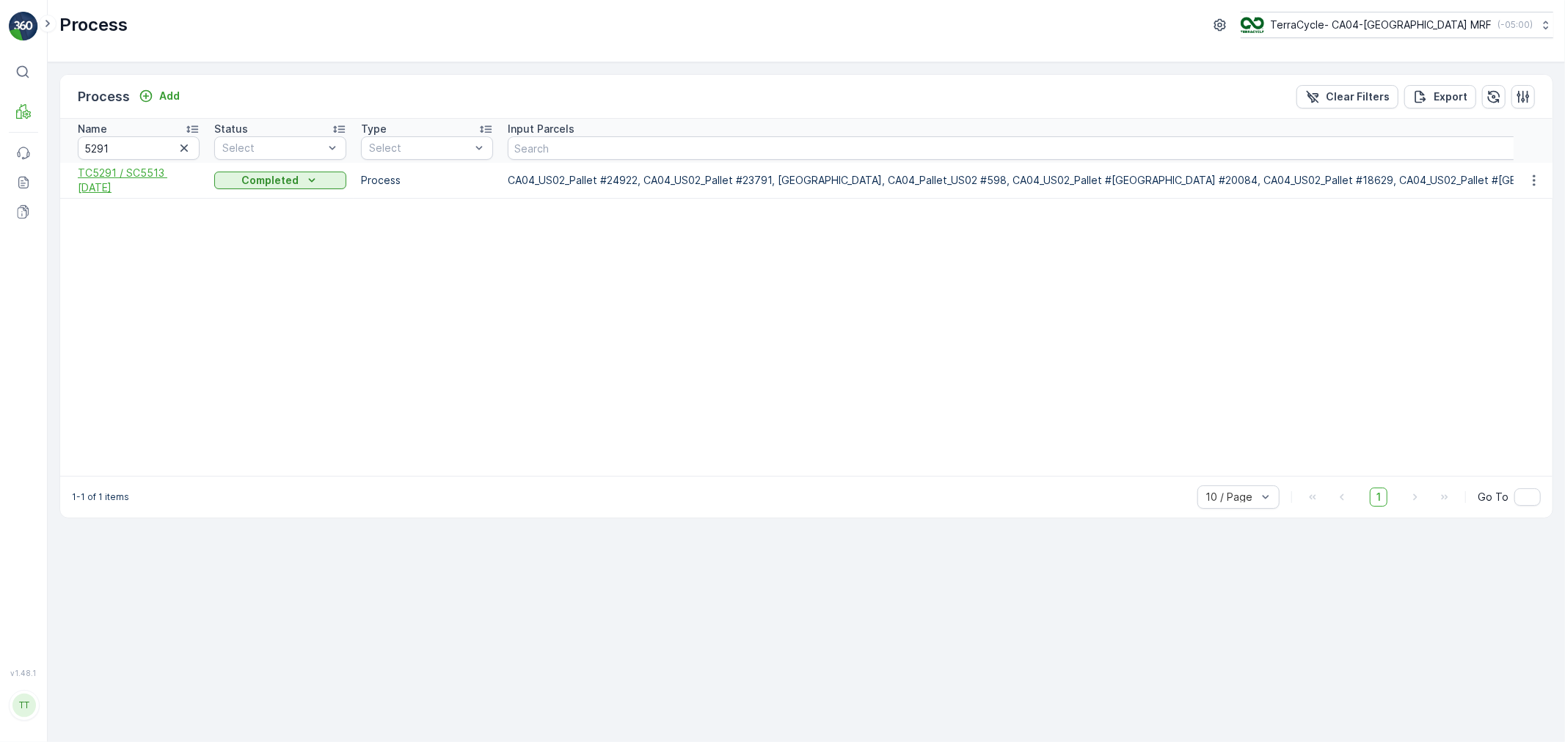
click at [113, 179] on span "TC5291 / SC5513 27-May-2025" at bounding box center [139, 180] width 122 height 29
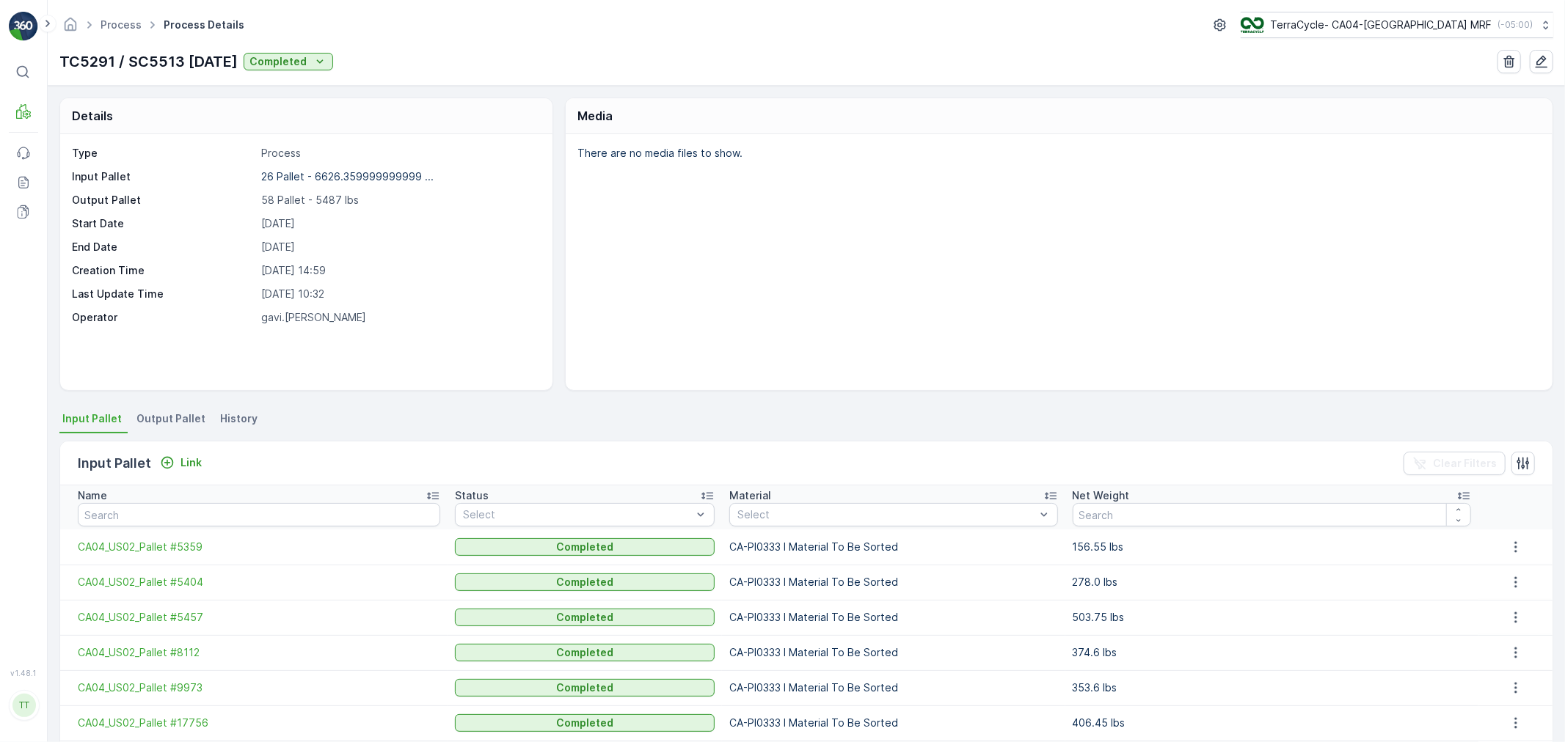
click at [425, 491] on icon at bounding box center [432, 496] width 15 height 15
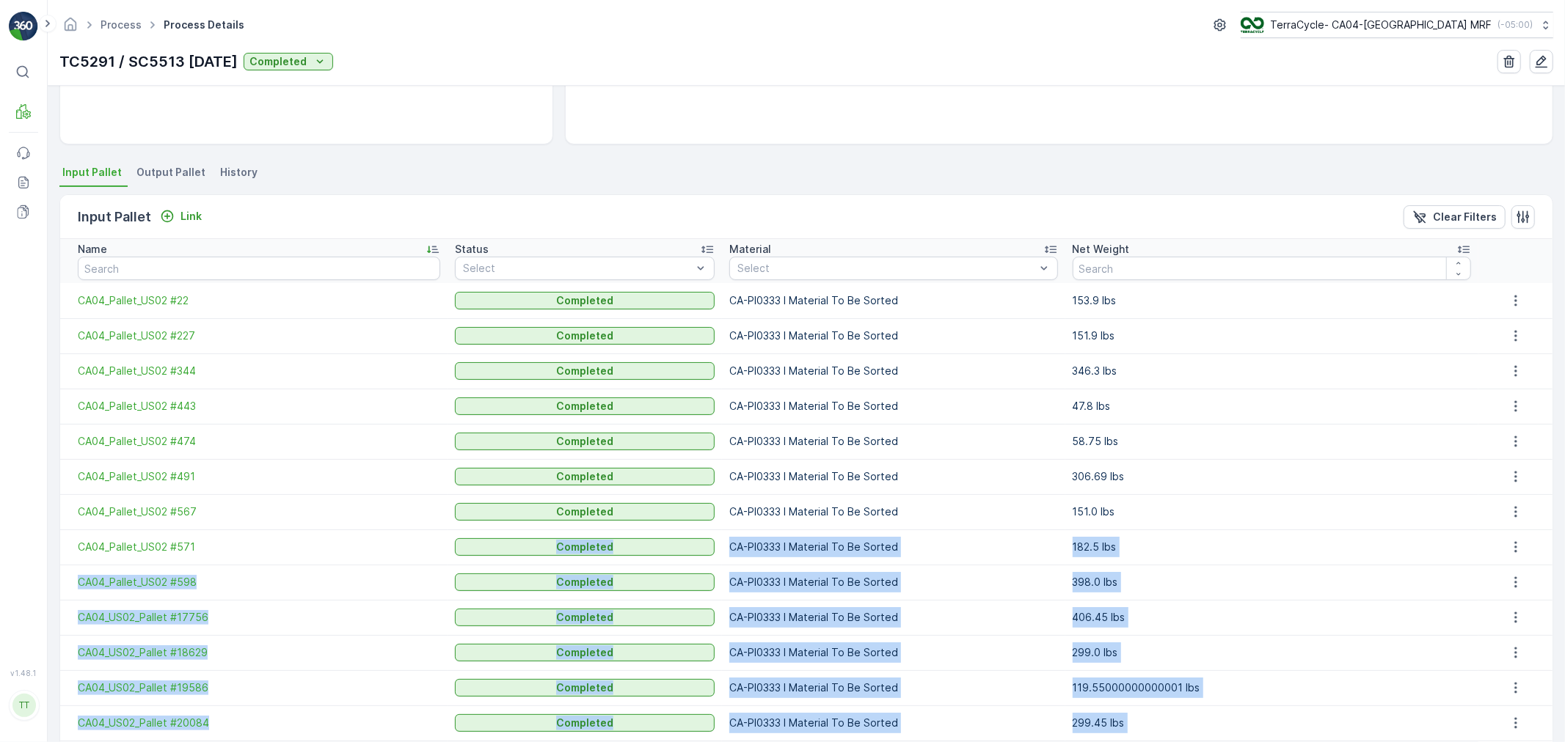
scroll to position [30, 0]
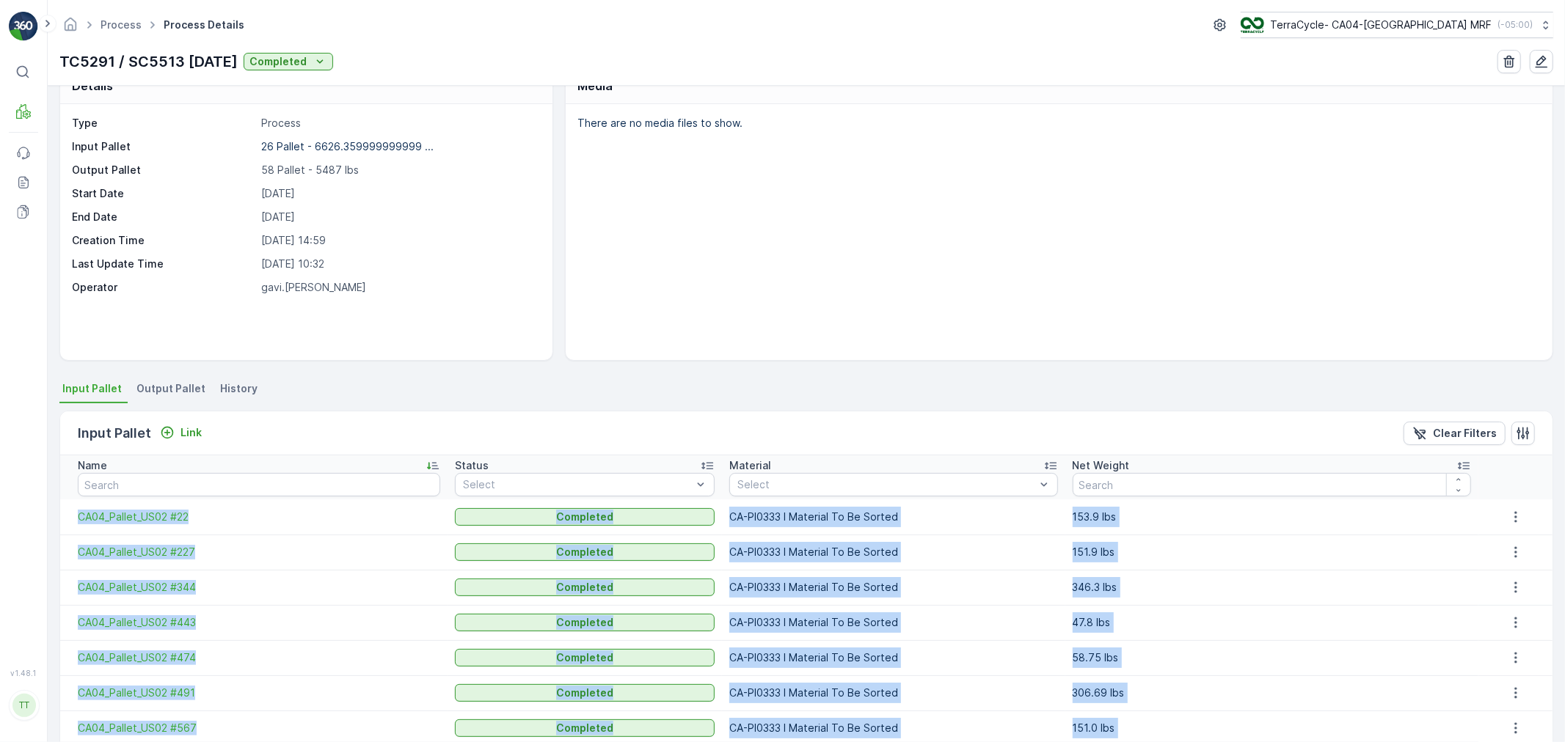
drag, startPoint x: 1216, startPoint y: 670, endPoint x: 76, endPoint y: 523, distance: 1148.7
copy tbody "CA04_Pallet_US02 #22 Completed CA-PI0333 I Material To Be Sorted 153.9 lbs CA04…"
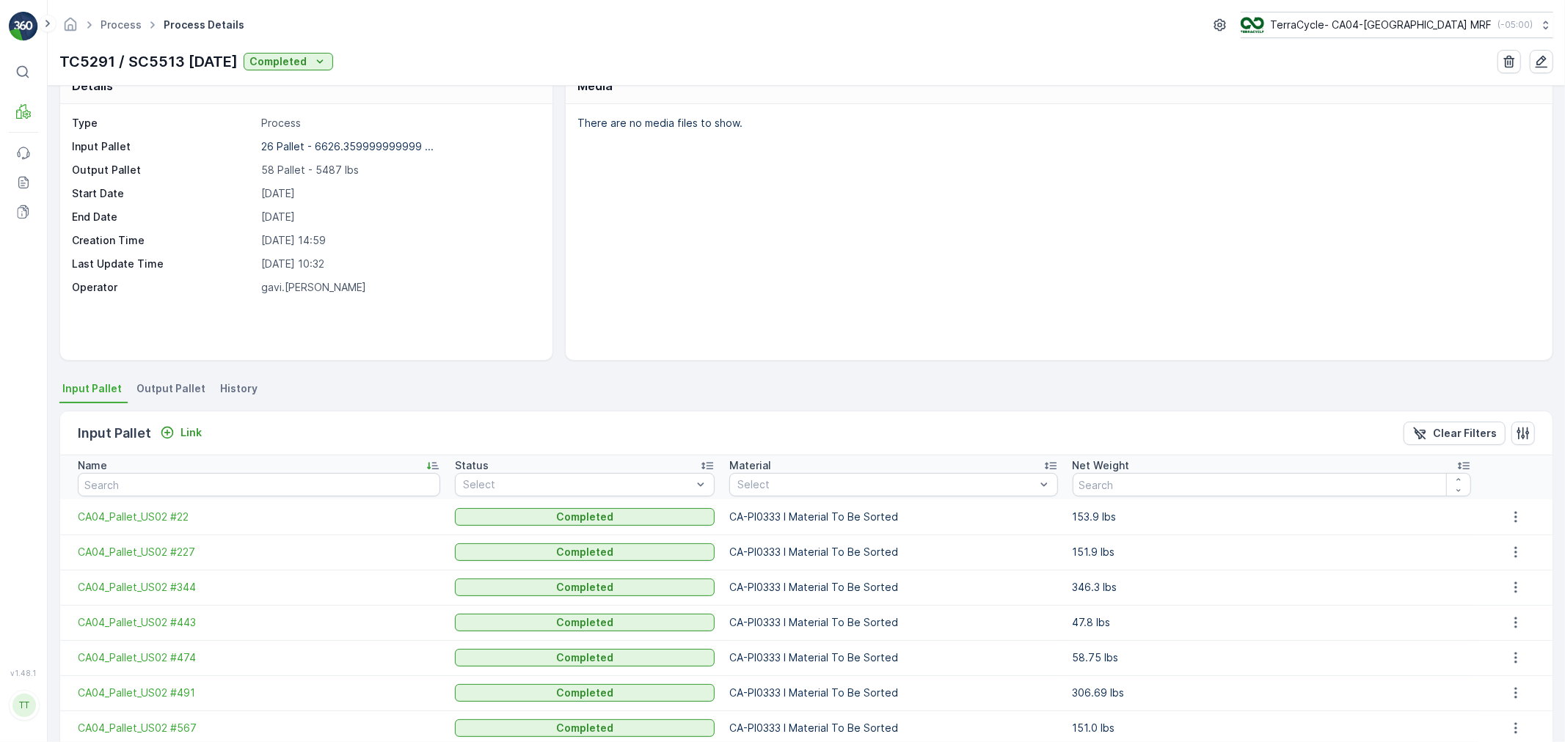
click at [169, 389] on span "Output Pallet" at bounding box center [170, 388] width 69 height 15
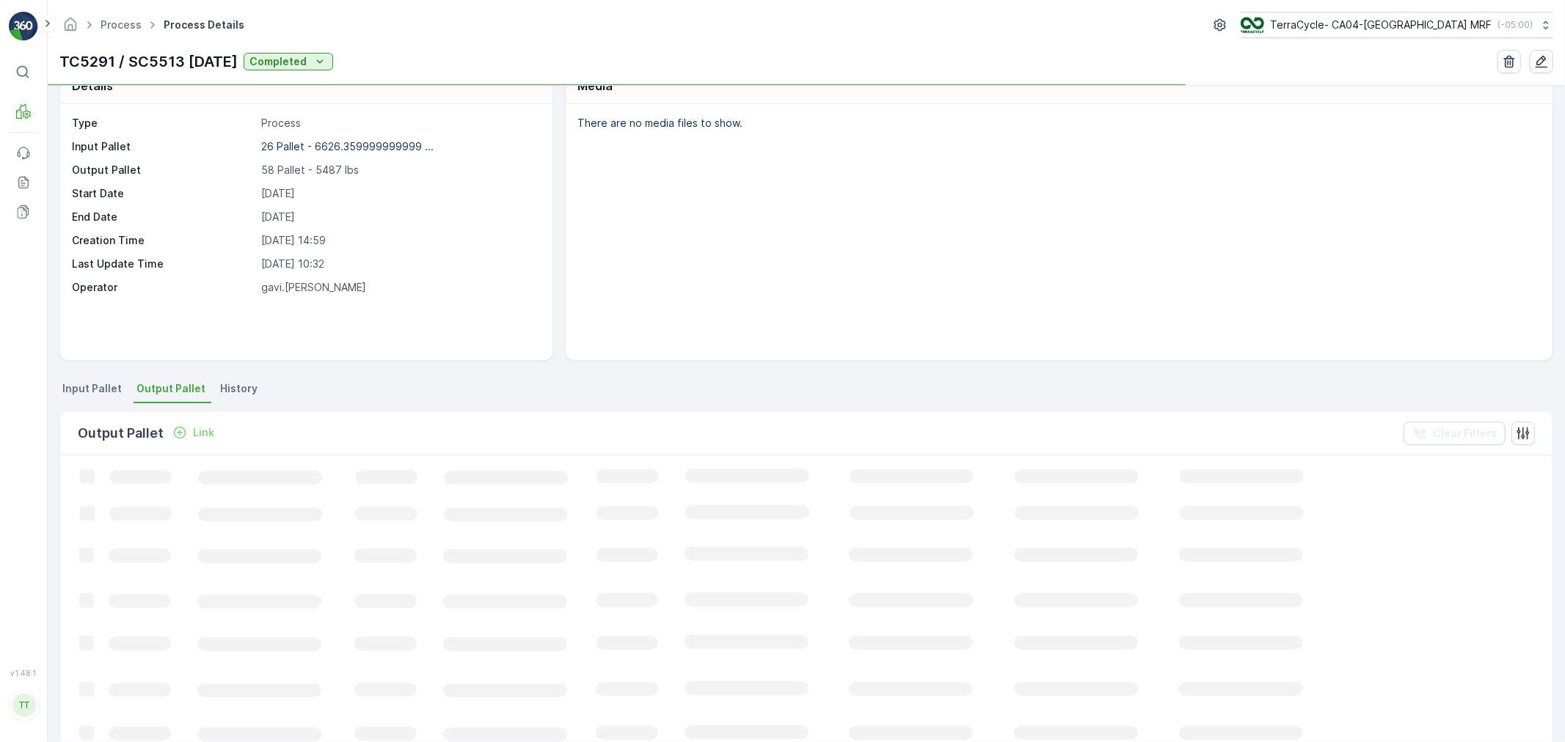
scroll to position [30, 0]
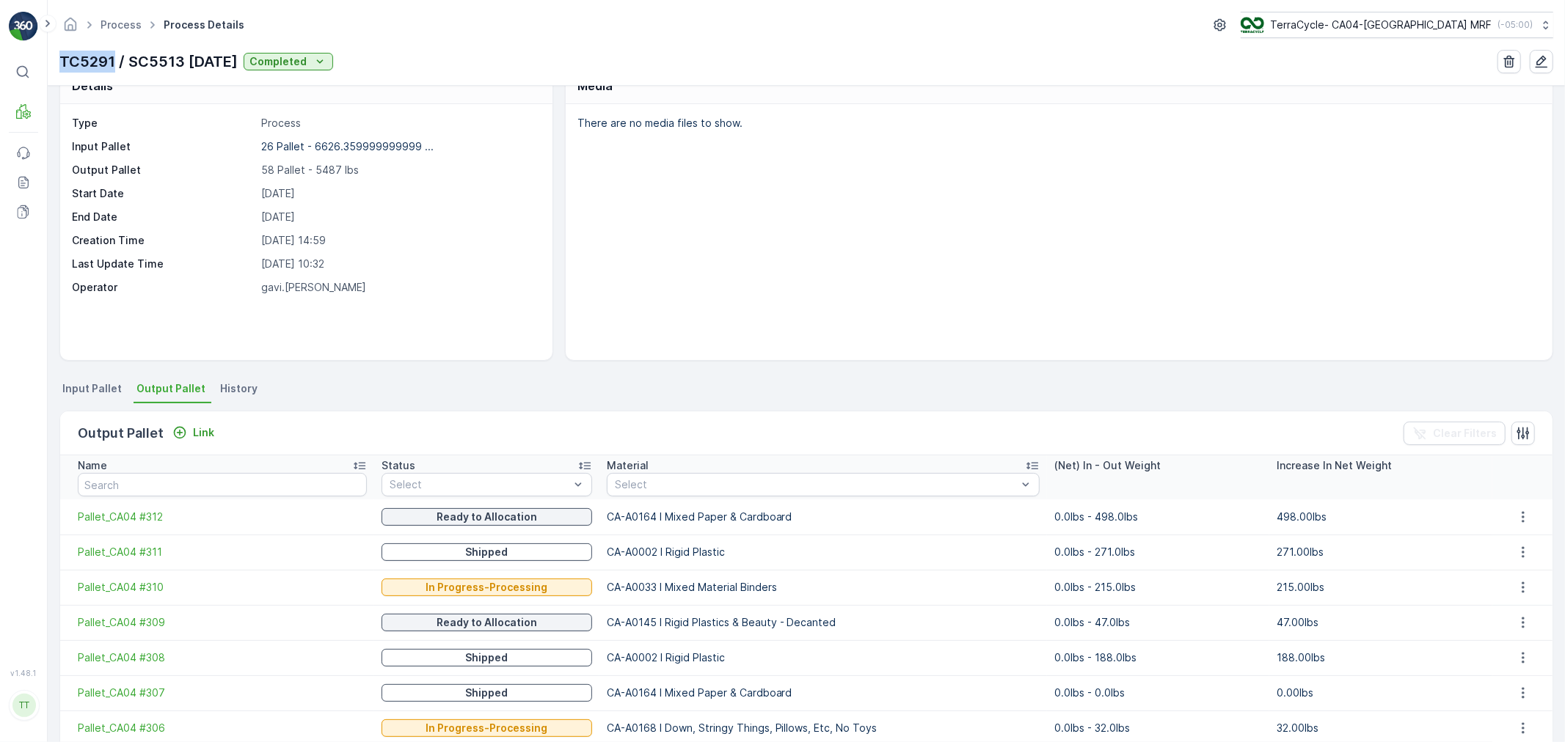
drag, startPoint x: 59, startPoint y: 56, endPoint x: 115, endPoint y: 66, distance: 56.7
click at [115, 66] on p "TC5291 / SC5513 27-May-2025" at bounding box center [148, 62] width 178 height 22
copy p "TC5291"
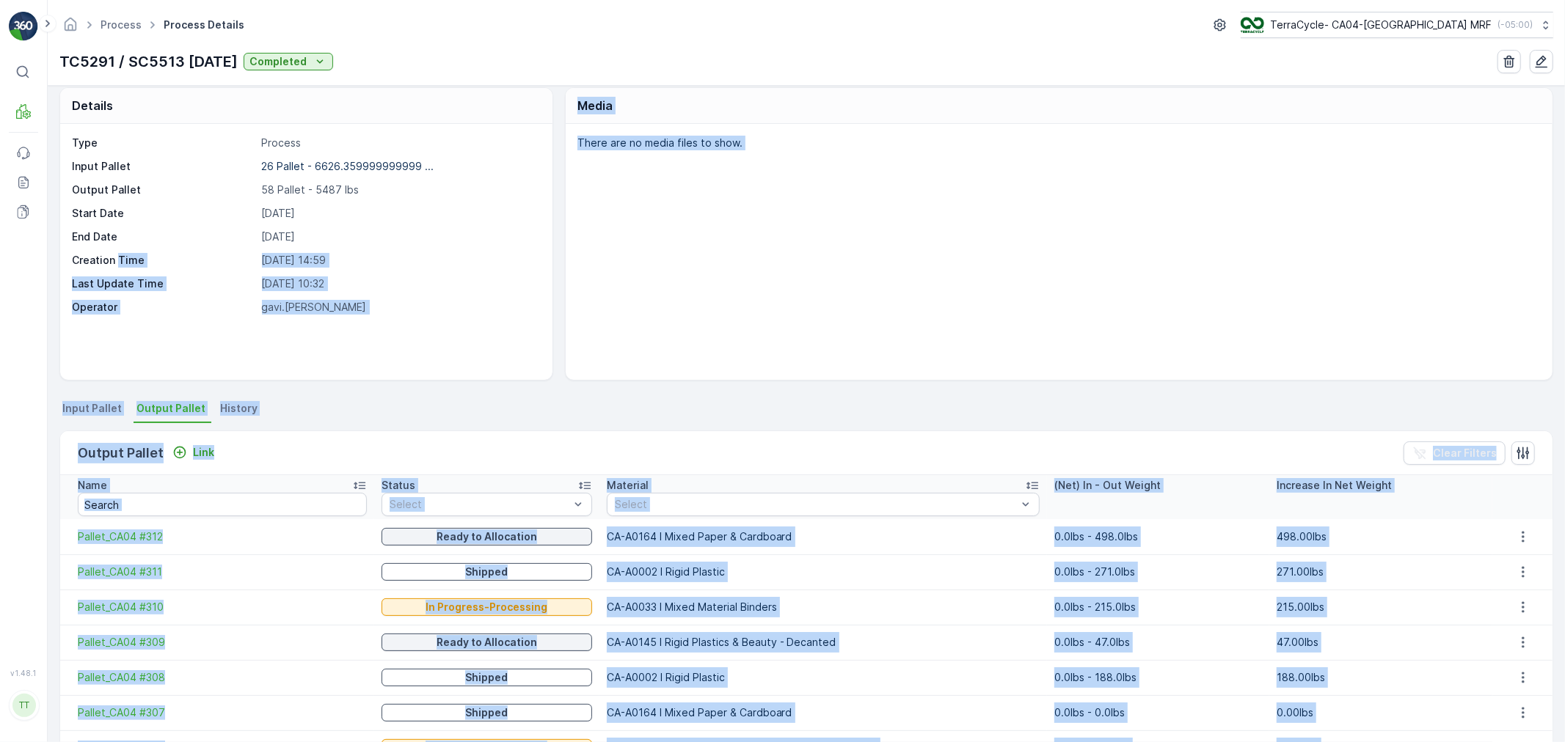
scroll to position [0, 0]
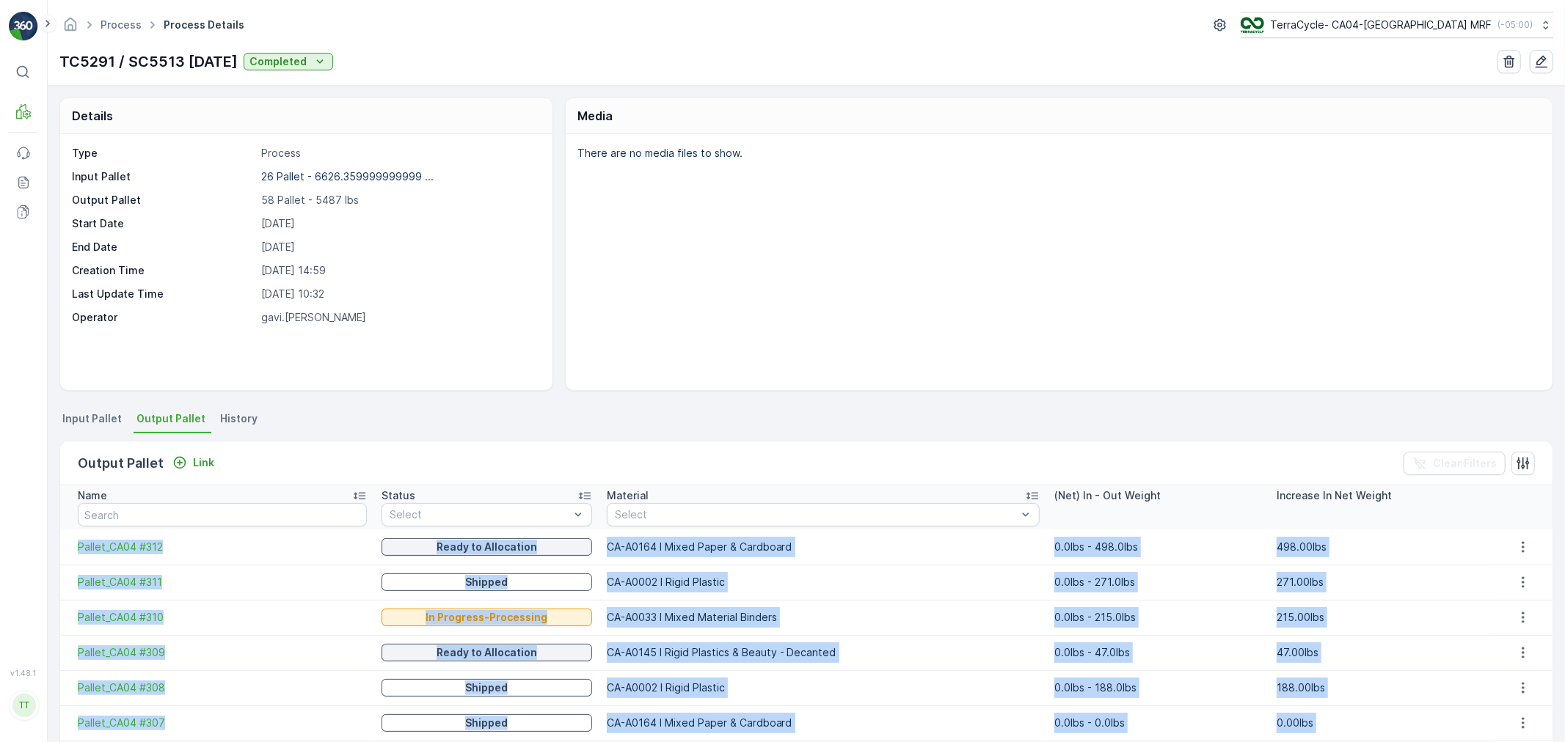
drag, startPoint x: 1182, startPoint y: 668, endPoint x: 70, endPoint y: 558, distance: 1116.8
copy tbody "Pallet_CA04 #312 Ready to Allocation CA-A0164 I Mixed Paper & Cardboard 0.0lbs …"
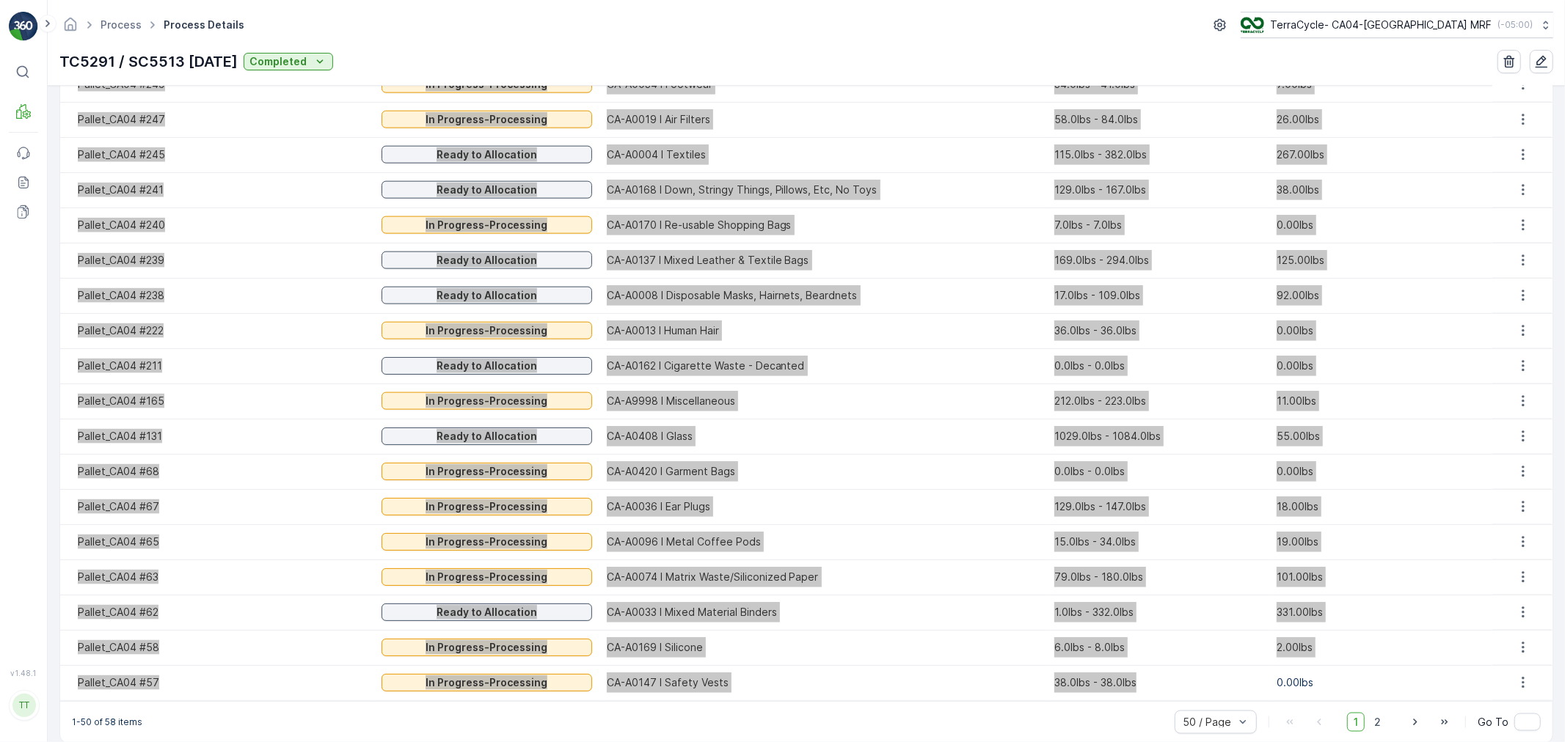
scroll to position [1609, 0]
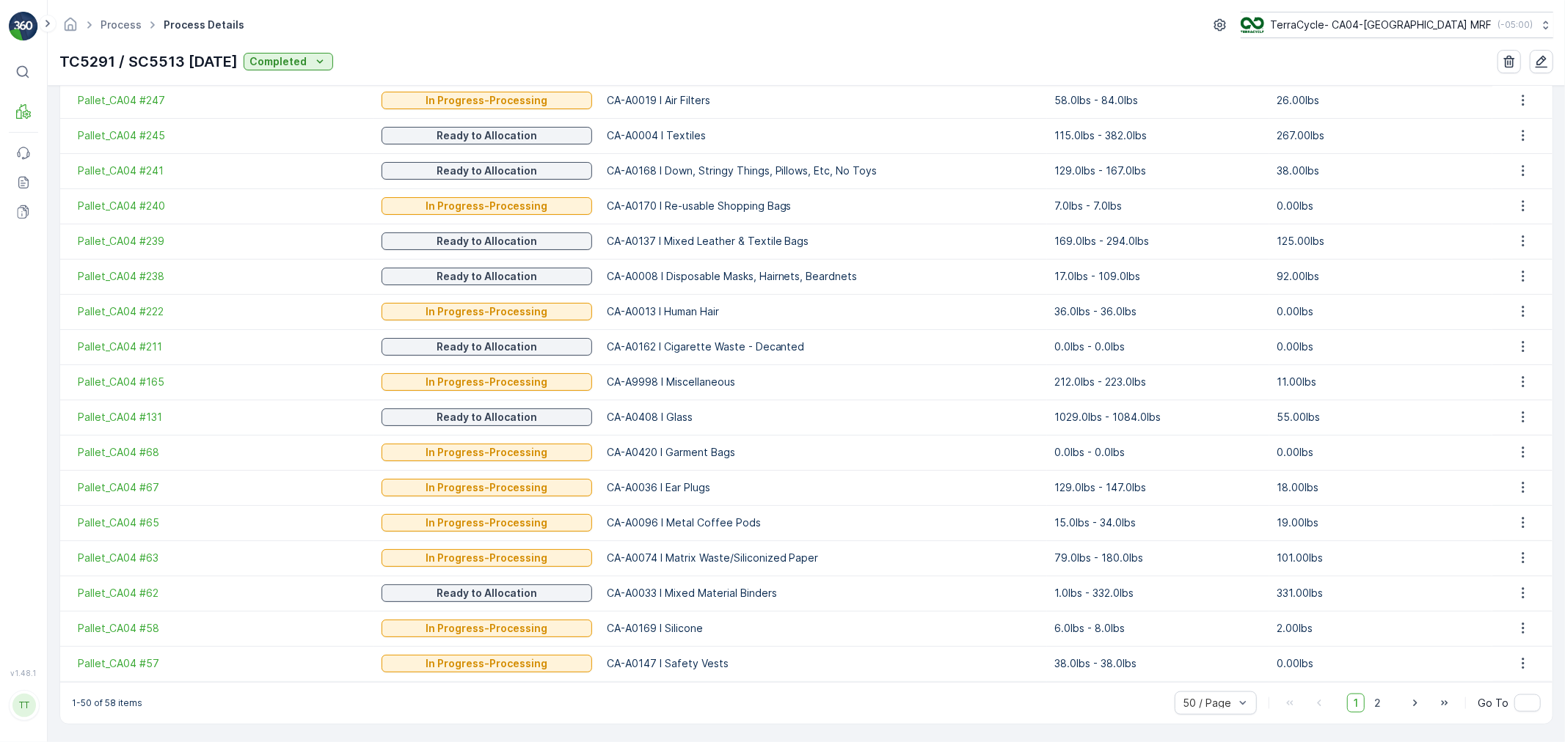
drag, startPoint x: 1373, startPoint y: 698, endPoint x: 1363, endPoint y: 698, distance: 10.3
click at [1373, 698] on span "2" at bounding box center [1377, 703] width 20 height 19
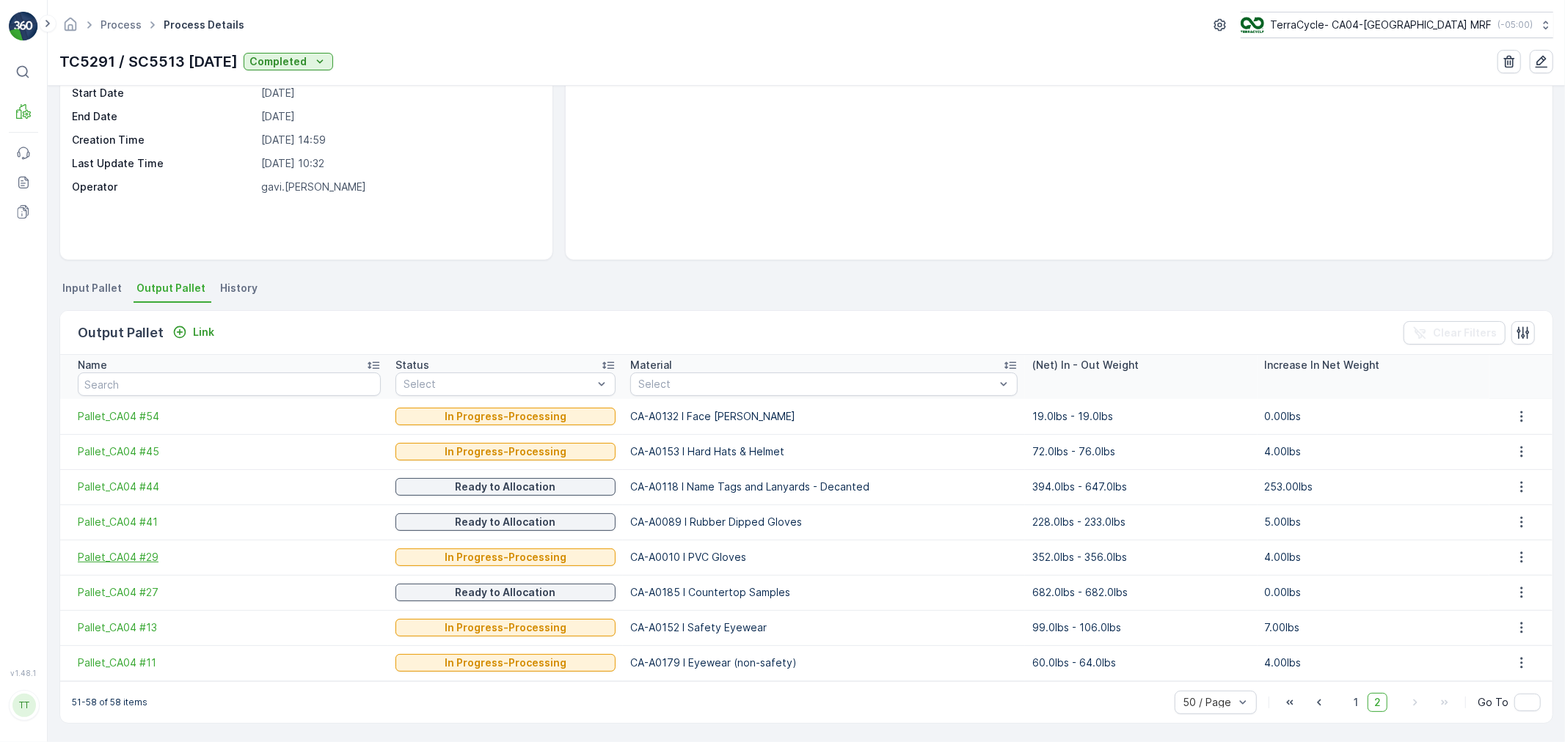
scroll to position [130, 0]
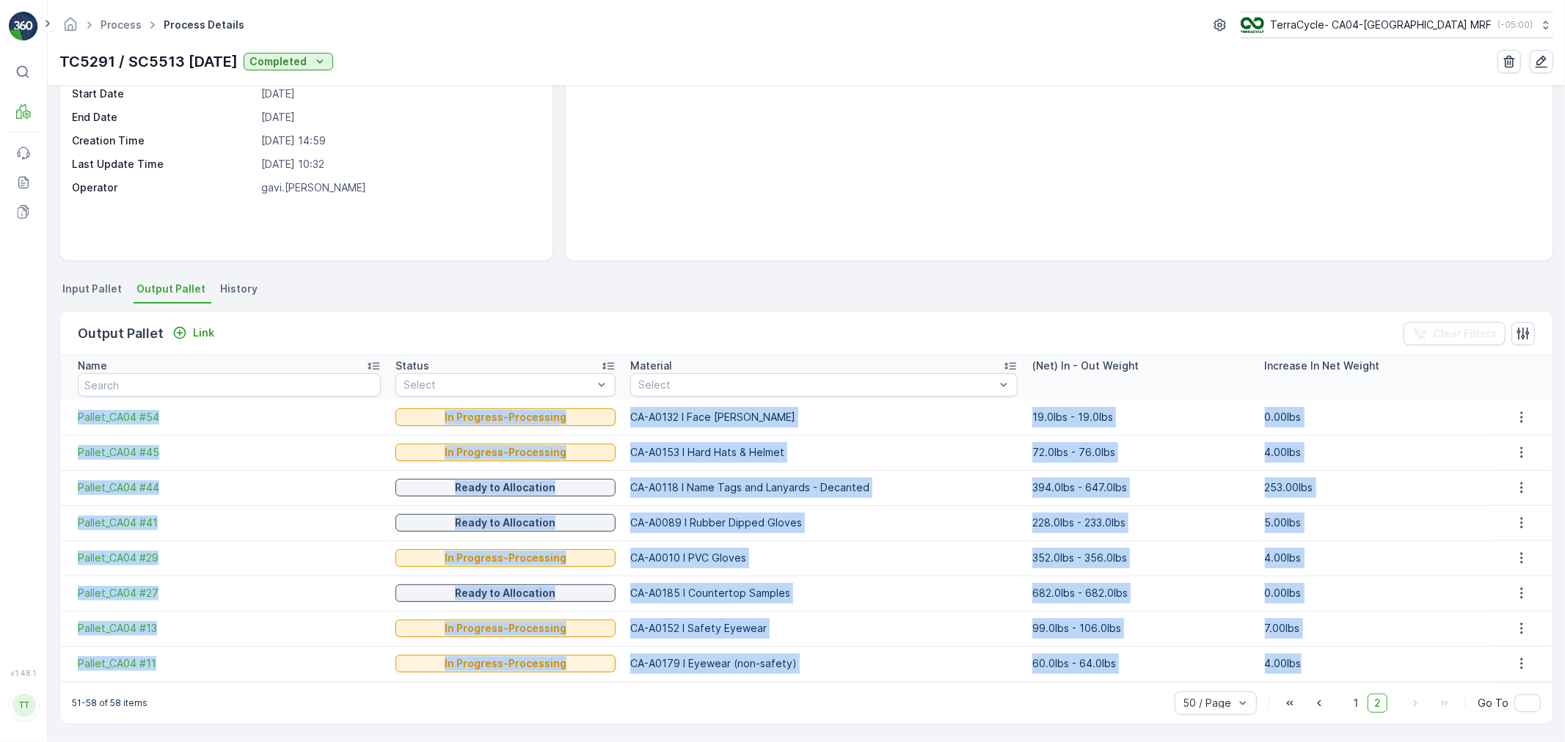
drag, startPoint x: 1298, startPoint y: 666, endPoint x: 62, endPoint y: 412, distance: 1261.9
click at [62, 412] on tbody "Pallet_CA04 #54 In Progress-Processing CA-A0132 I Face Shields 19.0lbs - 19.0lb…" at bounding box center [806, 541] width 1492 height 282
copy tbody "Pallet_CA04 #54 In Progress-Processing CA-A0132 I Face Shields 19.0lbs - 19.0lb…"
click at [118, 19] on link "Process" at bounding box center [121, 24] width 41 height 12
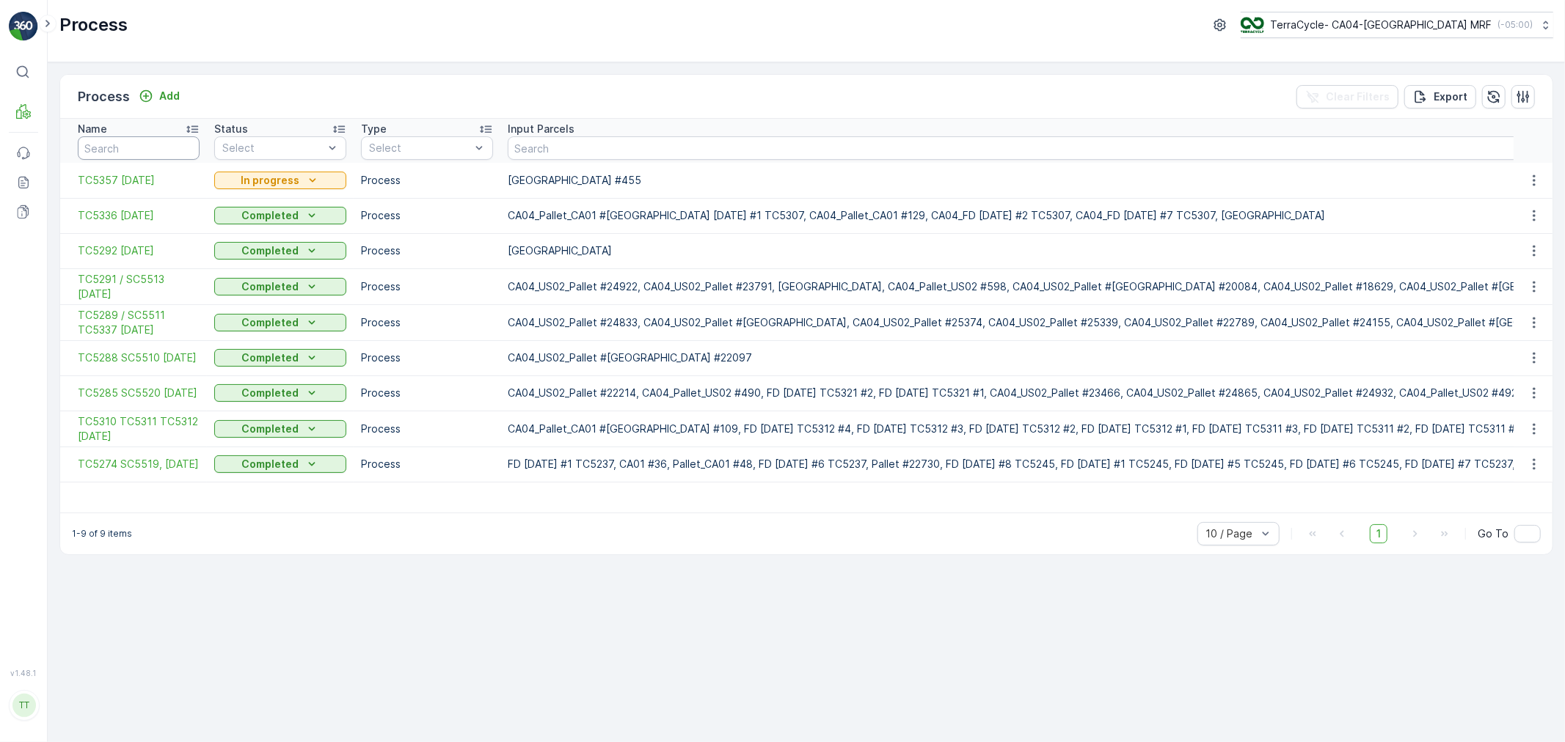
click at [139, 149] on input "text" at bounding box center [139, 147] width 122 height 23
type input "5285"
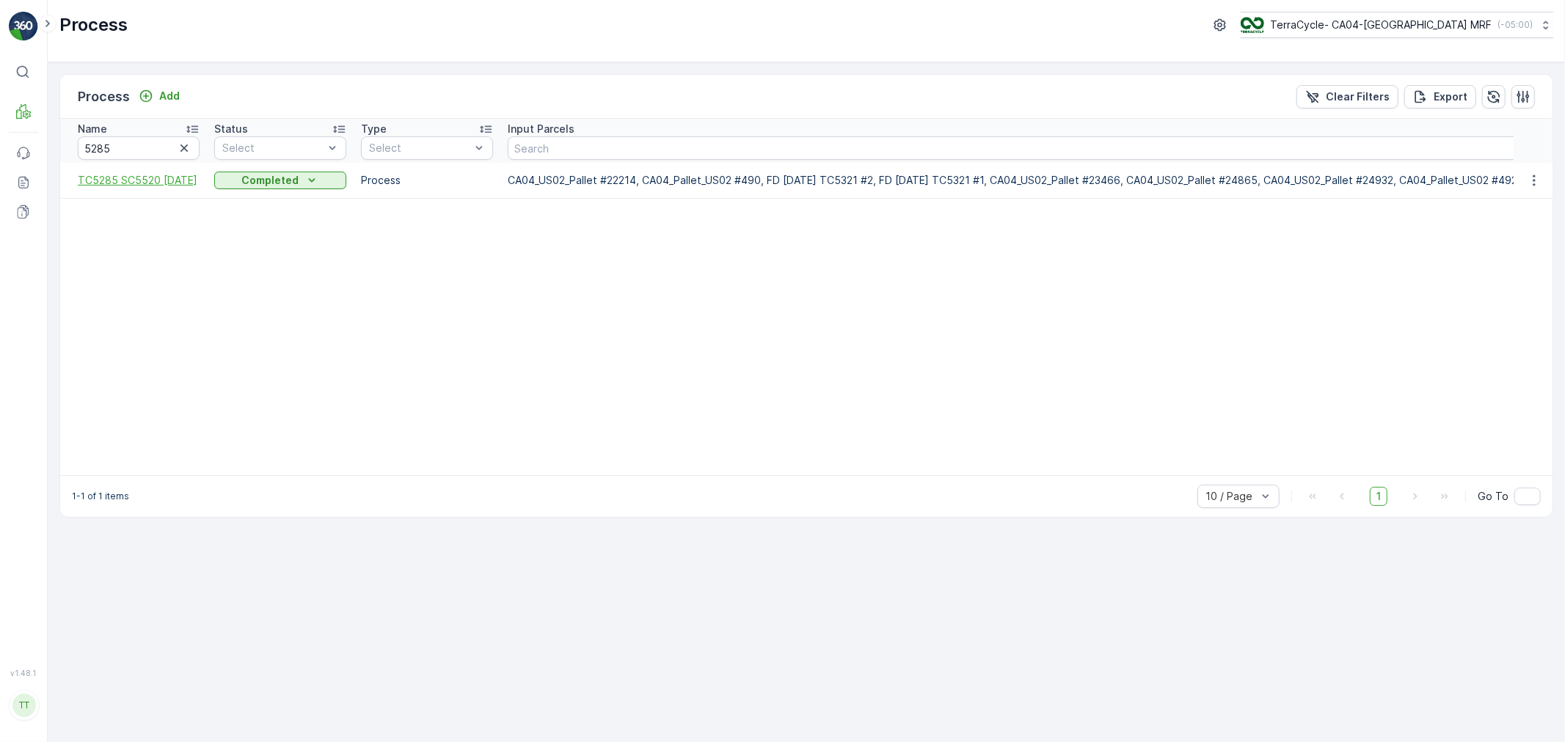
click at [139, 173] on span "TC5285 SC5520 04/15/25" at bounding box center [139, 180] width 122 height 15
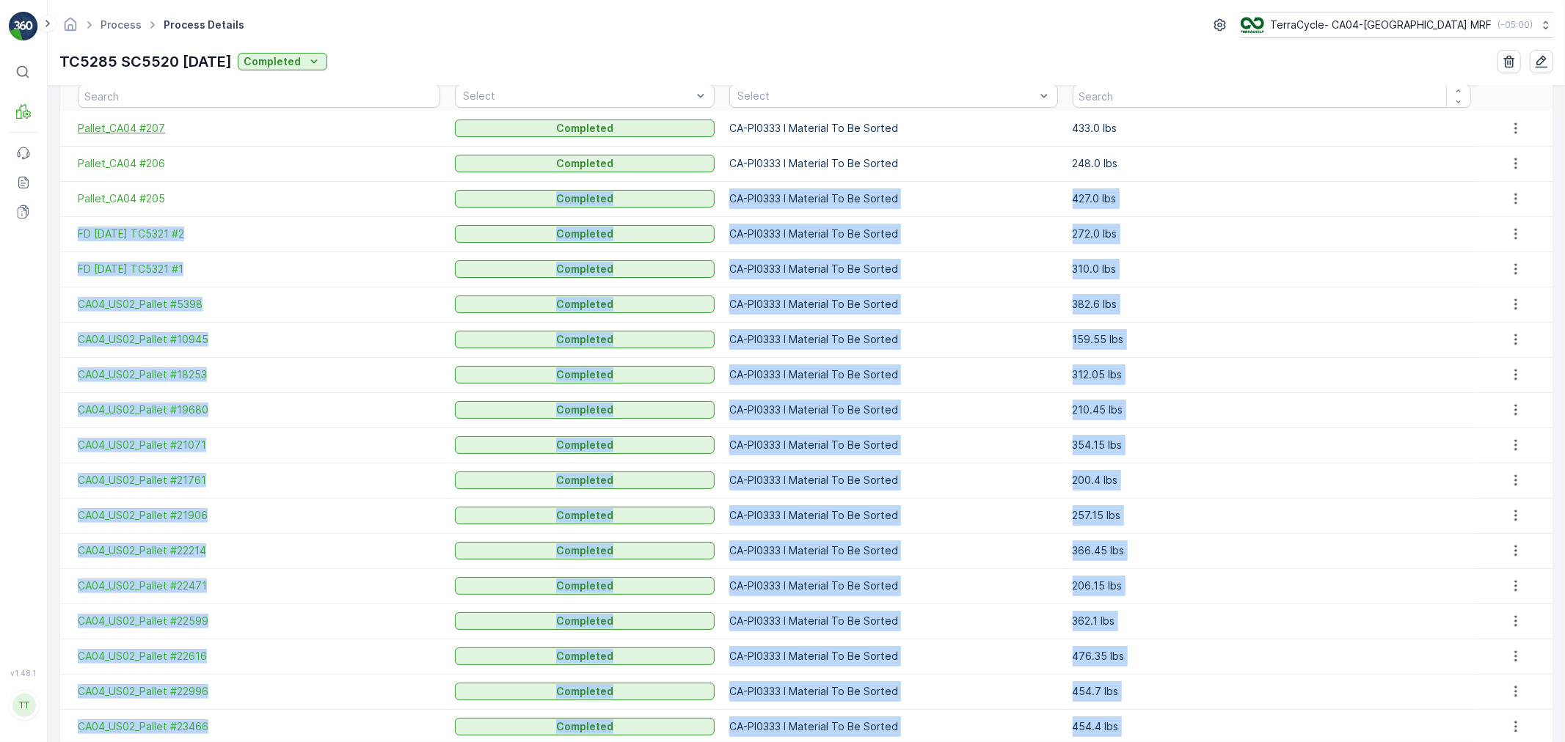
scroll to position [182, 0]
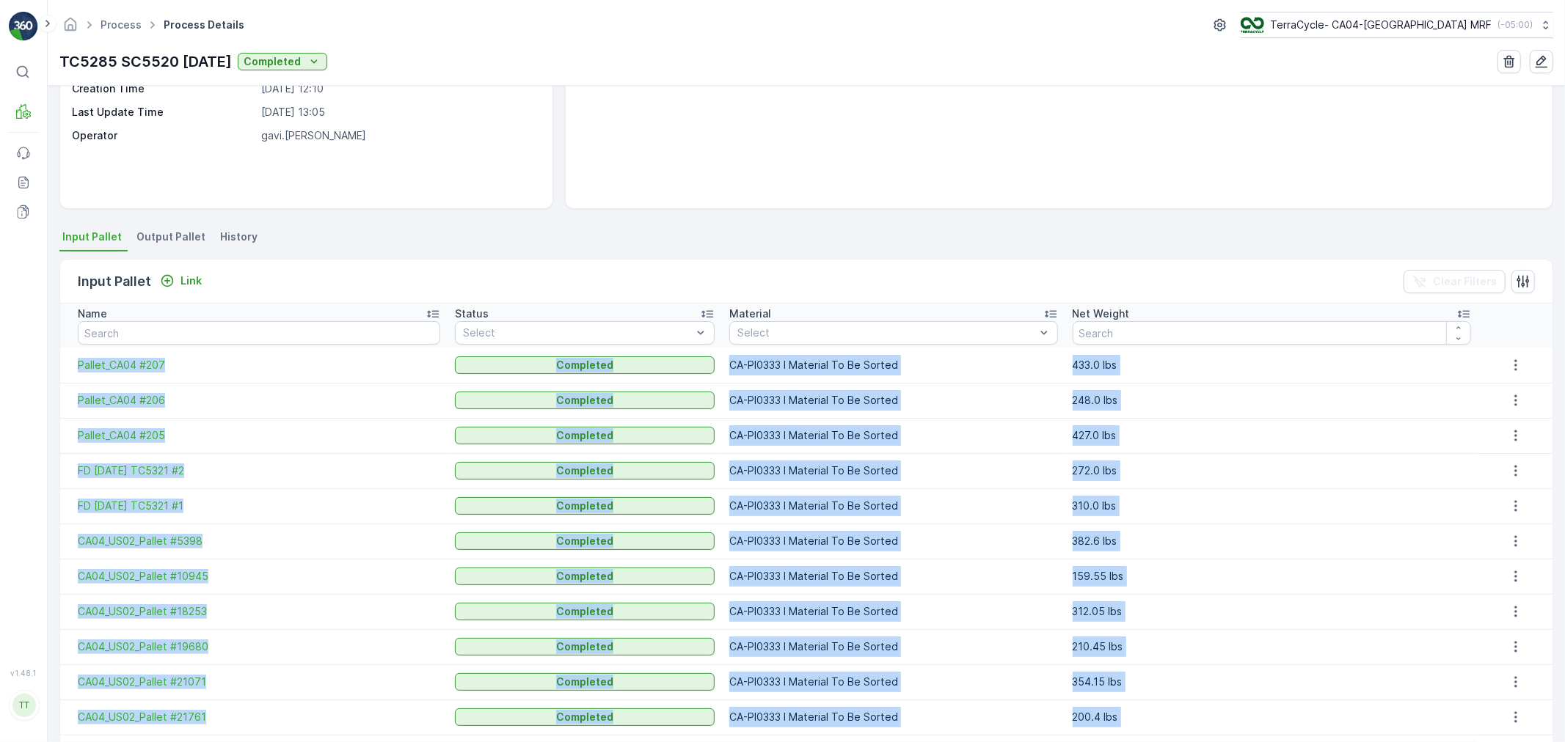
drag, startPoint x: 1231, startPoint y: 662, endPoint x: 66, endPoint y: 374, distance: 1200.1
copy tbody "Pallet_CA04 #207 Completed CA-PI0333 I Material To Be Sorted 433.0 lbs Pallet_C…"
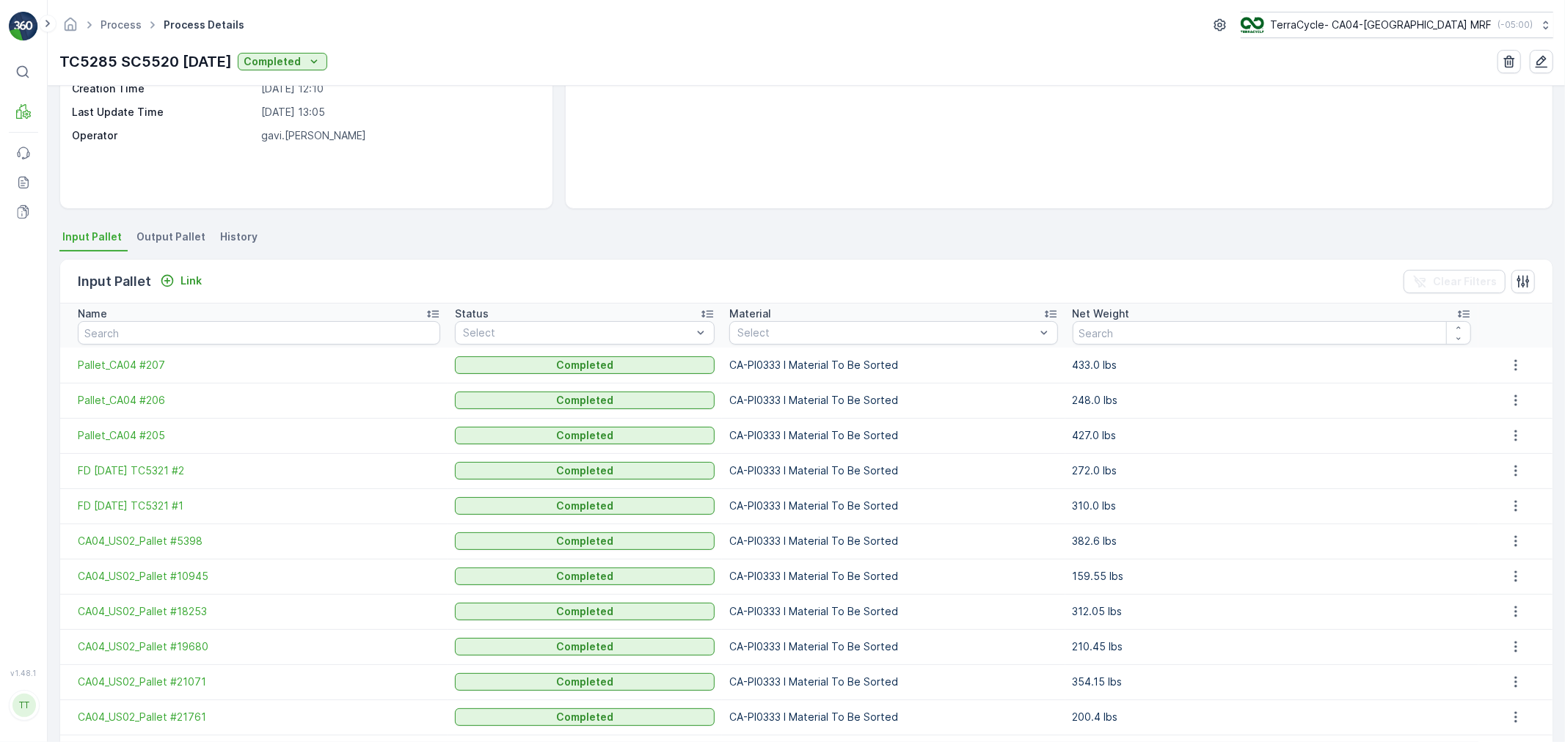
click at [164, 232] on span "Output Pallet" at bounding box center [170, 237] width 69 height 15
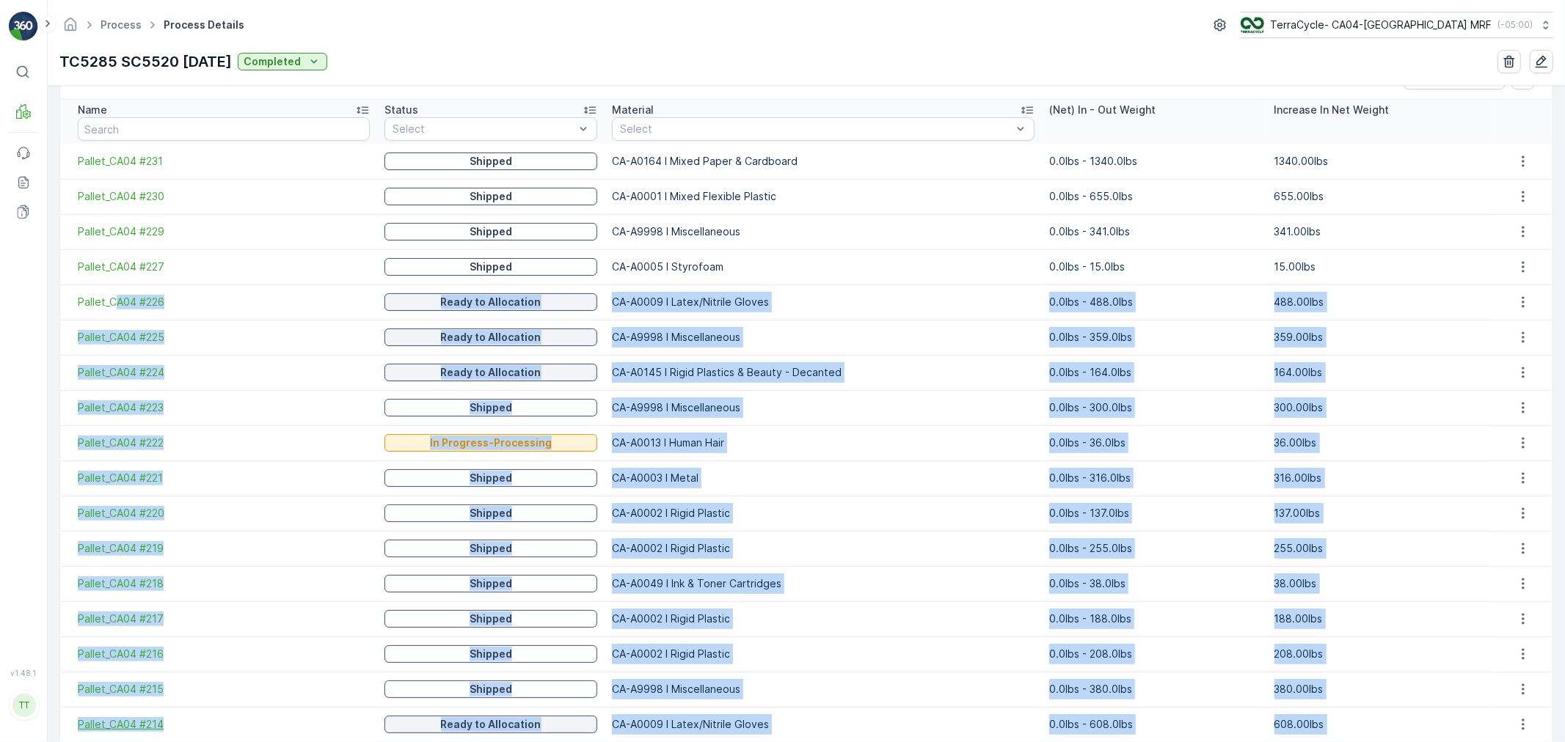
scroll to position [142, 0]
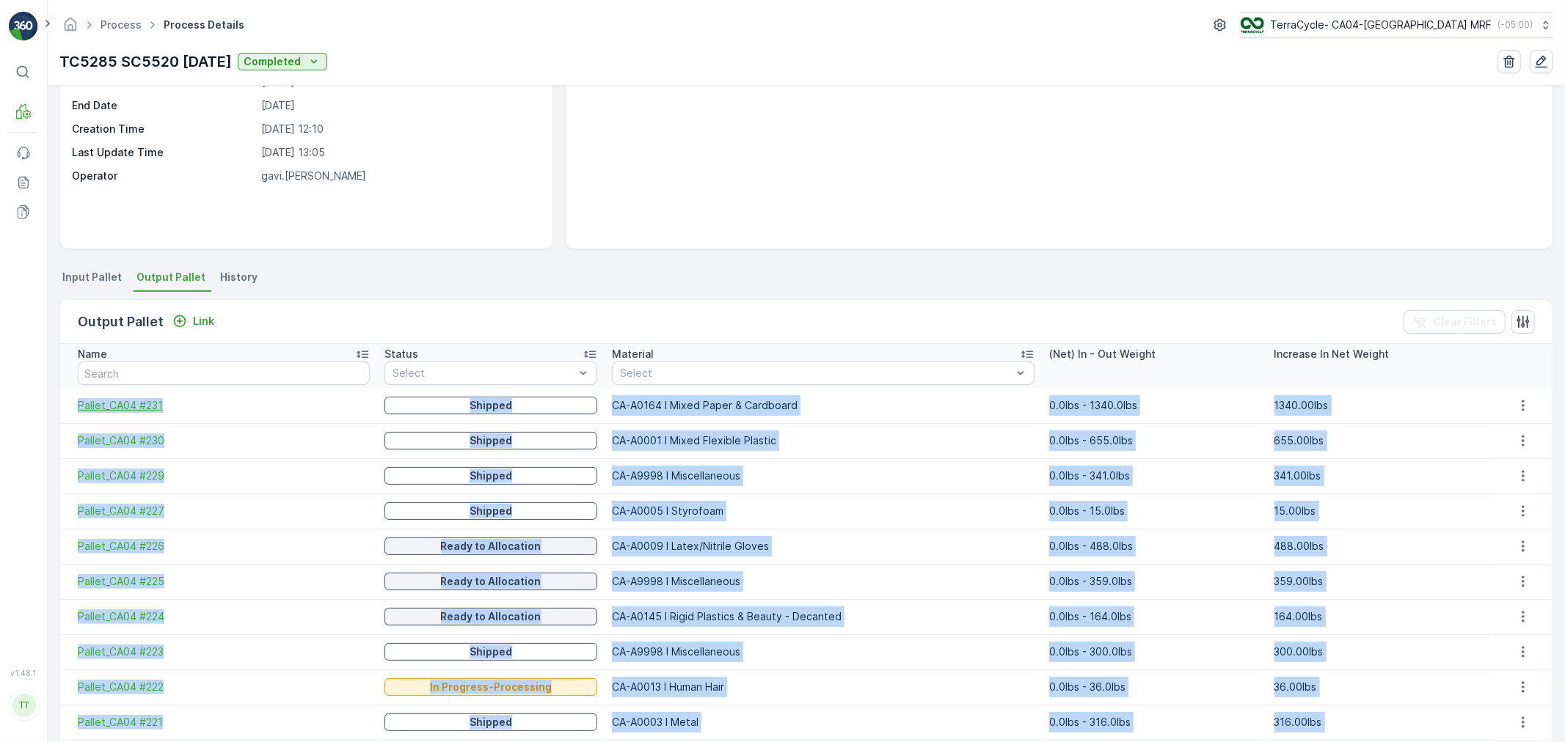
drag, startPoint x: 1357, startPoint y: 657, endPoint x: 77, endPoint y: 407, distance: 1304.3
copy tbody "Pallet_CA04 #231 Shipped CA-A0164 I Mixed Paper & Cardboard 0.0lbs - 1340.0lbs …"
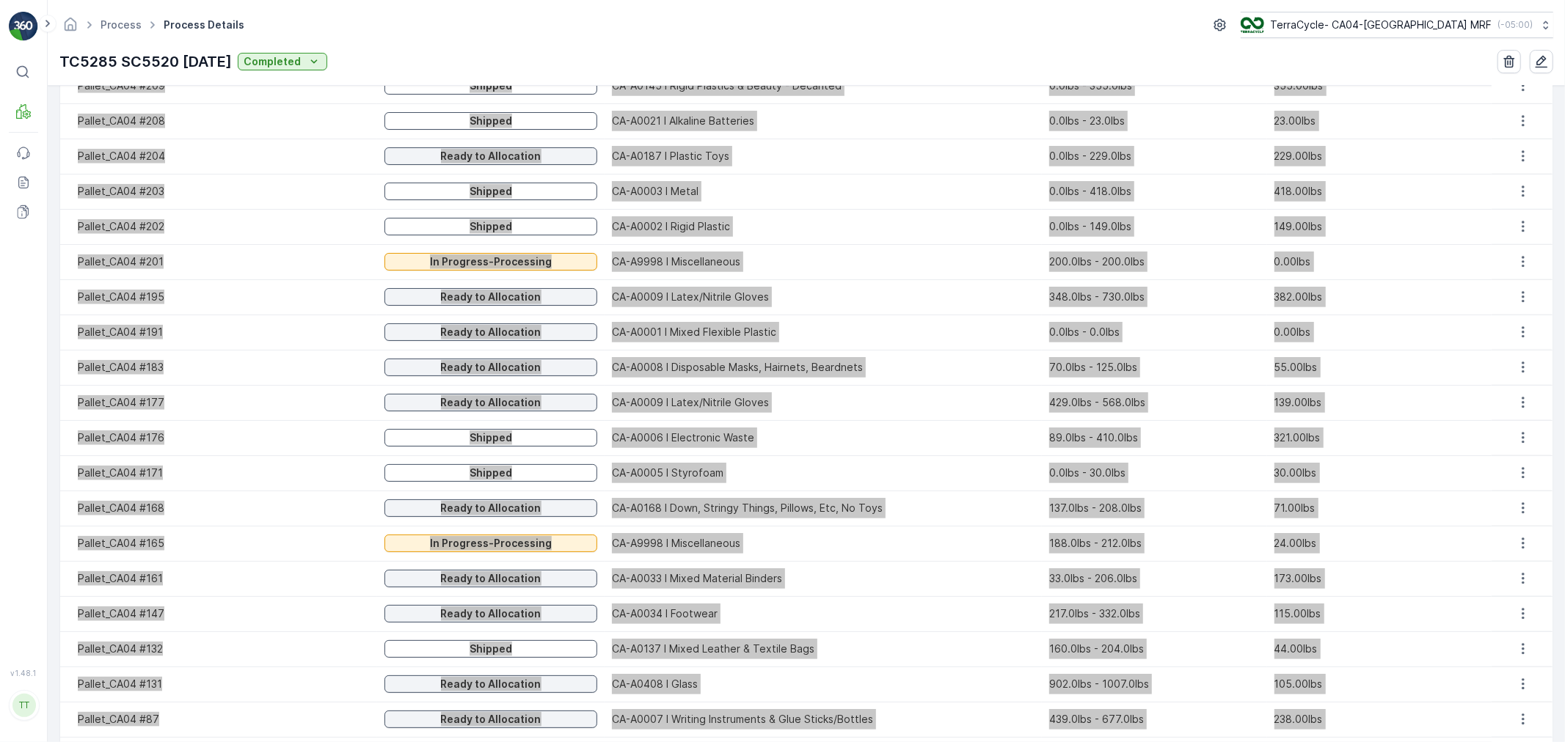
scroll to position [1609, 0]
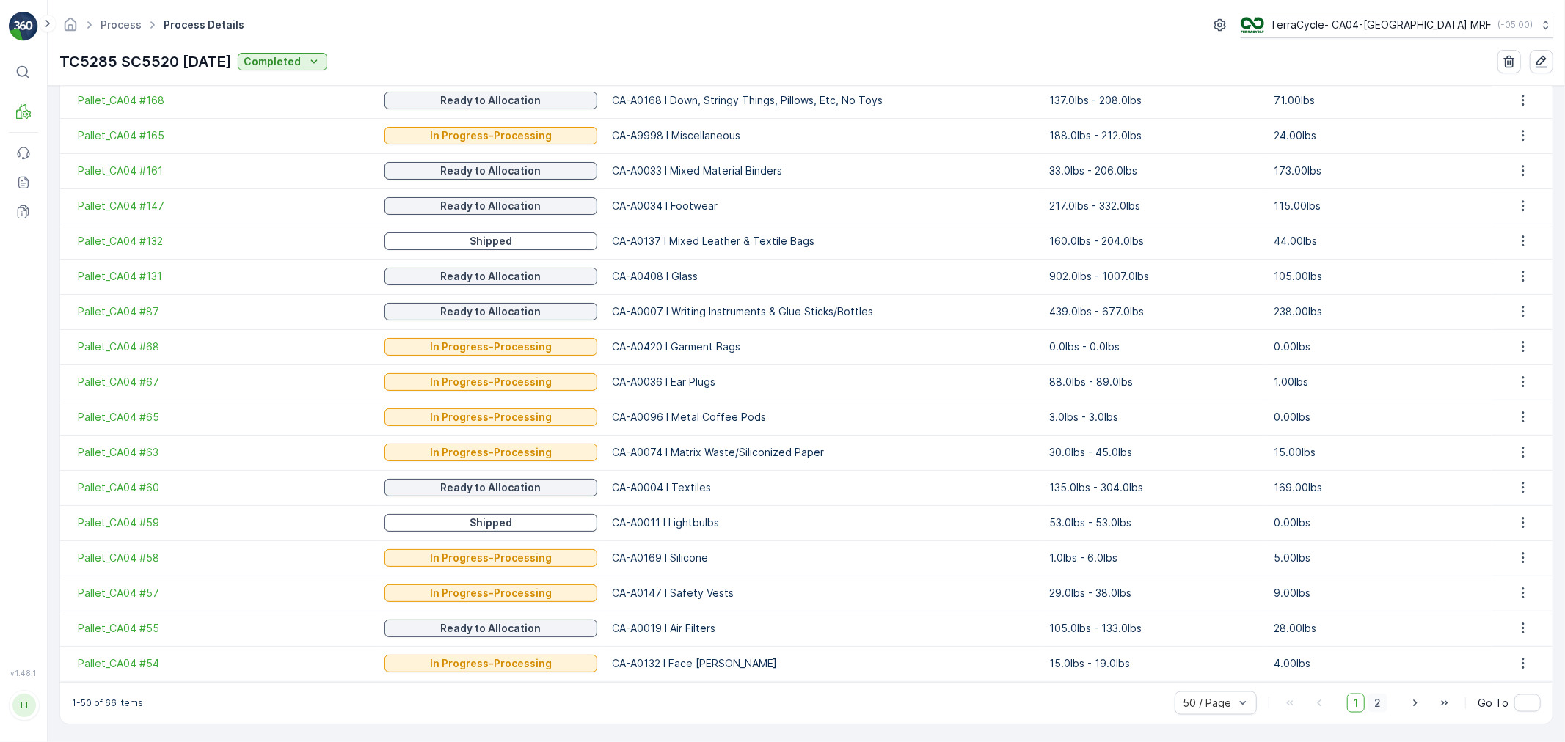
click at [1378, 702] on span "2" at bounding box center [1377, 703] width 20 height 19
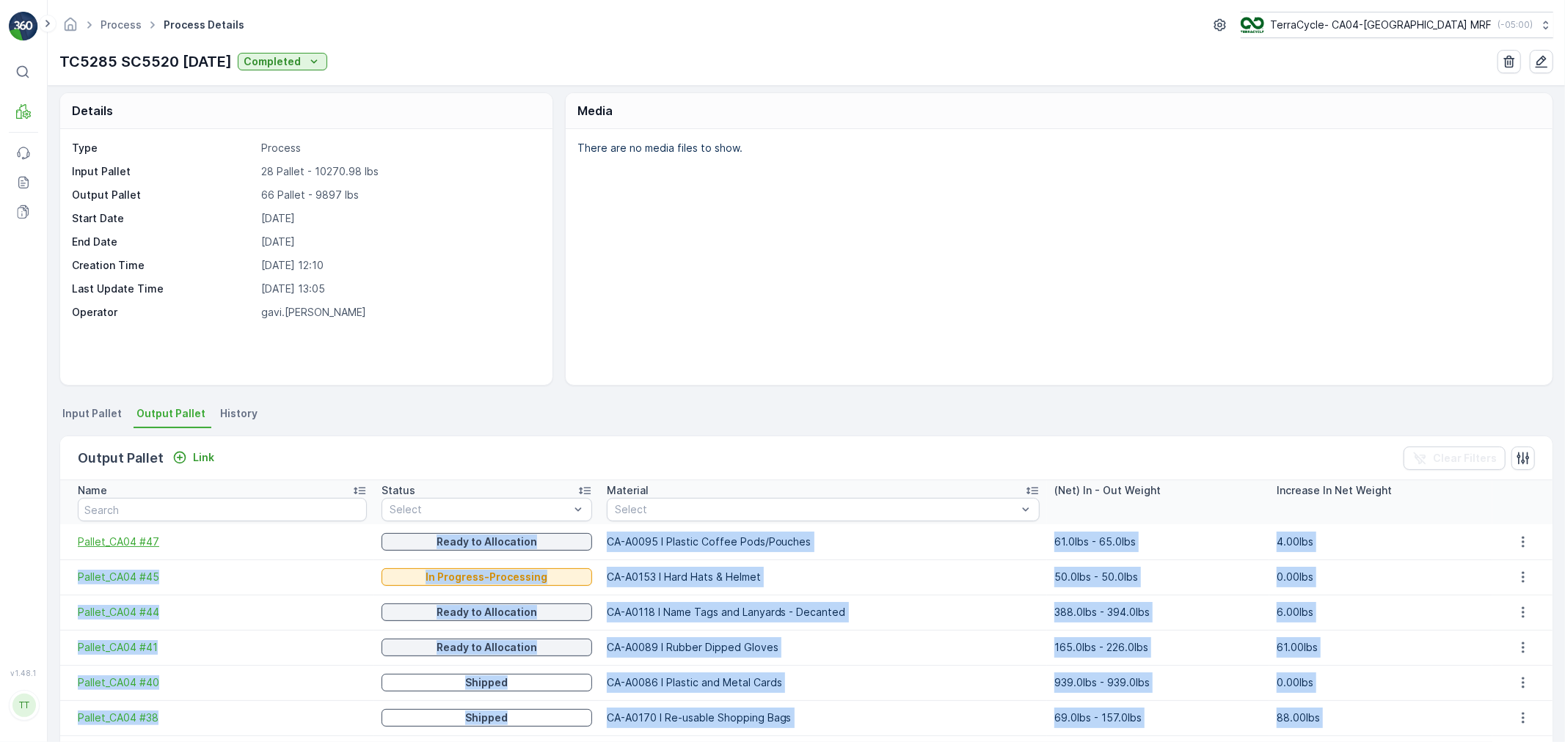
scroll to position [4, 0]
drag, startPoint x: 1325, startPoint y: 662, endPoint x: 68, endPoint y: 543, distance: 1262.2
click at [129, 26] on link "Process" at bounding box center [121, 24] width 41 height 12
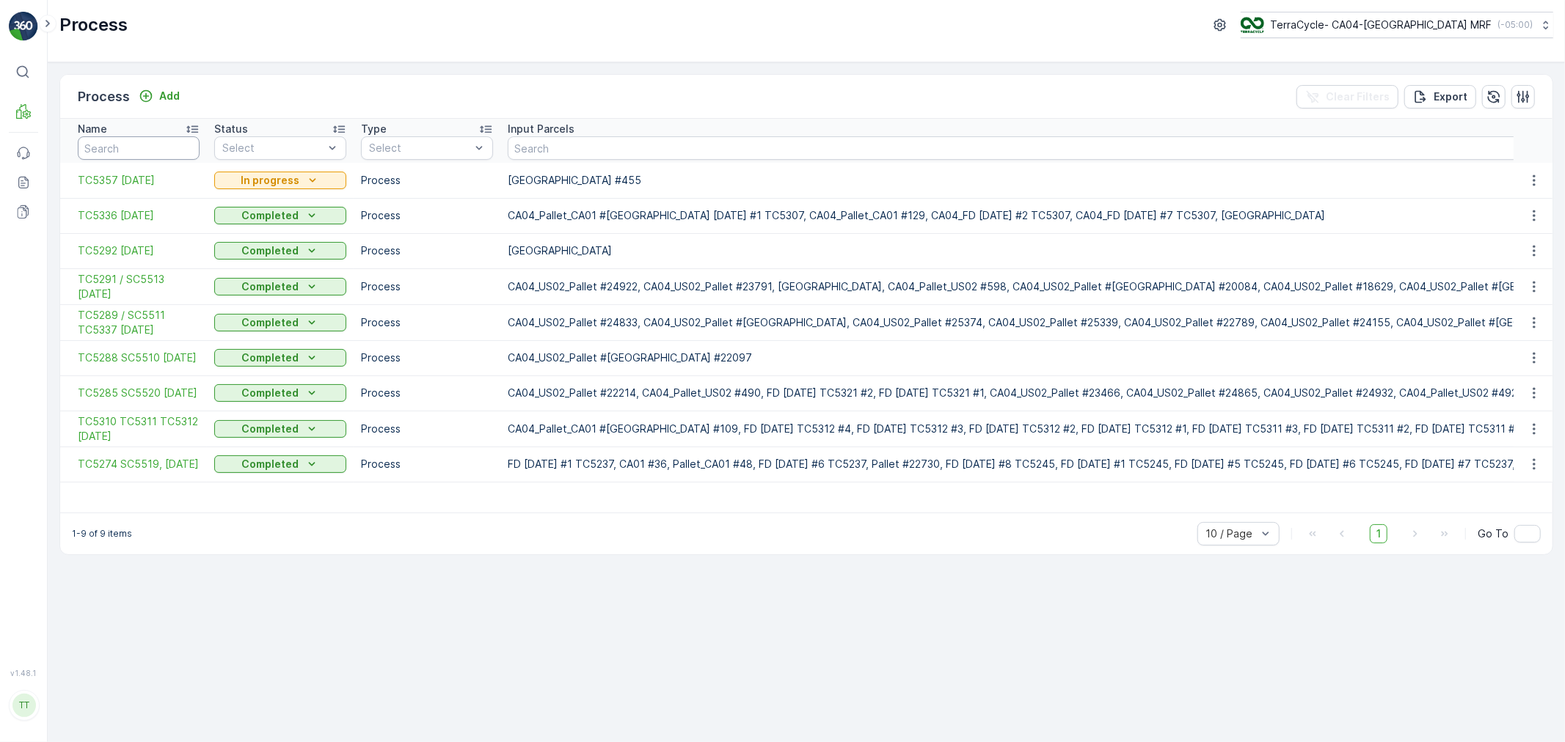
click at [118, 150] on input "text" at bounding box center [139, 147] width 122 height 23
type input "5274"
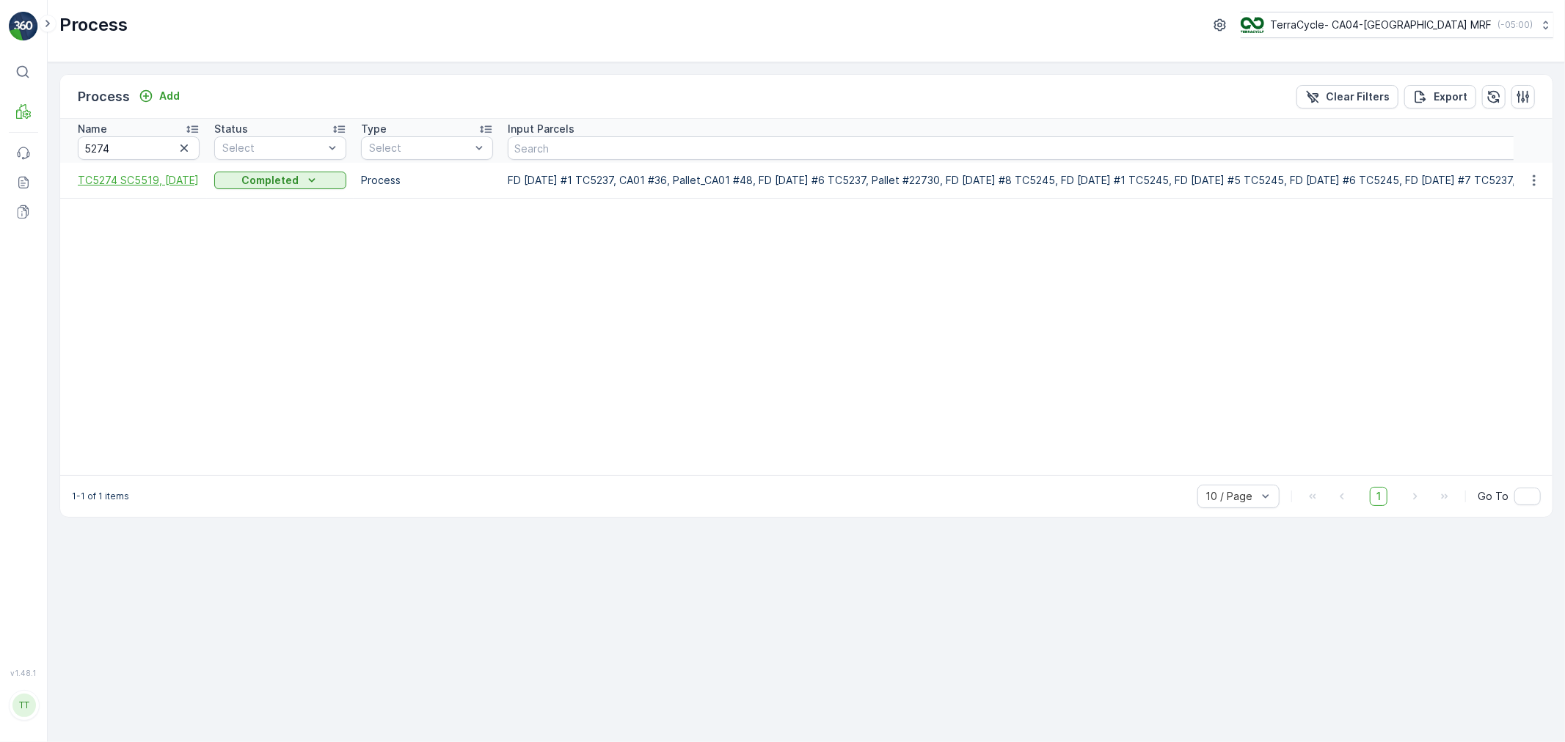
click at [144, 179] on span "TC5274 SC5519, 3/5/25" at bounding box center [139, 180] width 122 height 15
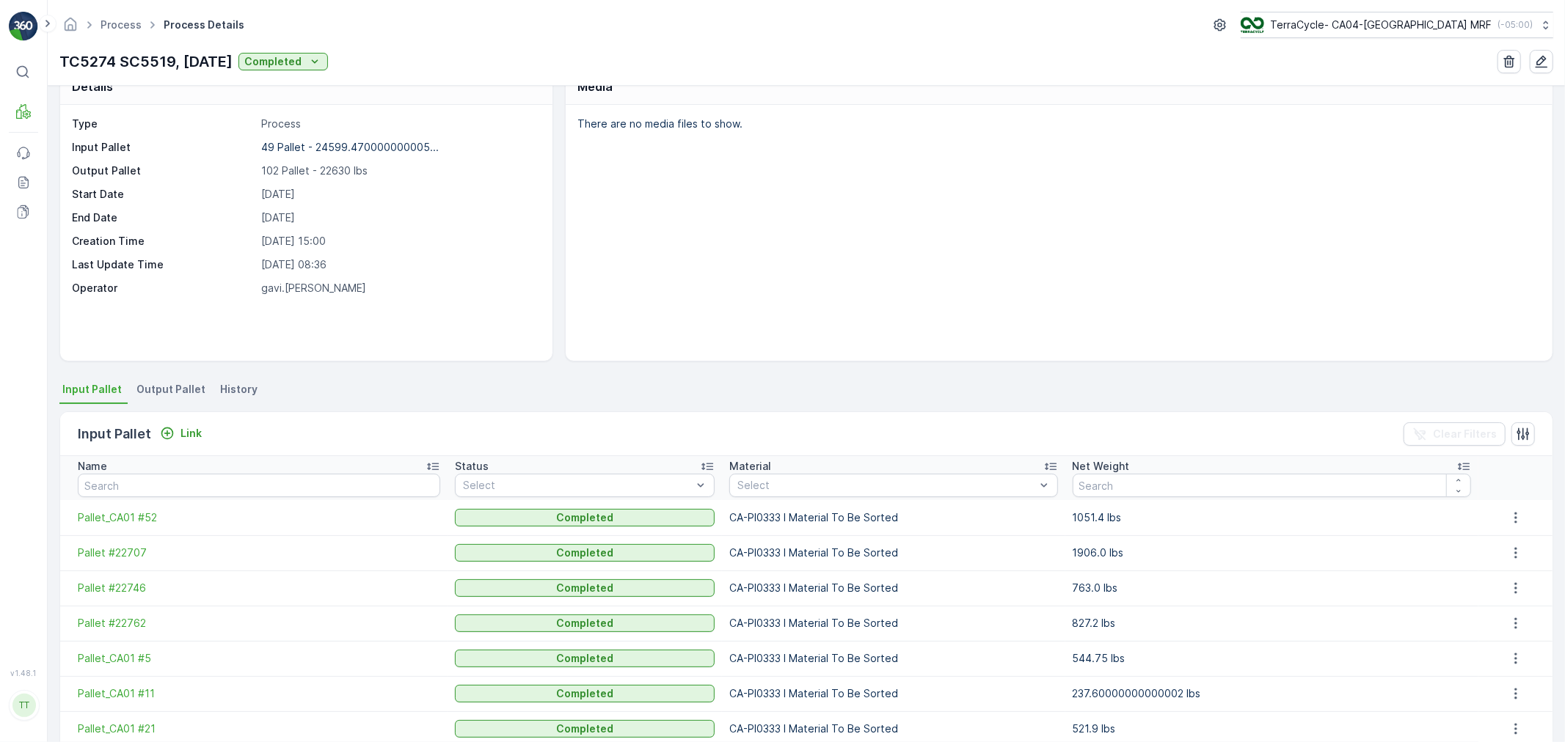
scroll to position [81, 0]
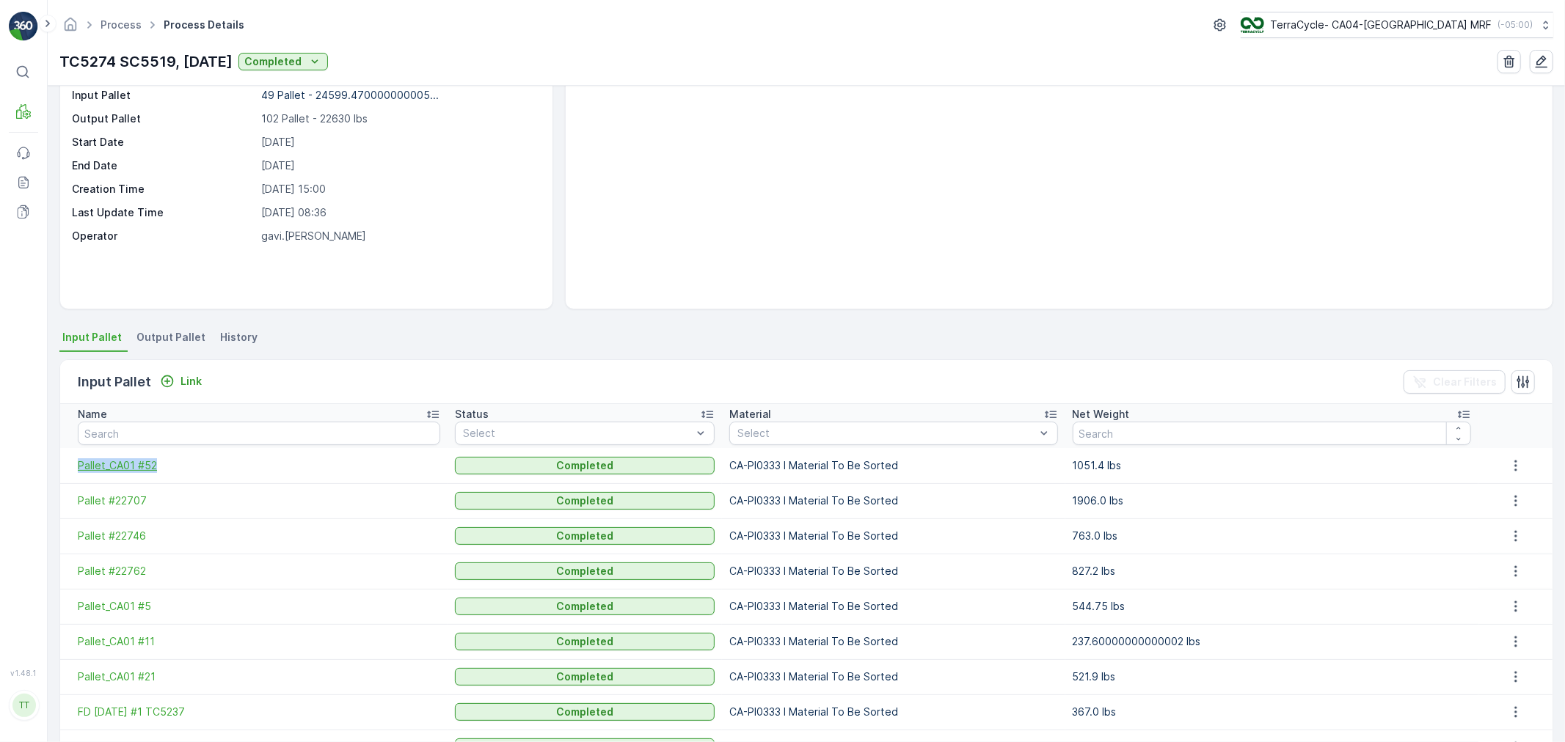
drag, startPoint x: 71, startPoint y: 468, endPoint x: 164, endPoint y: 467, distance: 93.2
click at [164, 467] on td "Pallet_CA01 #52" at bounding box center [253, 465] width 387 height 35
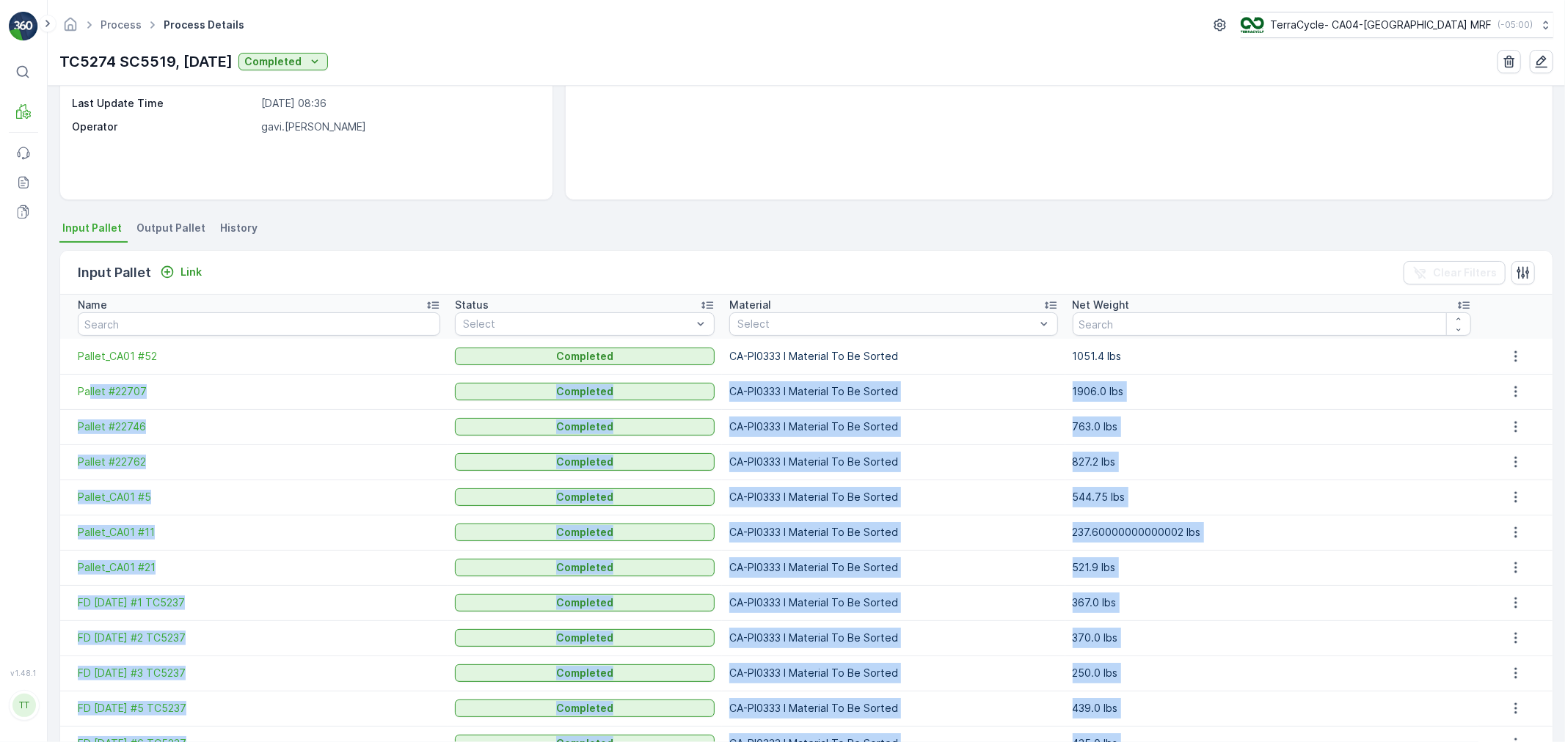
scroll to position [188, 0]
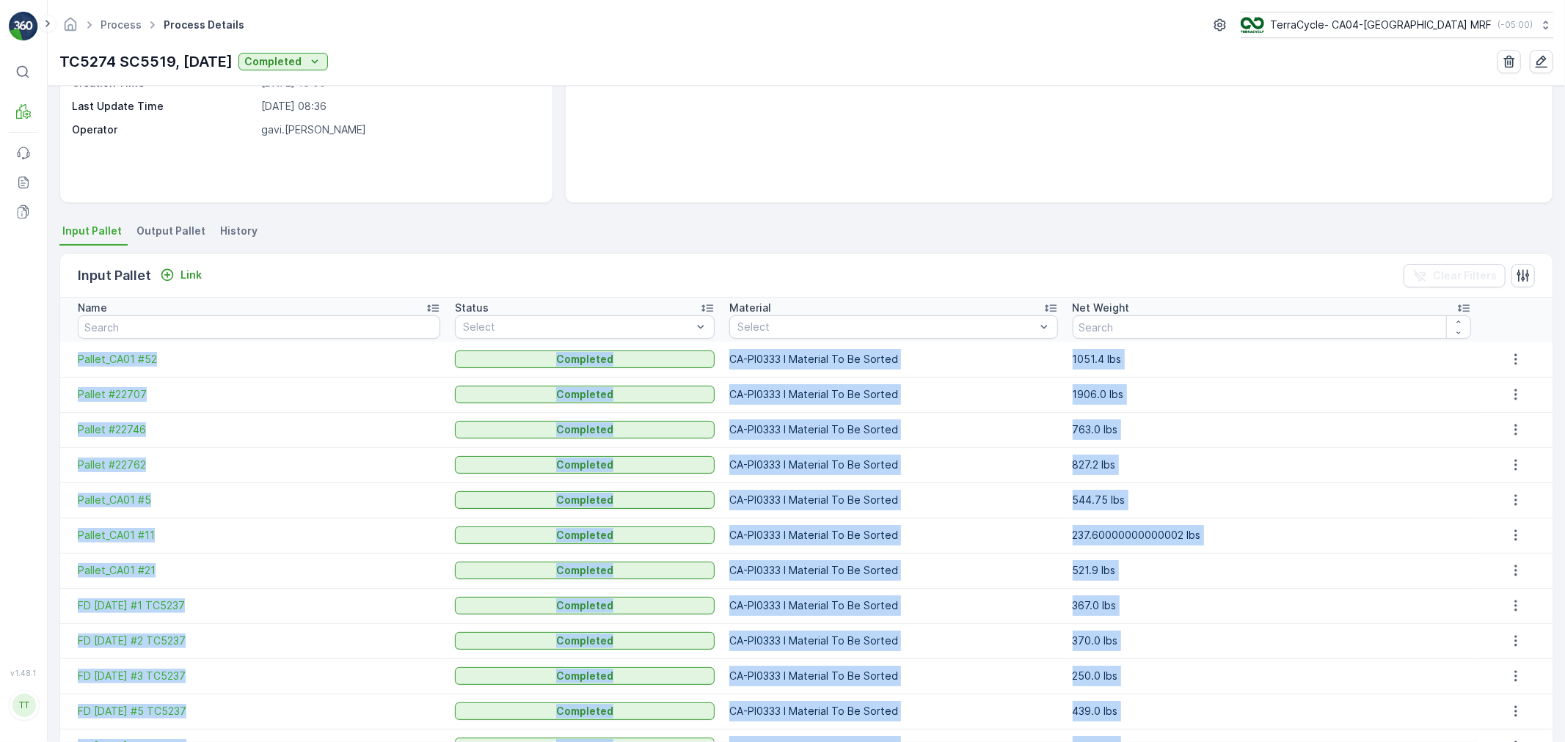
drag, startPoint x: 1163, startPoint y: 666, endPoint x: 66, endPoint y: 369, distance: 1136.9
click at [114, 23] on link "Process" at bounding box center [121, 24] width 41 height 12
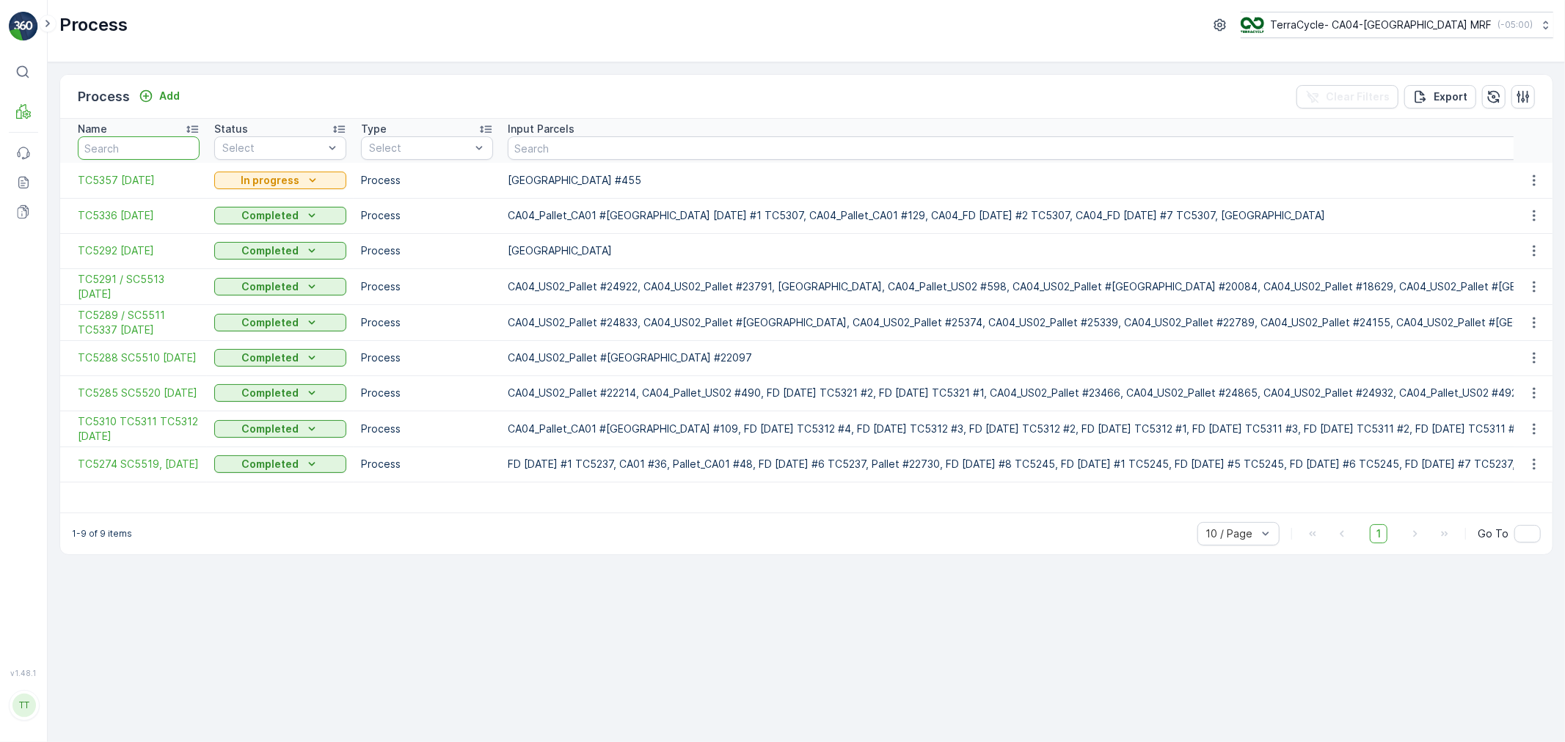
click at [157, 137] on input "text" at bounding box center [139, 147] width 122 height 23
type input "5288"
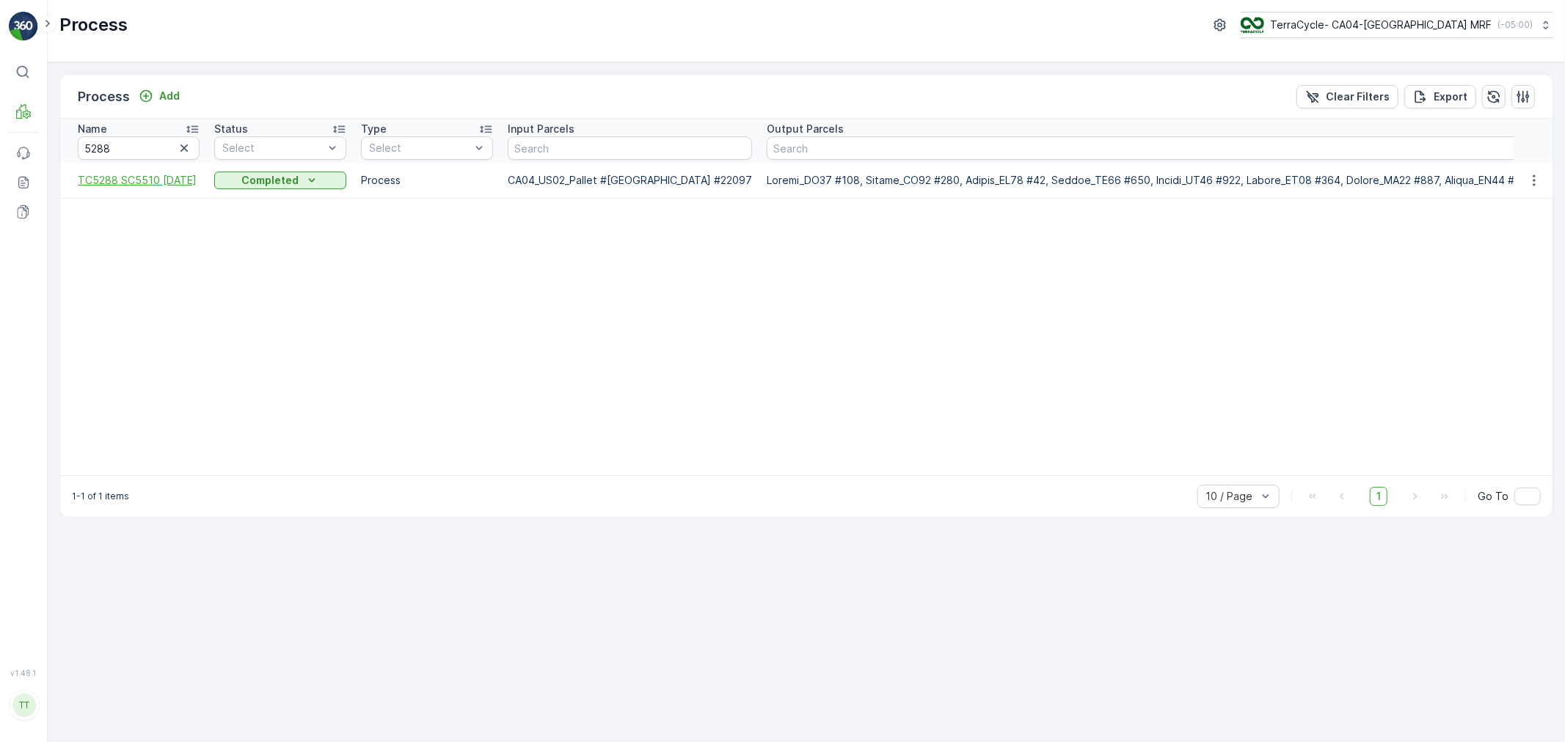
click at [120, 178] on span "TC5288 SC5510 05/01/25" at bounding box center [139, 180] width 122 height 15
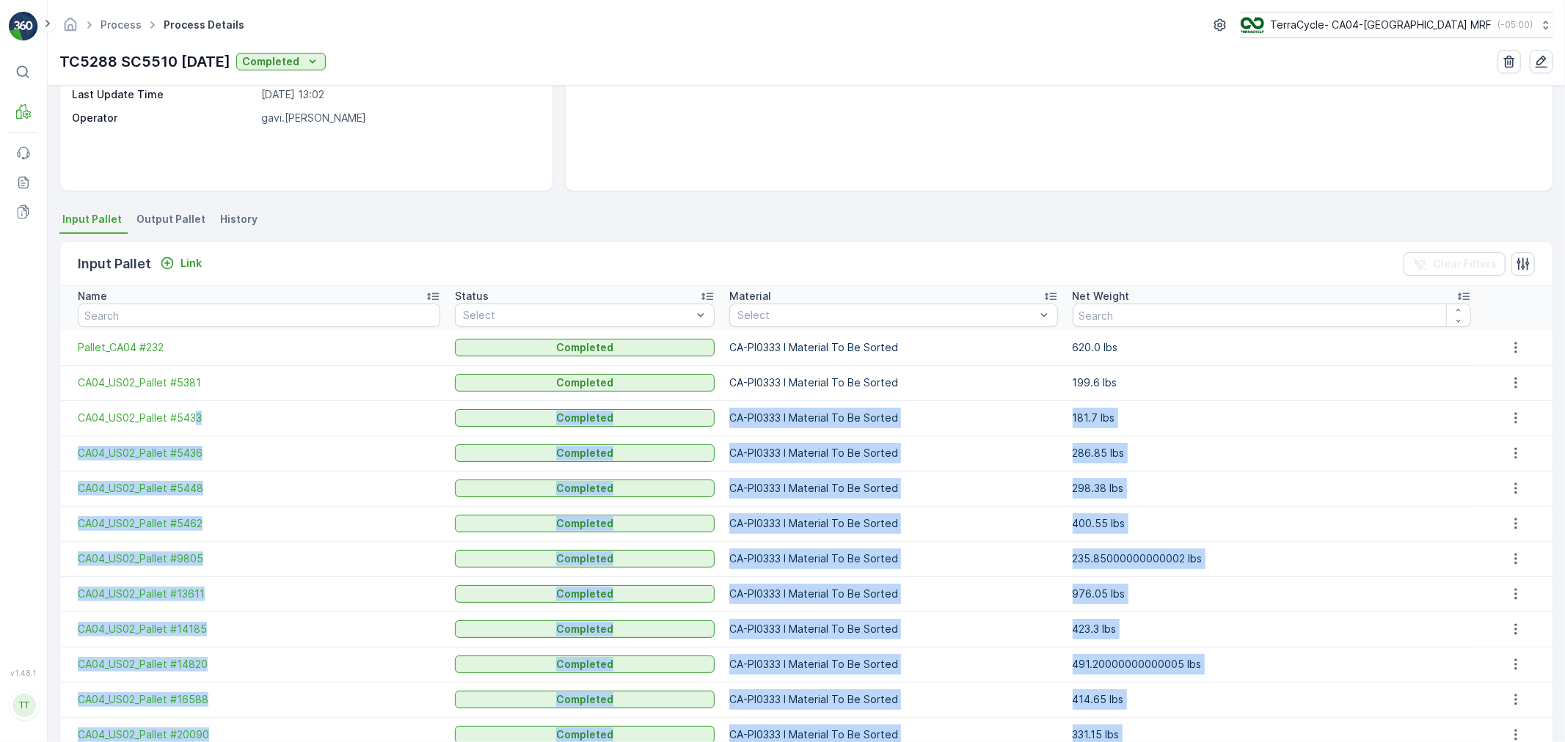
scroll to position [193, 0]
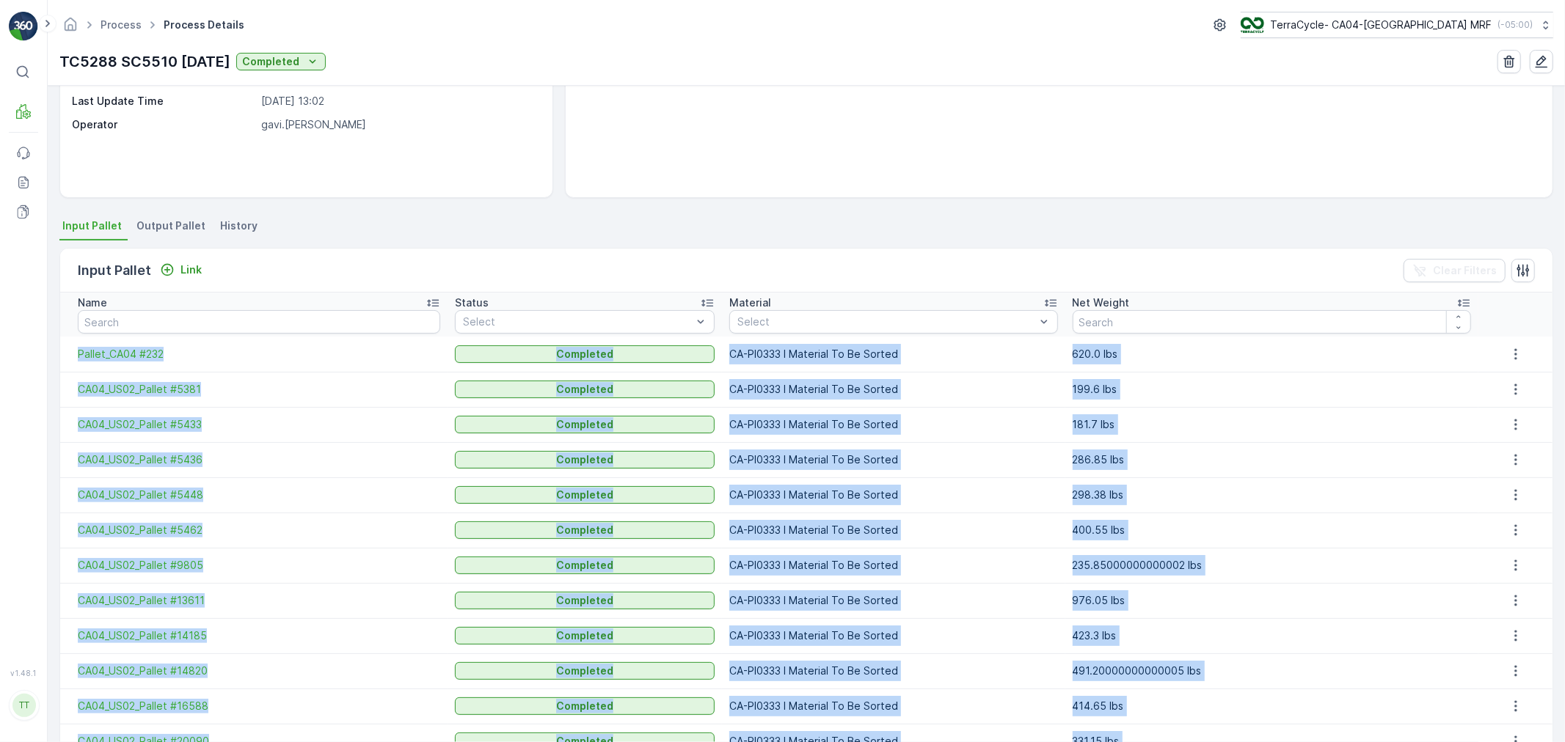
drag, startPoint x: 1185, startPoint y: 668, endPoint x: 67, endPoint y: 358, distance: 1160.7
click at [119, 27] on link "Process" at bounding box center [121, 24] width 41 height 12
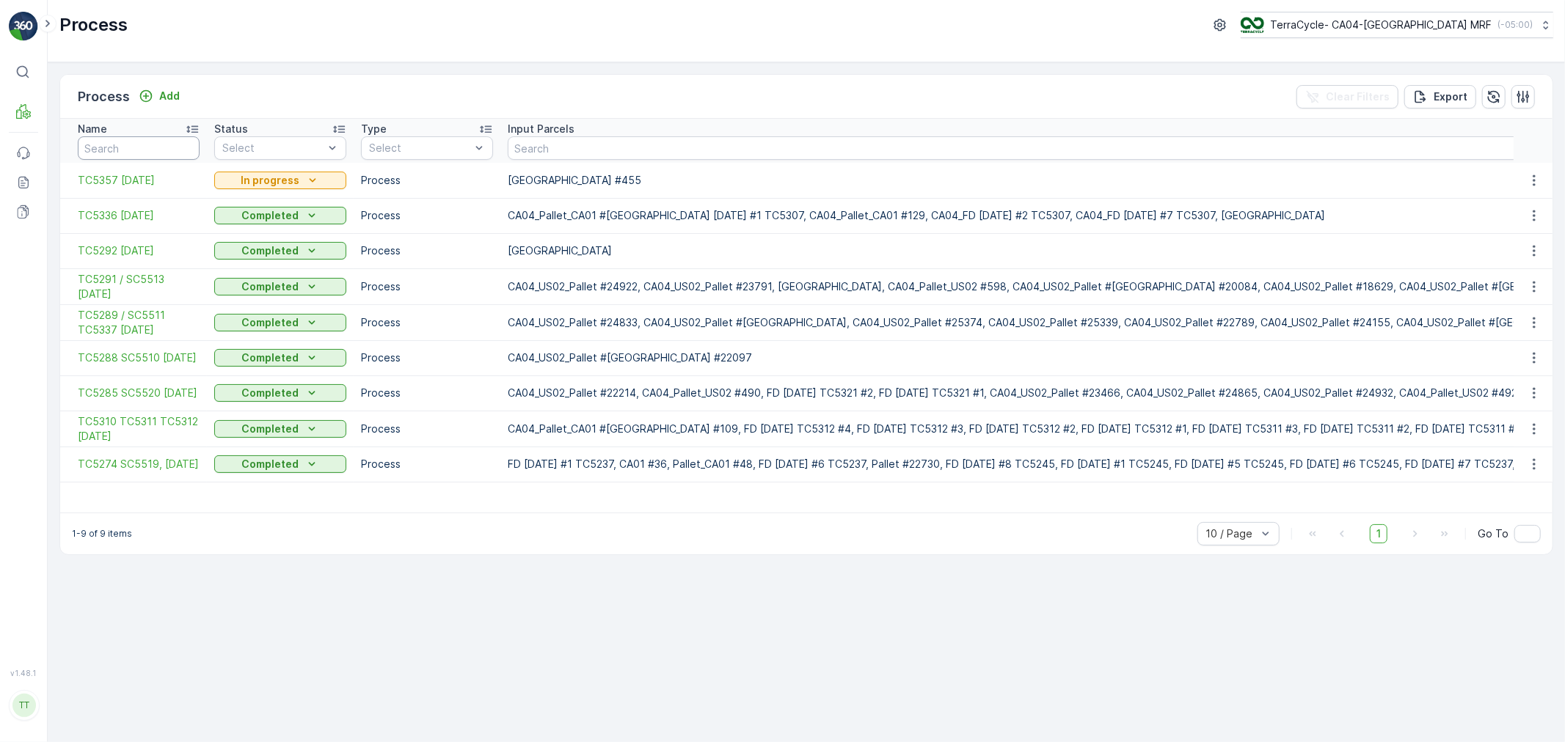
click at [130, 153] on input "text" at bounding box center [139, 147] width 122 height 23
type input "5289"
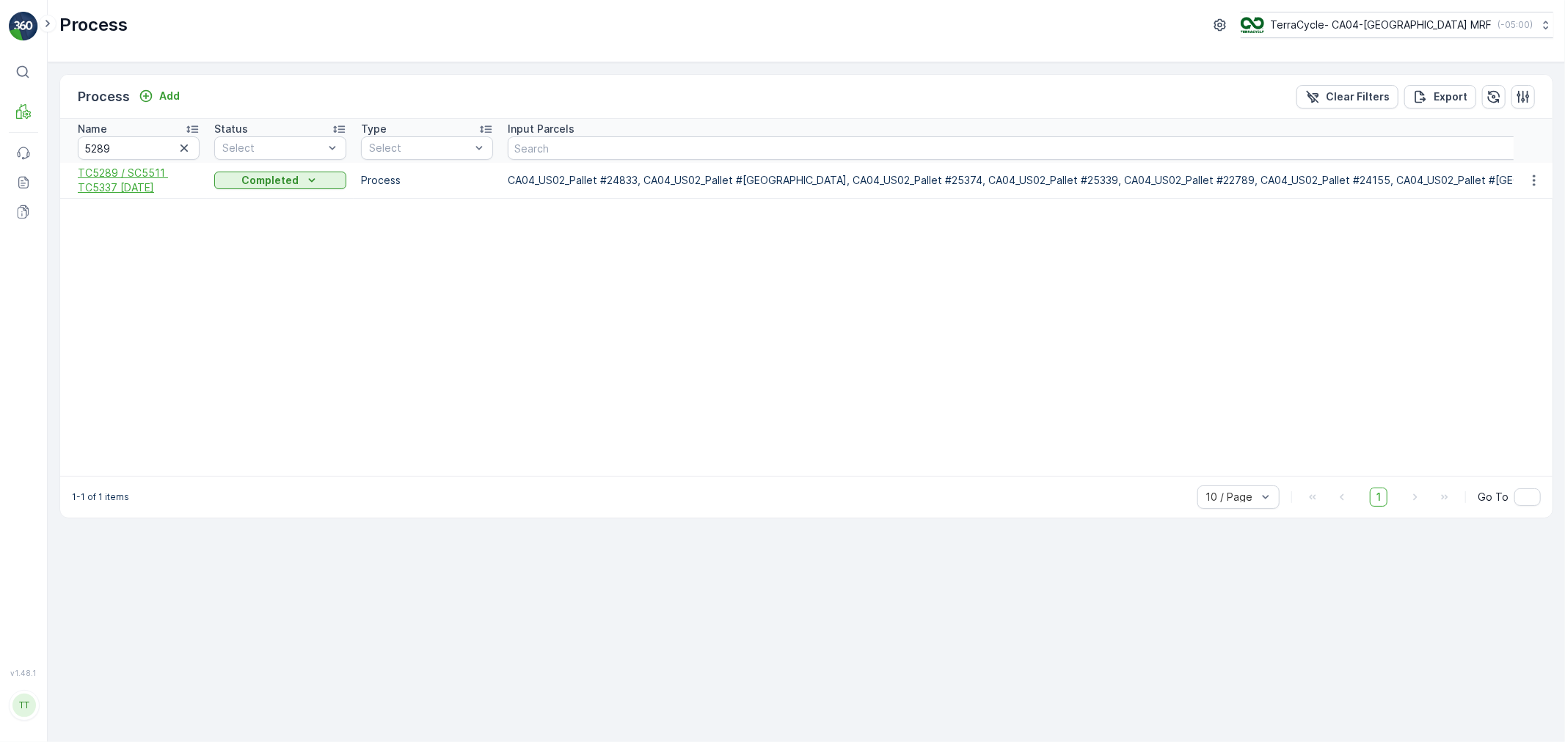
click at [156, 189] on span "TC5289 / SC5511 TC5337 12-May-2025" at bounding box center [139, 180] width 122 height 29
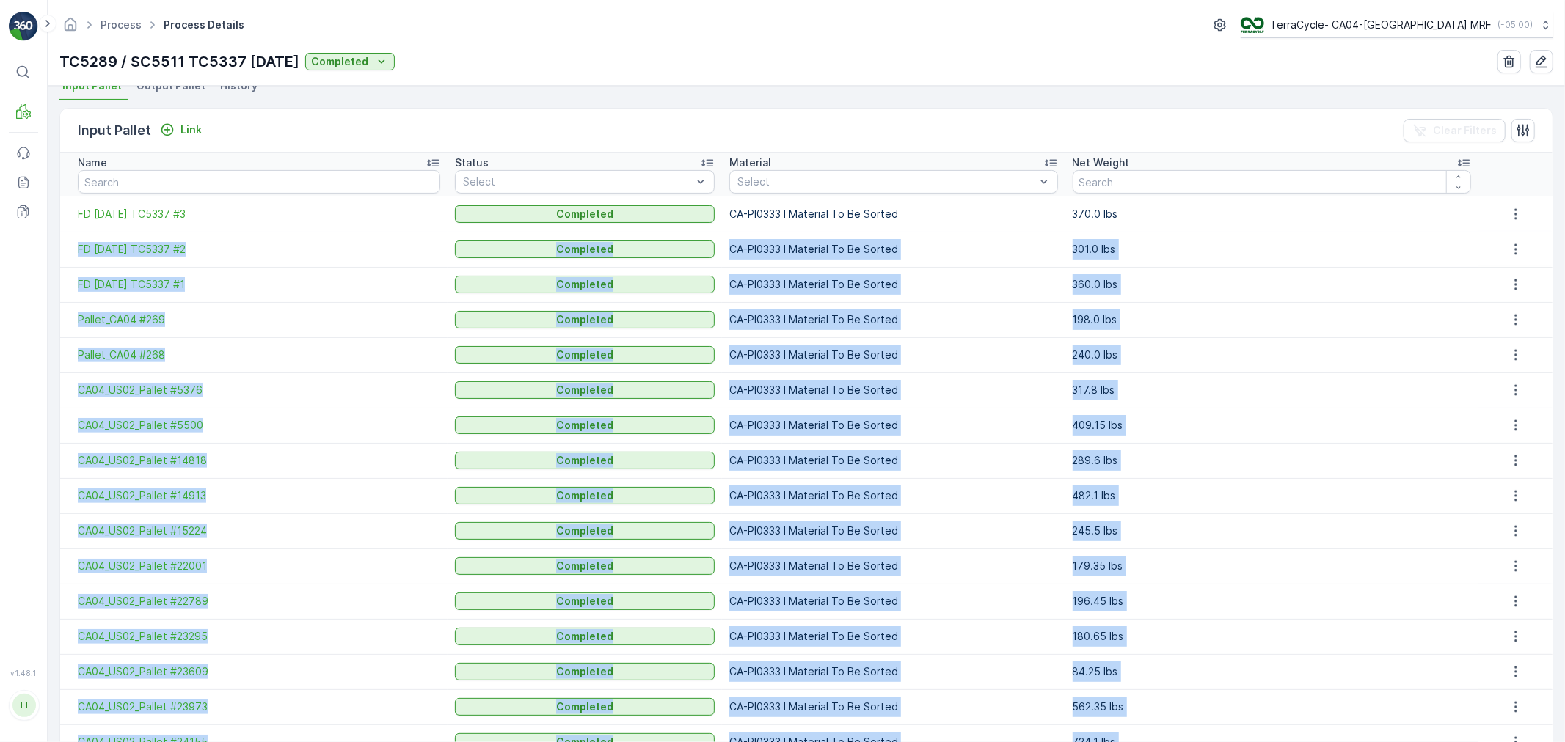
scroll to position [277, 0]
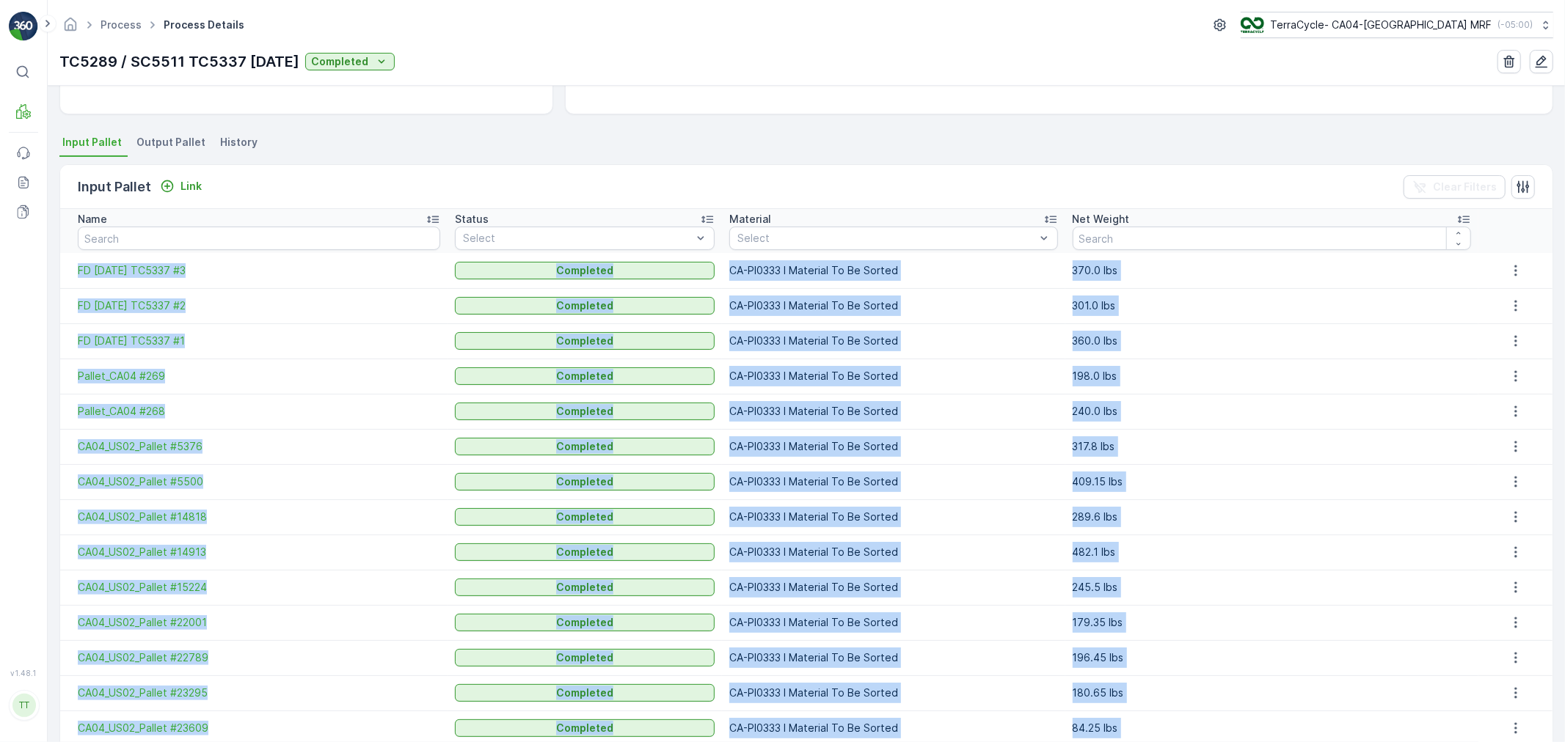
drag, startPoint x: 1170, startPoint y: 665, endPoint x: 67, endPoint y: 279, distance: 1168.1
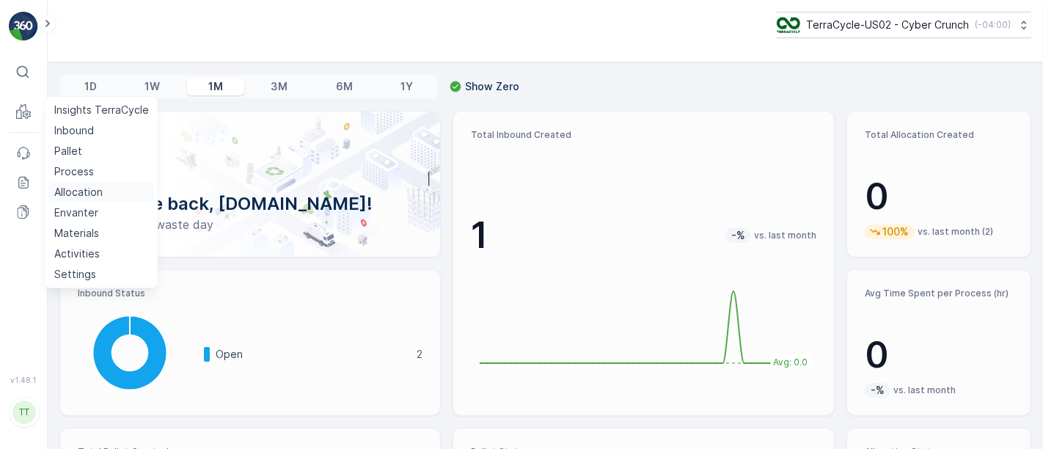
click at [72, 192] on p "Allocation" at bounding box center [78, 192] width 48 height 15
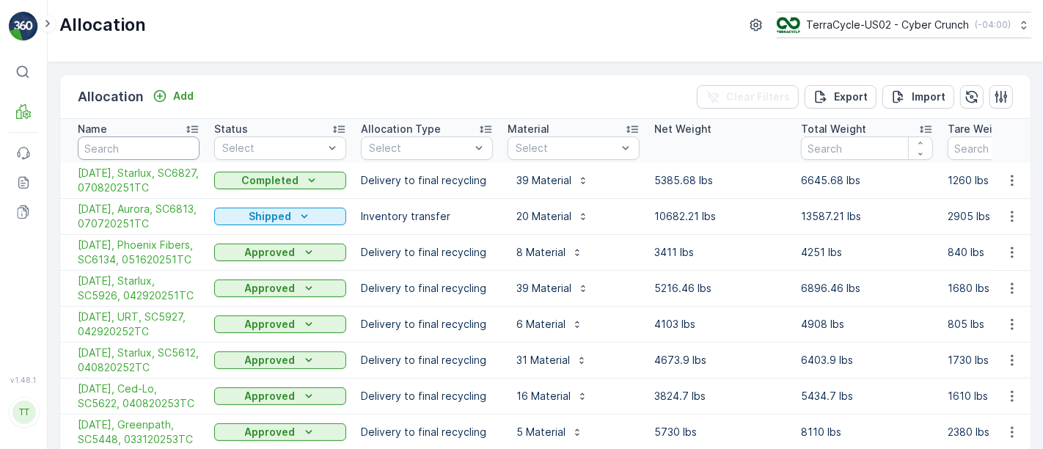
click at [153, 145] on input "text" at bounding box center [139, 147] width 122 height 23
type input "5288"
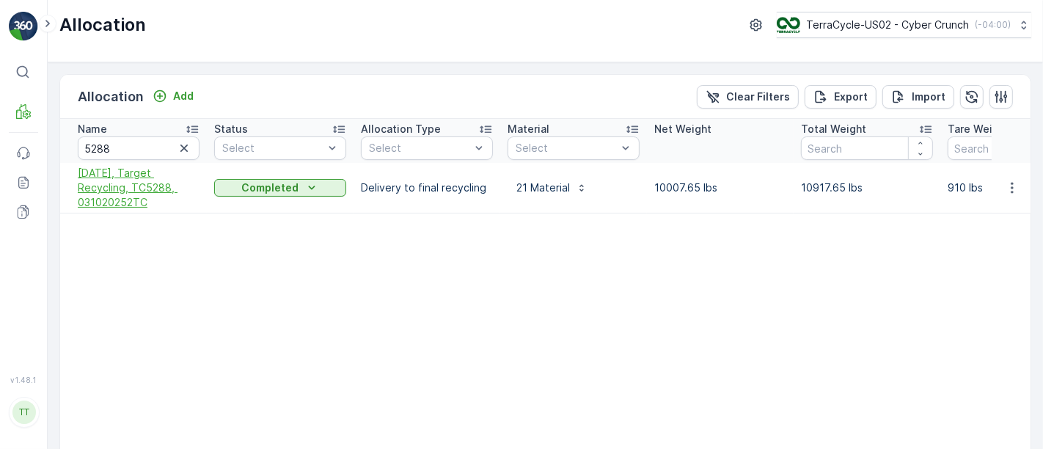
click at [129, 184] on span "[DATE], Target Recycling, TC5288, 031020252TC" at bounding box center [139, 188] width 122 height 44
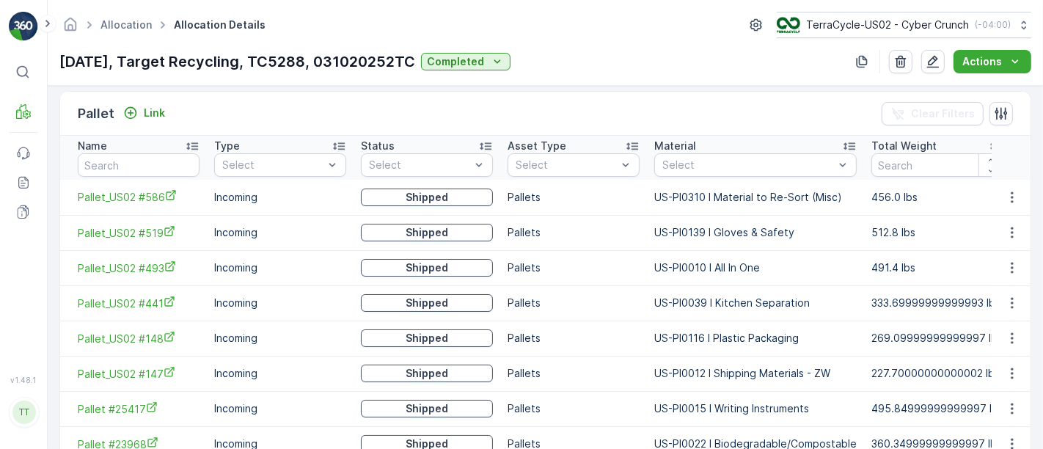
scroll to position [329, 0]
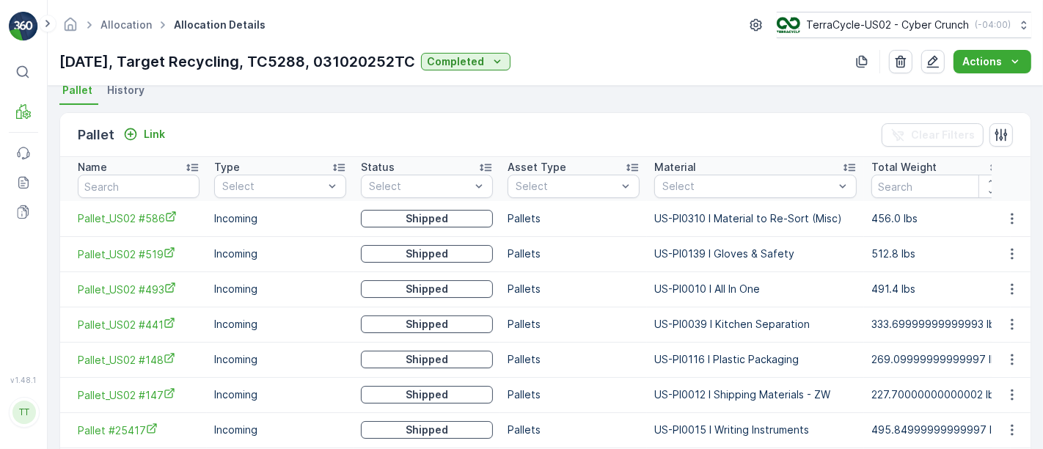
click at [195, 164] on icon at bounding box center [192, 167] width 12 height 7
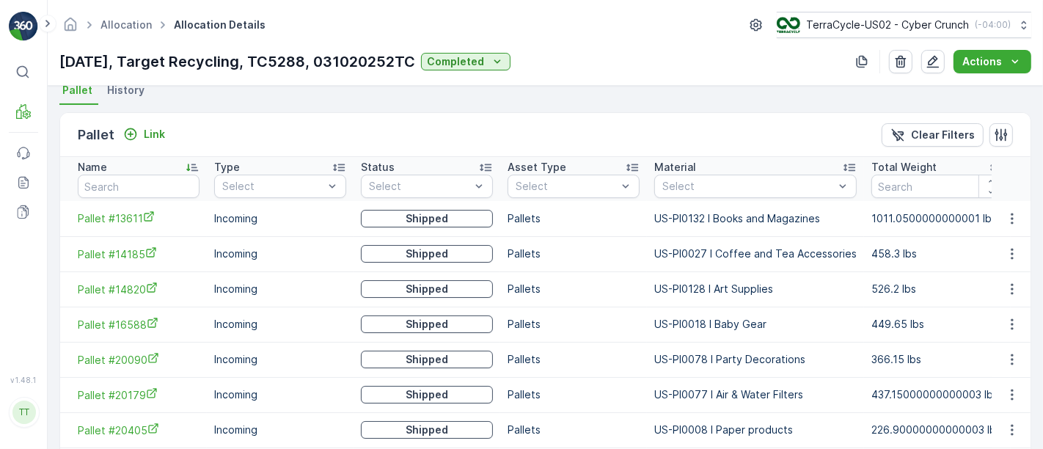
click at [192, 164] on icon at bounding box center [192, 167] width 12 height 7
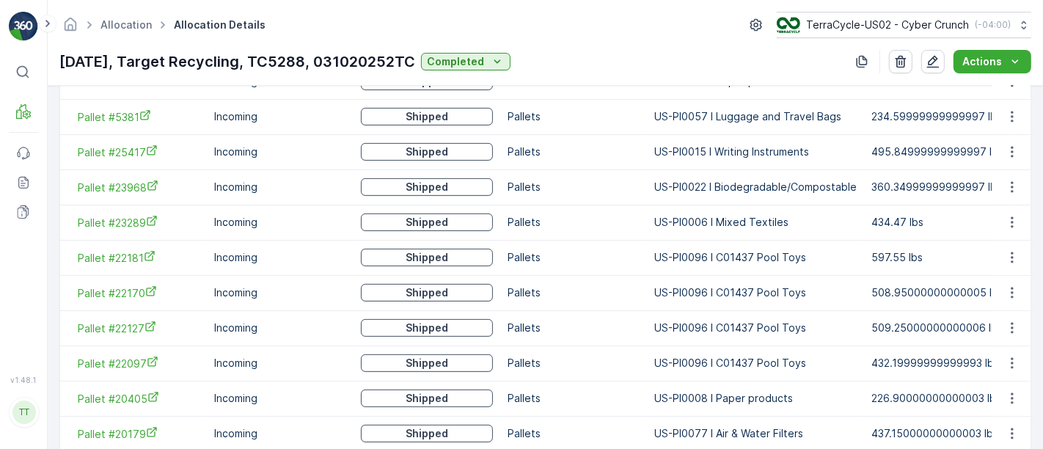
scroll to position [737, 0]
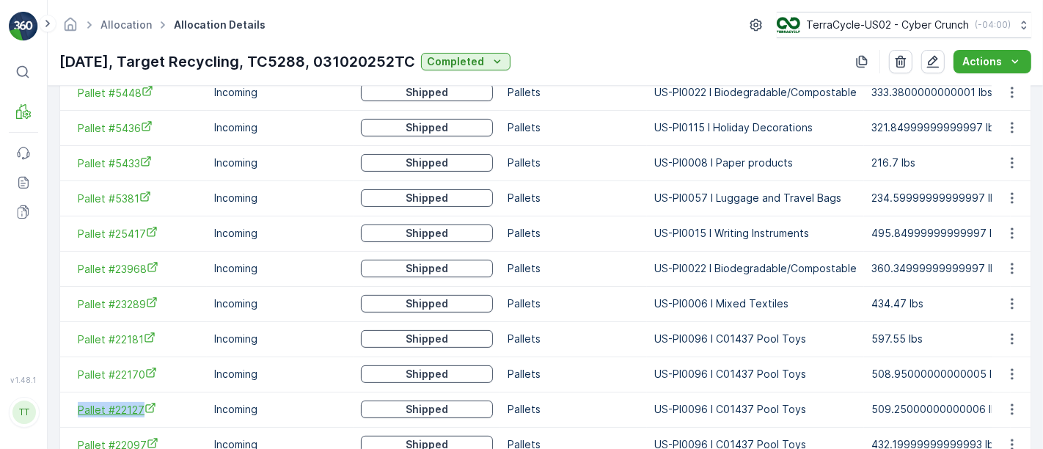
drag, startPoint x: 60, startPoint y: 409, endPoint x: 148, endPoint y: 412, distance: 88.1
click at [148, 412] on td "Pallet #22127" at bounding box center [133, 409] width 147 height 35
copy span "Pallet #22127"
click at [138, 25] on link "Allocation" at bounding box center [126, 24] width 51 height 12
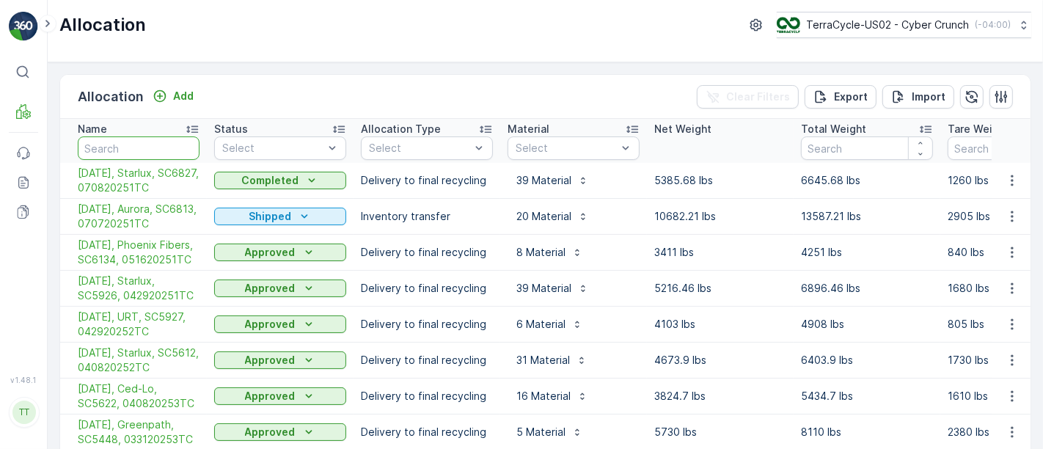
click at [141, 147] on input "text" at bounding box center [139, 147] width 122 height 23
type input "5289"
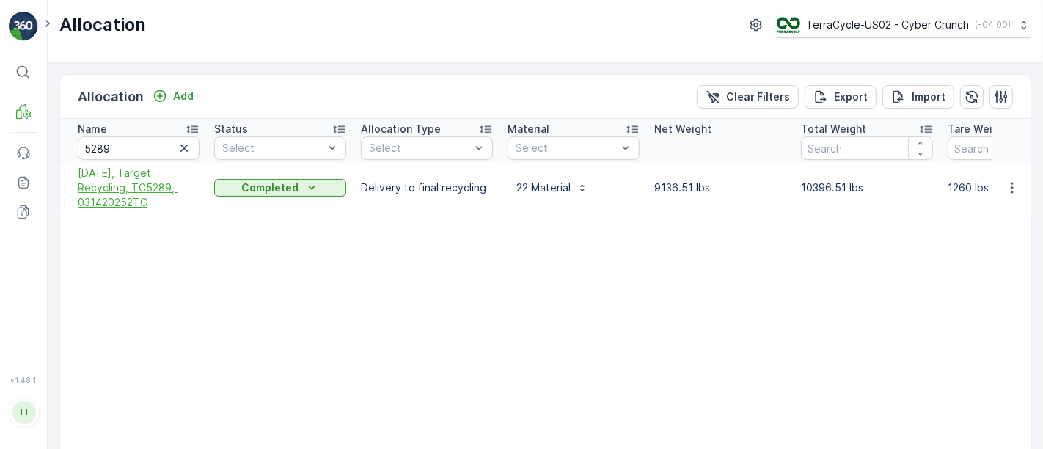
click at [126, 186] on span "3/17/25, Target Recycling, TC5289, 031420252TC" at bounding box center [139, 188] width 122 height 44
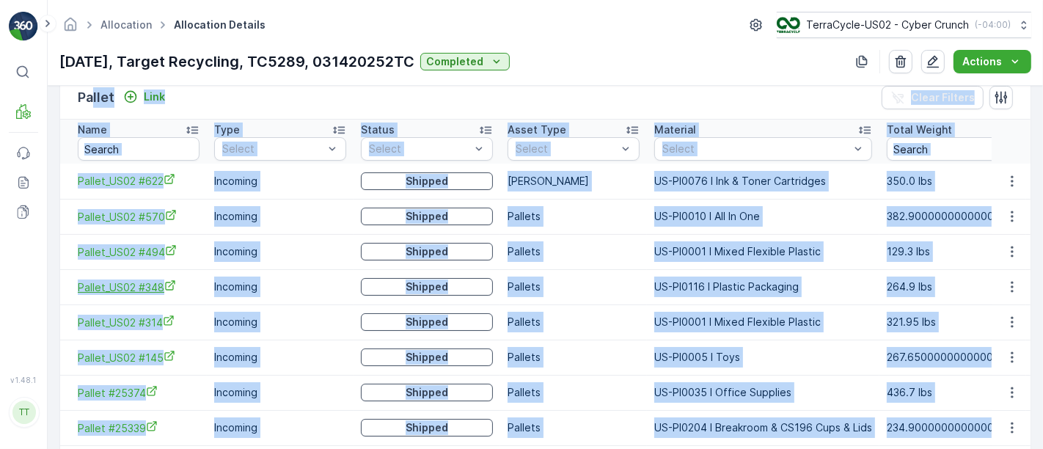
scroll to position [191, 0]
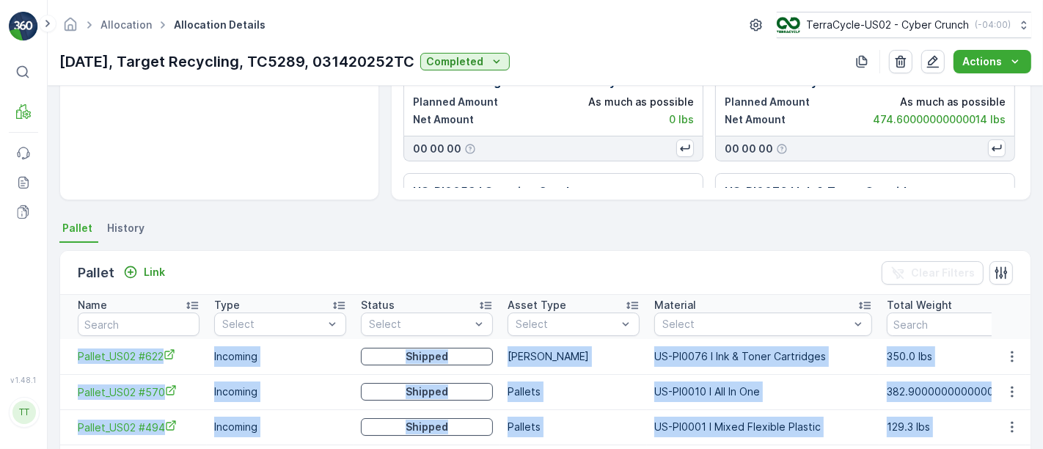
drag, startPoint x: 976, startPoint y: 359, endPoint x: 70, endPoint y: 355, distance: 906.0
click at [121, 23] on link "Allocation" at bounding box center [126, 24] width 51 height 12
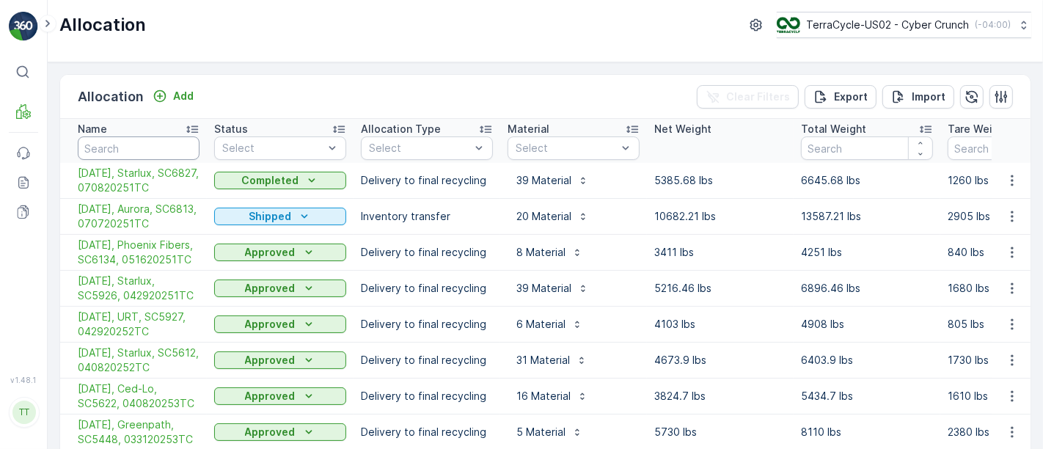
click at [121, 140] on input "text" at bounding box center [139, 147] width 122 height 23
type input "5291"
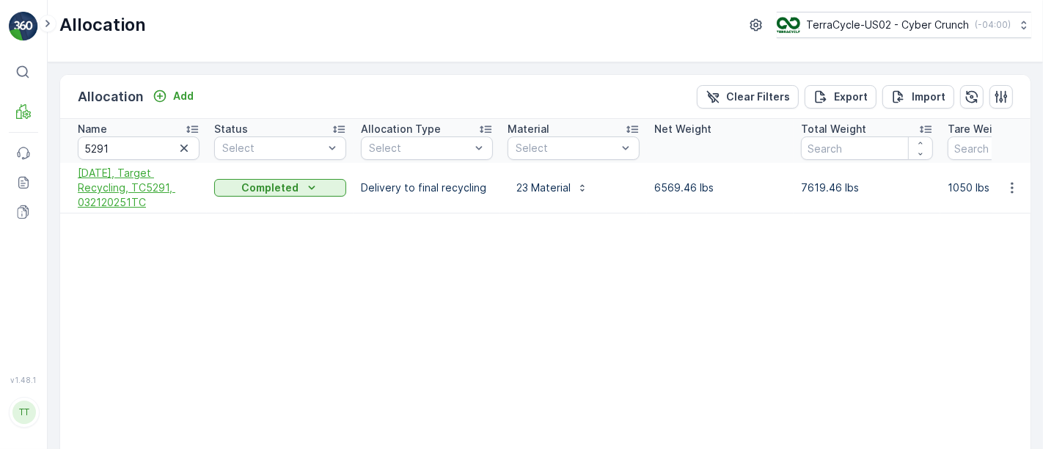
click at [119, 177] on span "3/26/25, Target Recycling, TC5291, 032120251TC" at bounding box center [139, 188] width 122 height 44
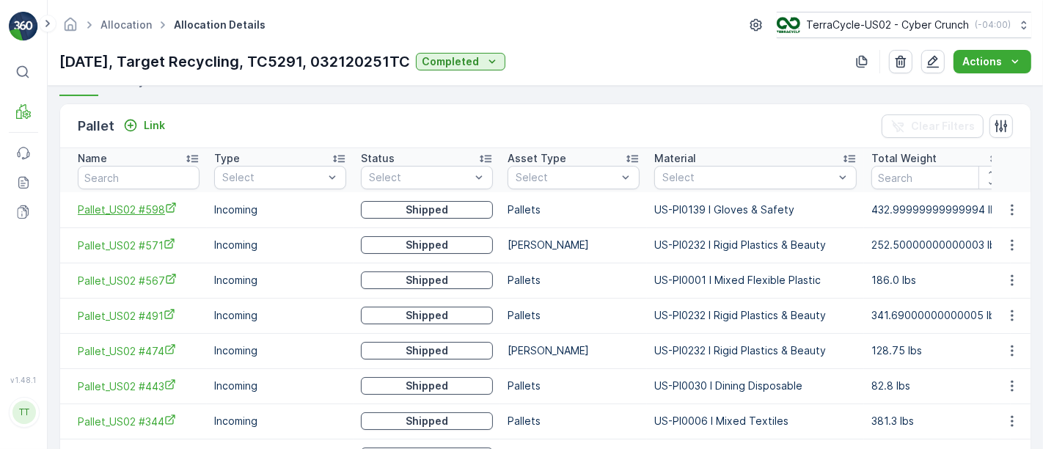
scroll to position [244, 0]
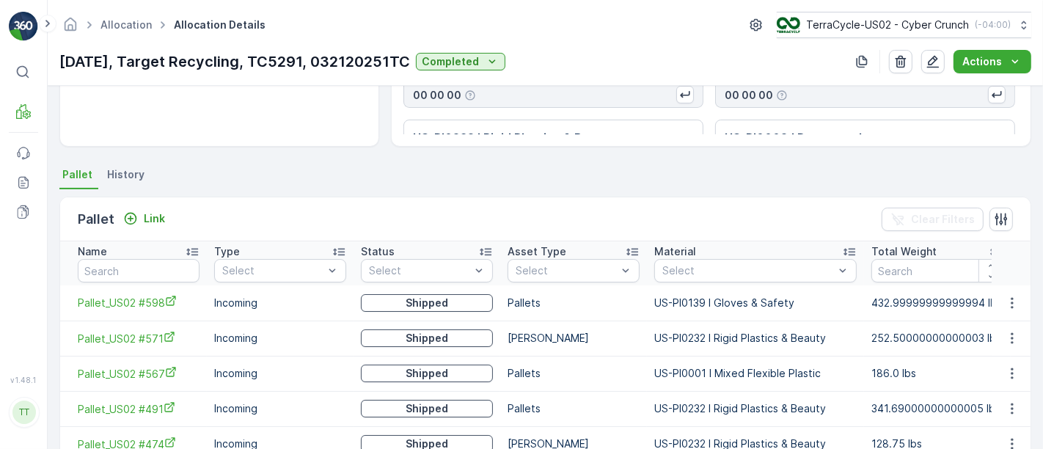
click at [191, 249] on icon at bounding box center [192, 252] width 12 height 7
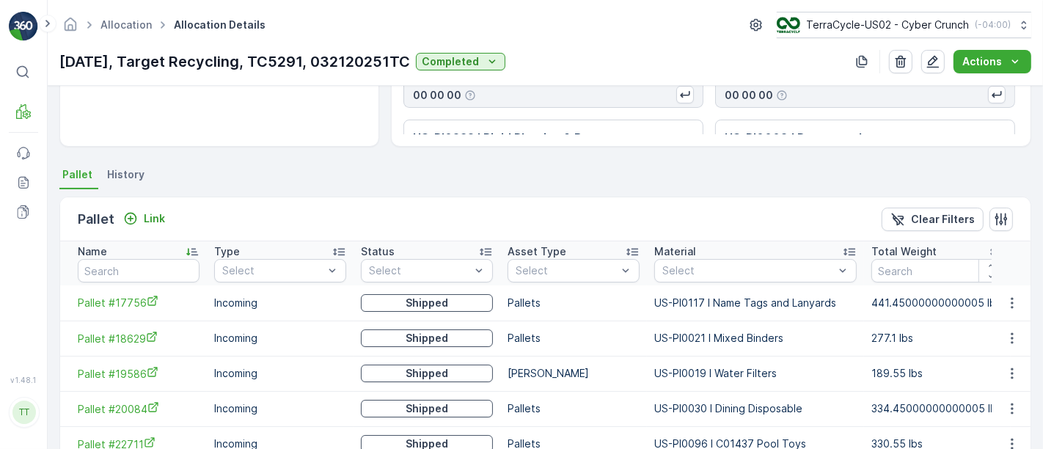
click at [187, 246] on icon at bounding box center [192, 251] width 15 height 15
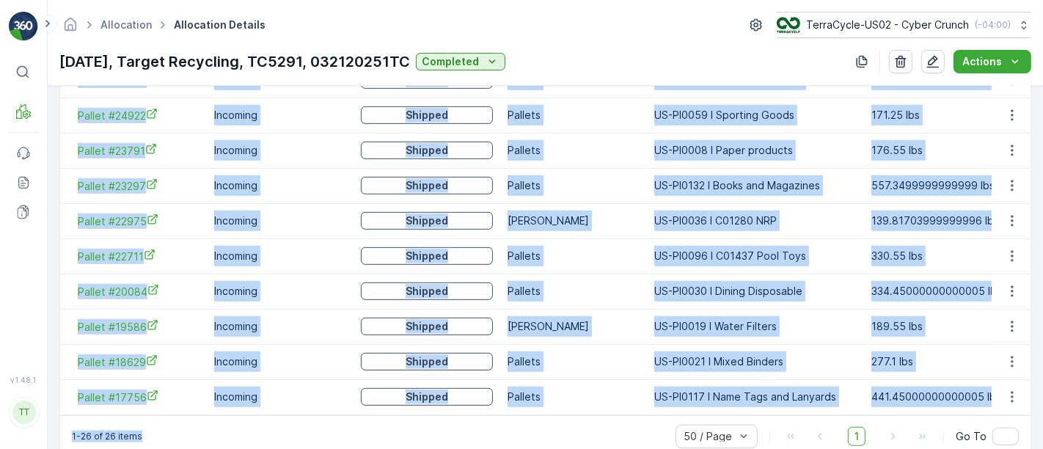
scroll to position [1062, 0]
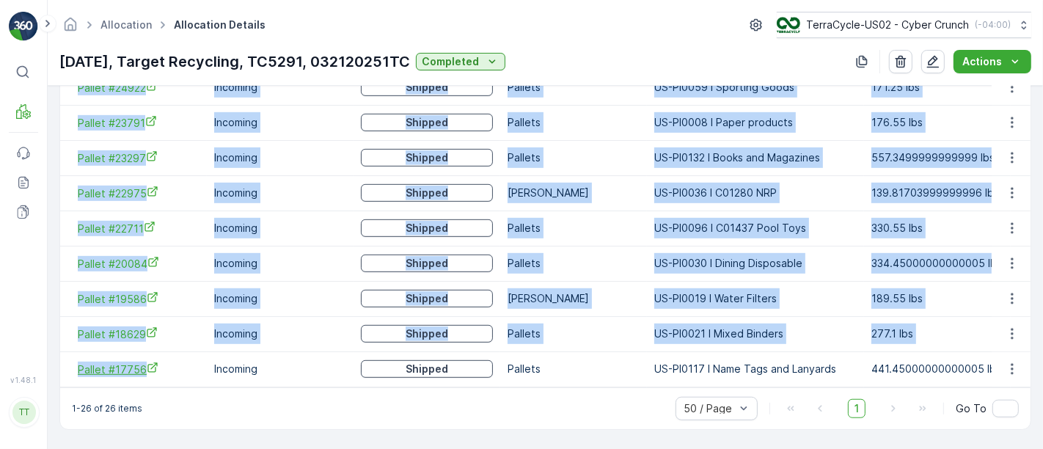
drag, startPoint x: 63, startPoint y: 298, endPoint x: 181, endPoint y: 360, distance: 133.6
copy tbody "Pallet_US02 #598 Incoming Shipped Pallets US-PI0139 I Gloves & Safety 432.99999…"
click at [119, 26] on link "Allocation" at bounding box center [126, 24] width 51 height 12
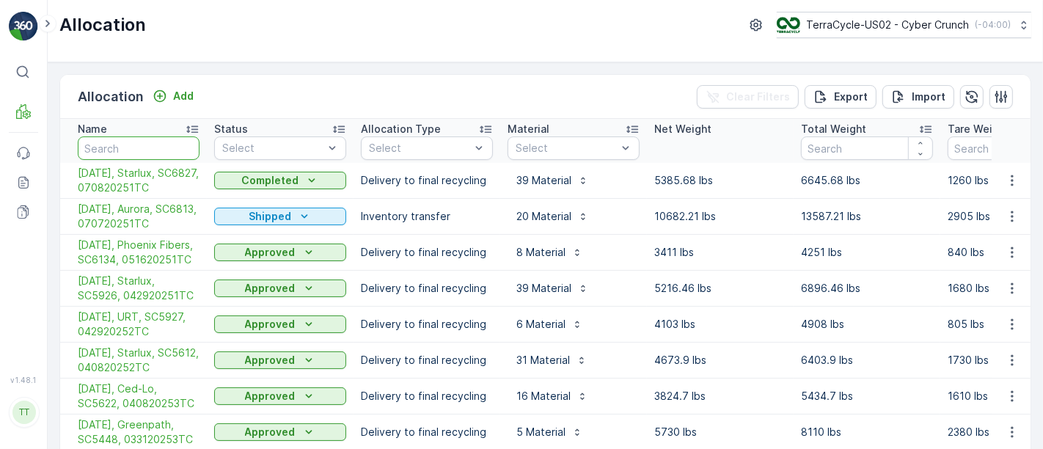
click at [134, 142] on input "text" at bounding box center [139, 147] width 122 height 23
type input "5285"
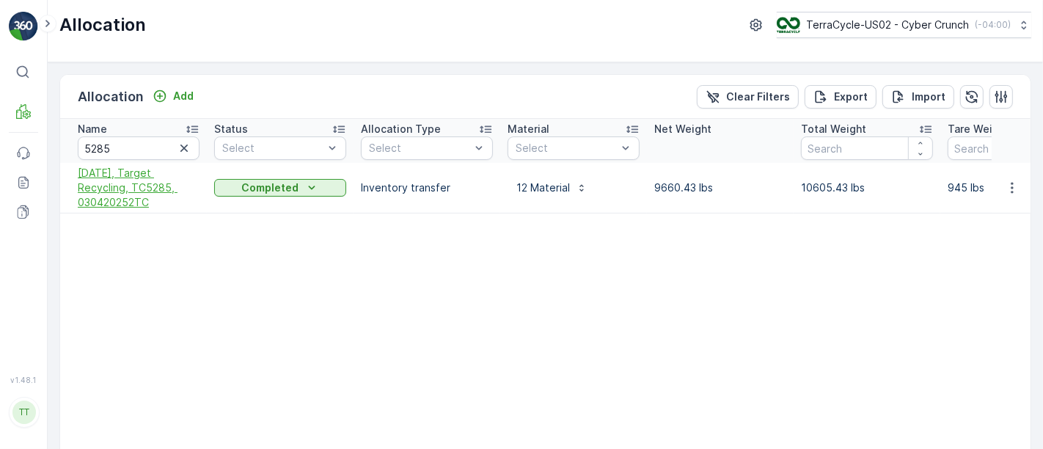
click at [125, 172] on span "3/5/25, Target Recycling, TC5285, 030420252TC" at bounding box center [139, 188] width 122 height 44
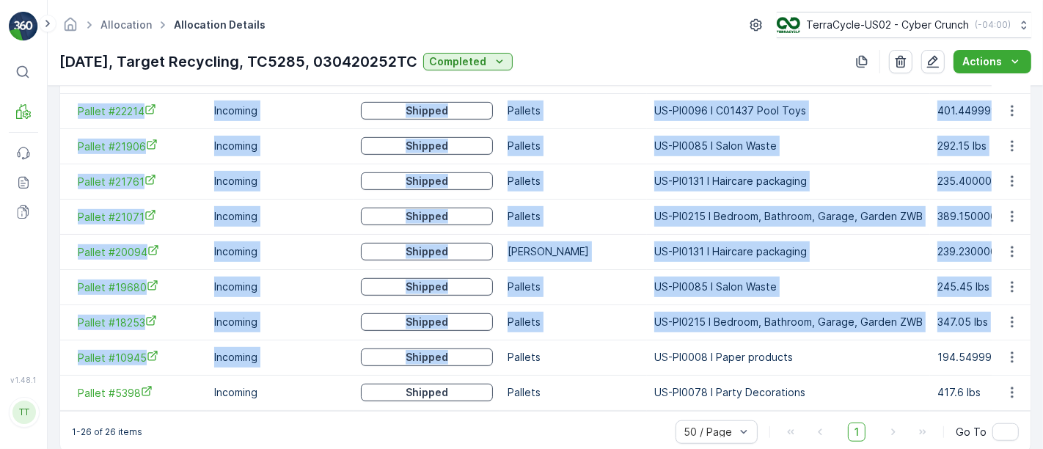
scroll to position [1062, 0]
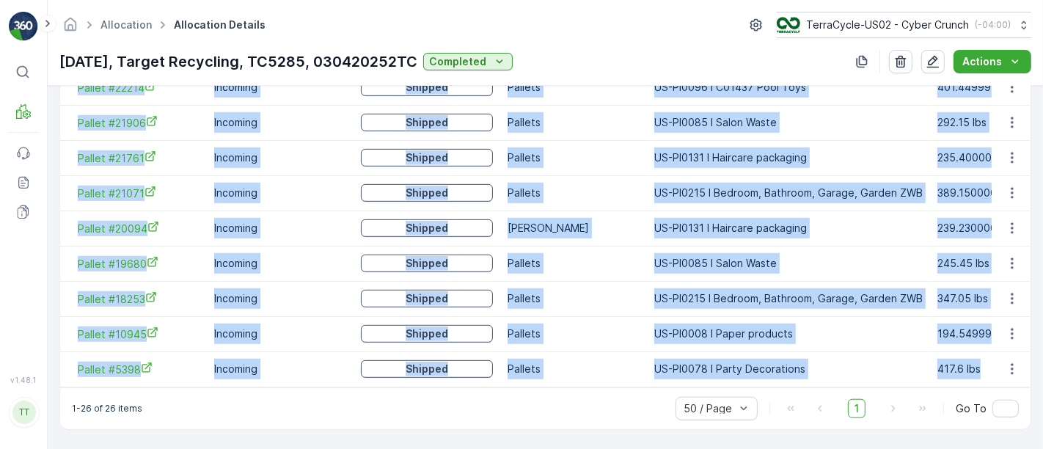
drag, startPoint x: 62, startPoint y: 223, endPoint x: 976, endPoint y: 366, distance: 925.9
copy tbody "Pallet_US02 #492 Incoming Shipped Pallets US-PI0139 I Gloves & Safety 627.05 lb…"
click at [121, 26] on link "Allocation" at bounding box center [126, 24] width 51 height 12
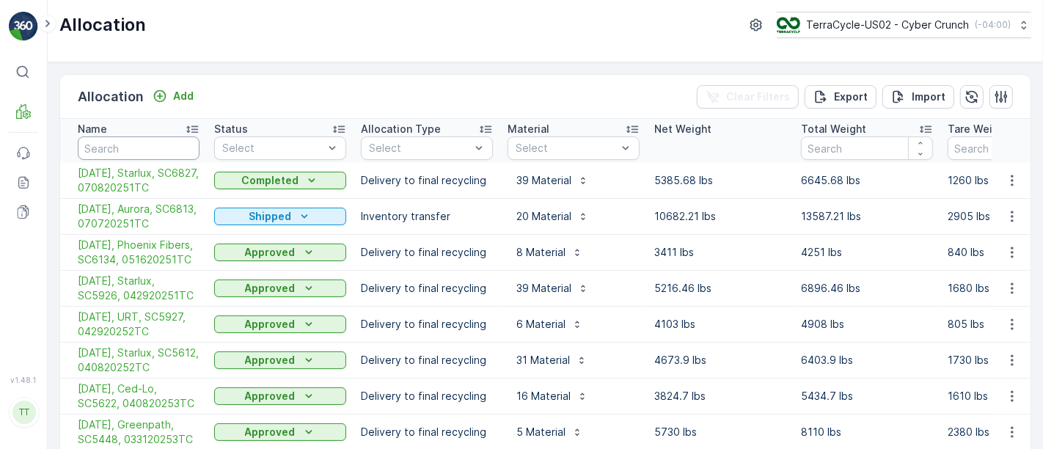
click at [124, 147] on input "text" at bounding box center [139, 147] width 122 height 23
type input "5274"
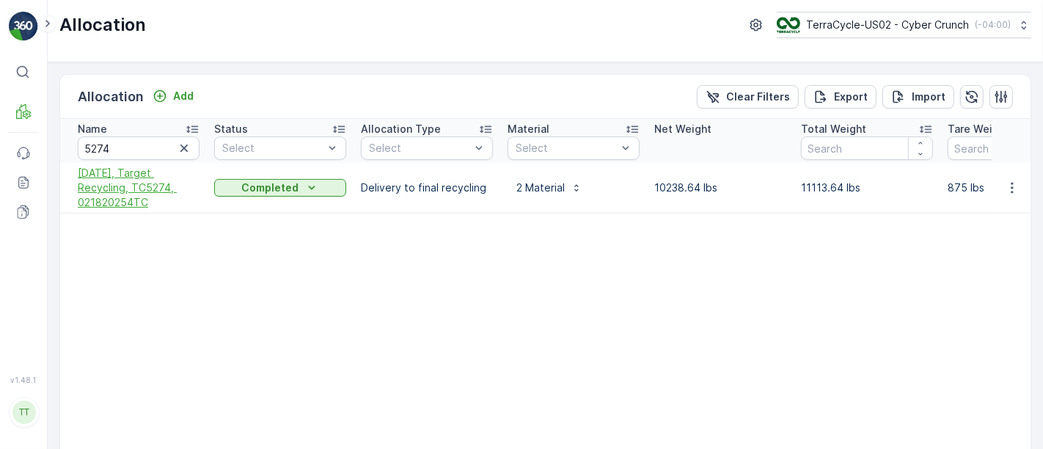
click at [100, 183] on span "2/19/25, Target Recycling, TC5274, 021820254TC" at bounding box center [139, 188] width 122 height 44
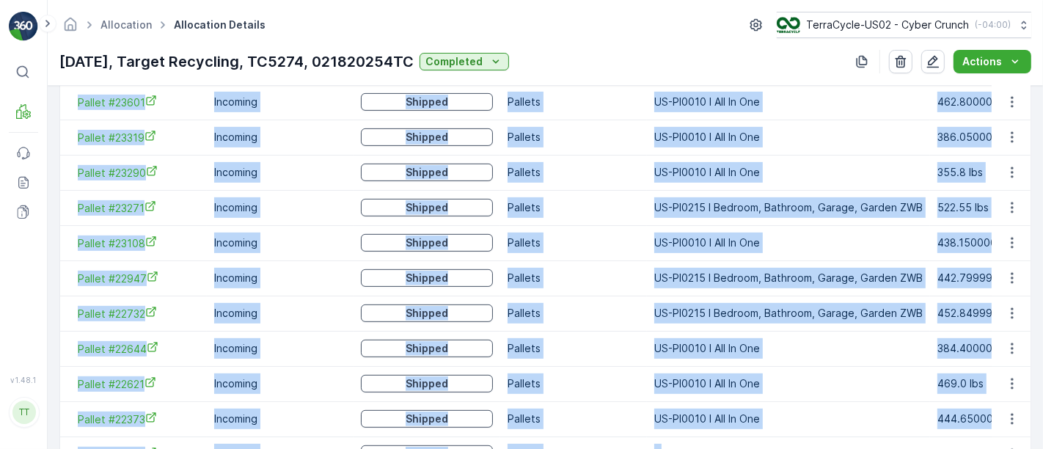
scroll to position [1028, 0]
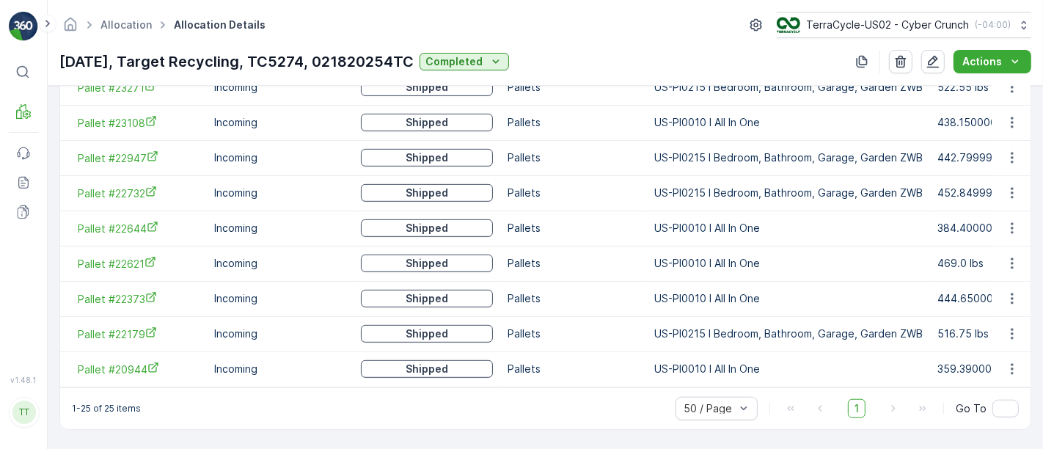
drag, startPoint x: 96, startPoint y: 304, endPoint x: 996, endPoint y: 353, distance: 901.4
copy thead "Name Type Select Status Select Asset Type Select Material Select Total Weight N…"
click at [127, 22] on link "Allocation" at bounding box center [126, 24] width 51 height 12
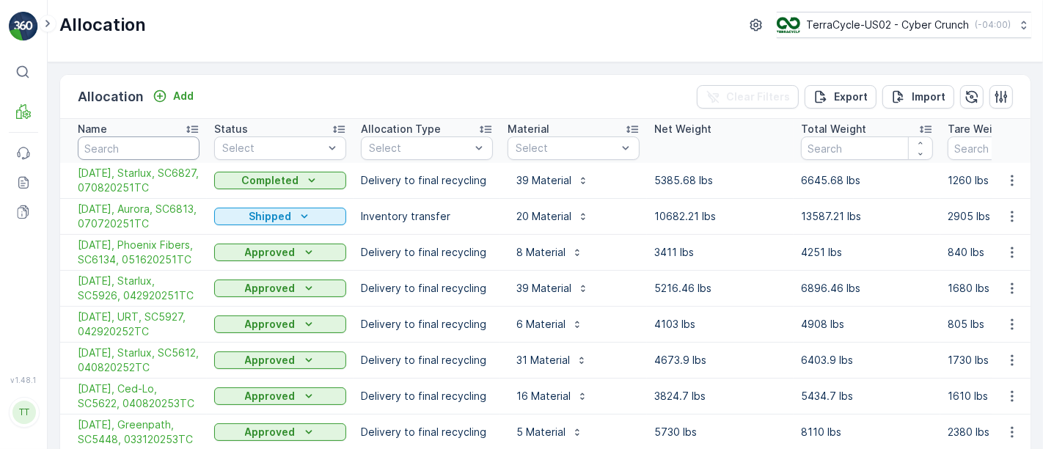
click at [135, 139] on input "text" at bounding box center [139, 147] width 122 height 23
type input "5288"
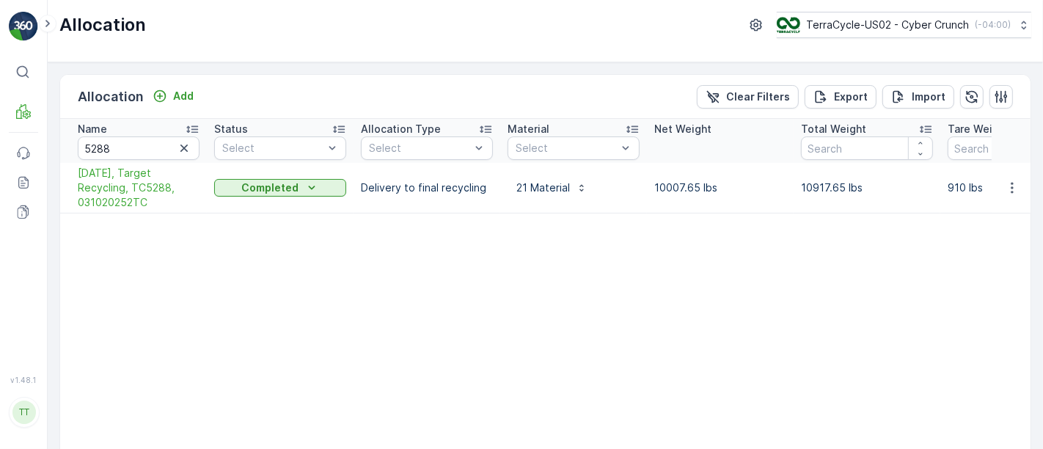
click at [112, 211] on td "3/12/25, Target Recycling, TC5288, 031020252TC" at bounding box center [133, 188] width 147 height 51
click at [111, 194] on span "3/12/25, Target Recycling, TC5288, 031020252TC" at bounding box center [139, 188] width 122 height 44
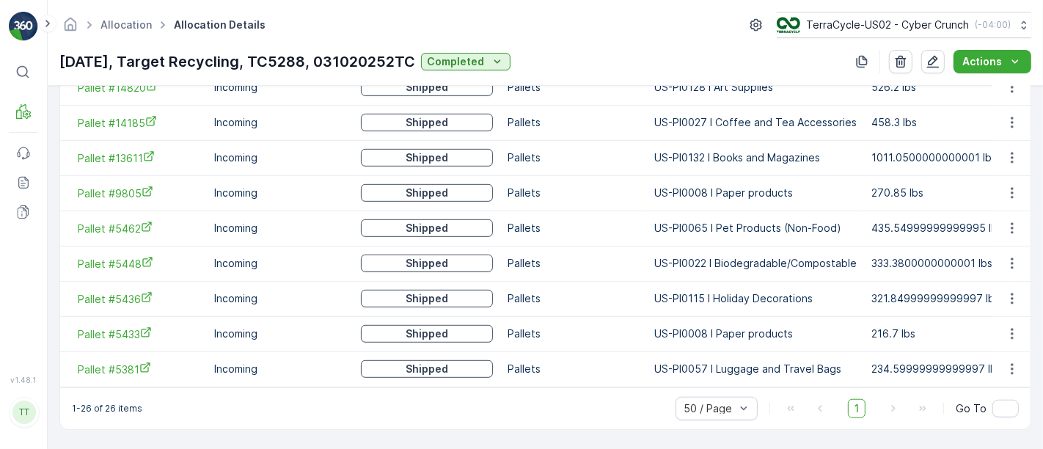
scroll to position [1062, 0]
drag, startPoint x: 998, startPoint y: 365, endPoint x: 842, endPoint y: 346, distance: 157.3
click at [842, 351] on tr "Pallet #5381 Incoming Shipped Pallets US-PI0057 I Luggage and Travel Bags 234.5…" at bounding box center [702, 368] width 1284 height 35
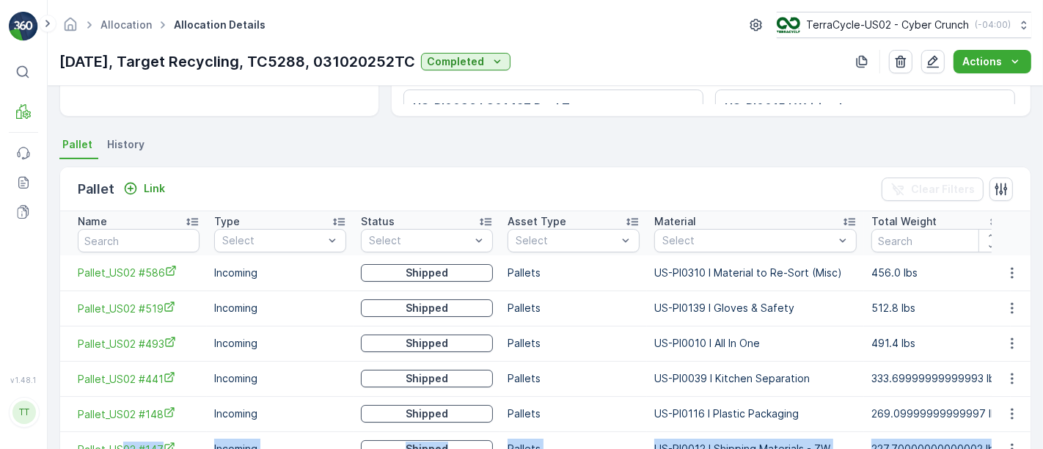
scroll to position [362, 0]
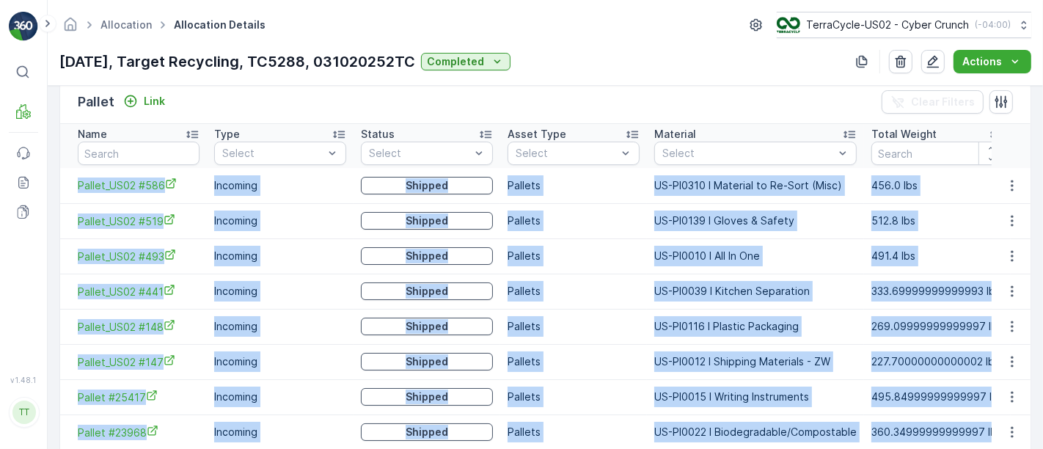
drag, startPoint x: 979, startPoint y: 363, endPoint x: 75, endPoint y: 186, distance: 921.8
copy tbody "Pallet_US02 #586 Incoming Shipped Pallets US-PI0310 I Material to Re-Sort (Misc…"
click at [118, 26] on link "Allocation" at bounding box center [126, 24] width 51 height 12
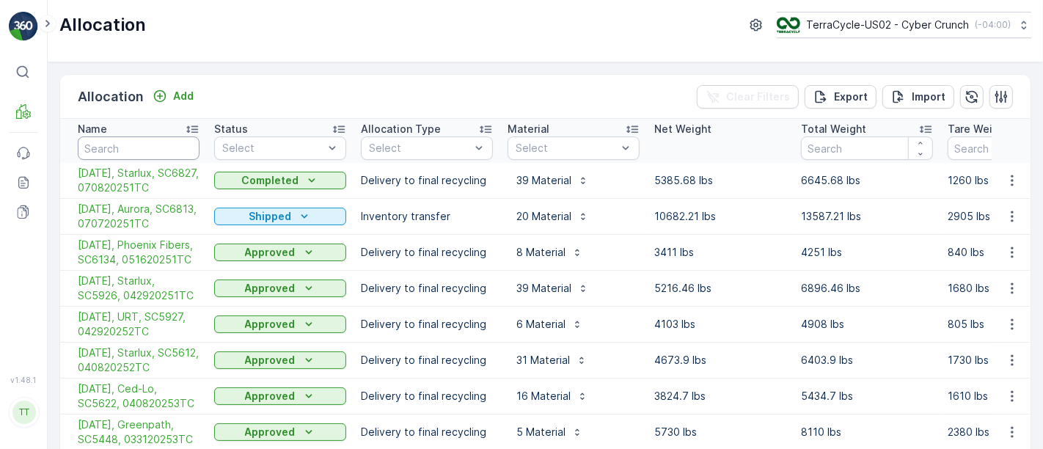
click at [148, 142] on input "text" at bounding box center [139, 147] width 122 height 23
type input "2"
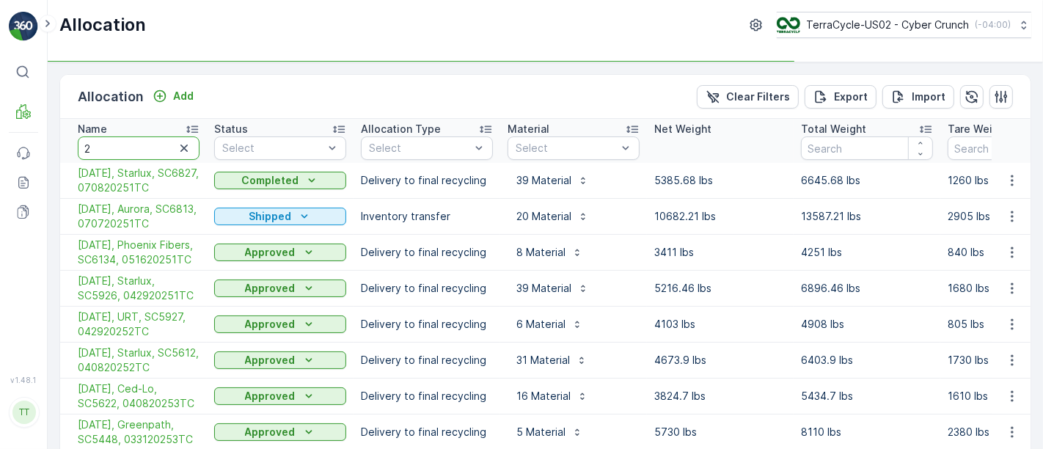
click at [148, 142] on input "2" at bounding box center [139, 147] width 122 height 23
type input "5"
click at [148, 142] on input "52" at bounding box center [139, 147] width 122 height 23
type input "5289"
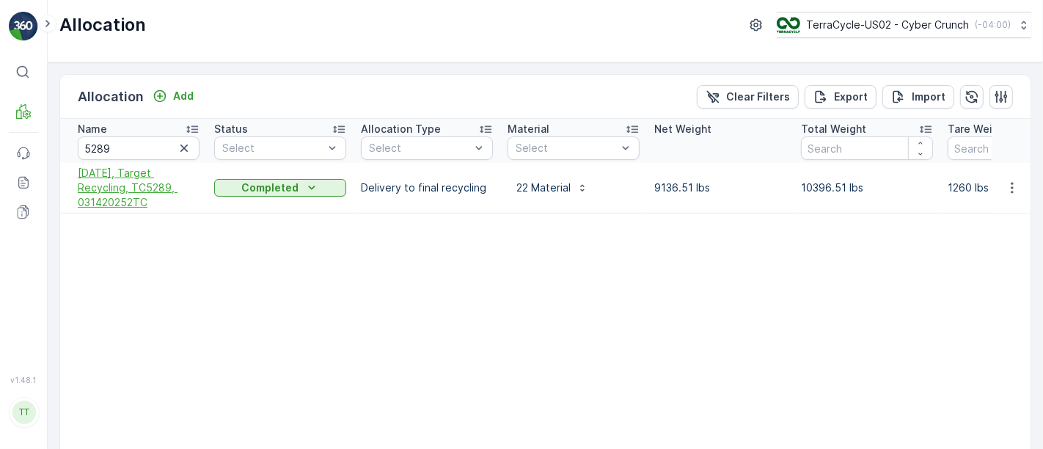
click at [88, 188] on span "3/17/25, Target Recycling, TC5289, 031420252TC" at bounding box center [139, 188] width 122 height 44
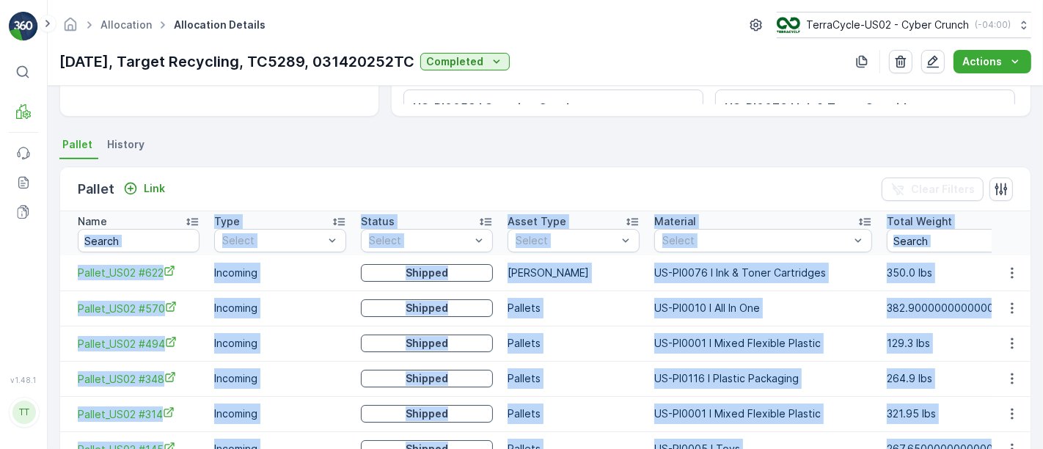
scroll to position [272, 0]
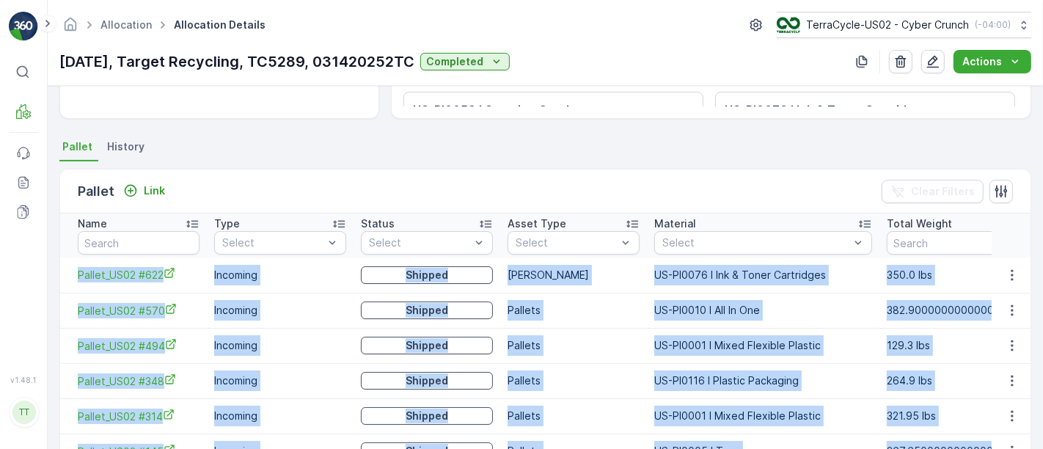
drag, startPoint x: 937, startPoint y: 365, endPoint x: 74, endPoint y: 275, distance: 867.4
copy tbody "Pallet_US02 #622 Incoming Shipped Gaylord US-PI0076 I Ink & Toner Cartridges 35…"
click at [113, 26] on link "Allocation" at bounding box center [126, 24] width 51 height 12
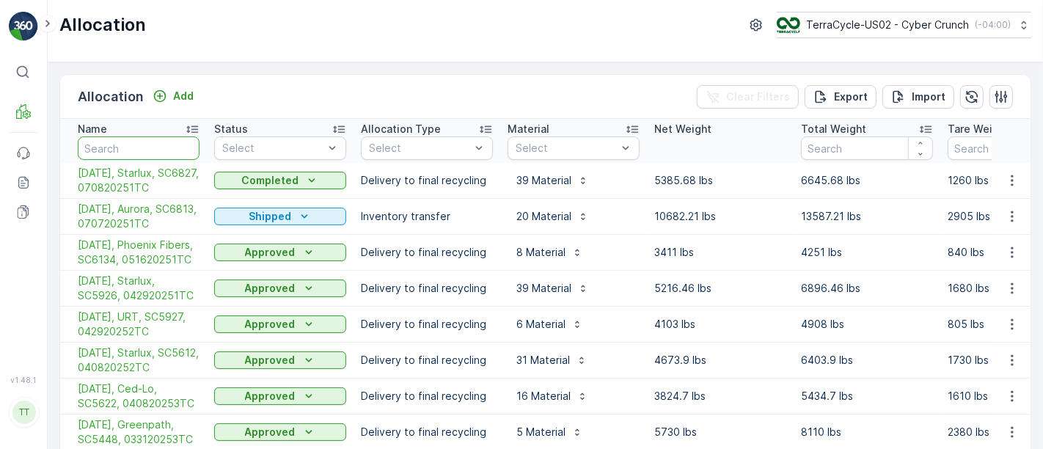
click at [142, 147] on input "text" at bounding box center [139, 147] width 122 height 23
type input "5291"
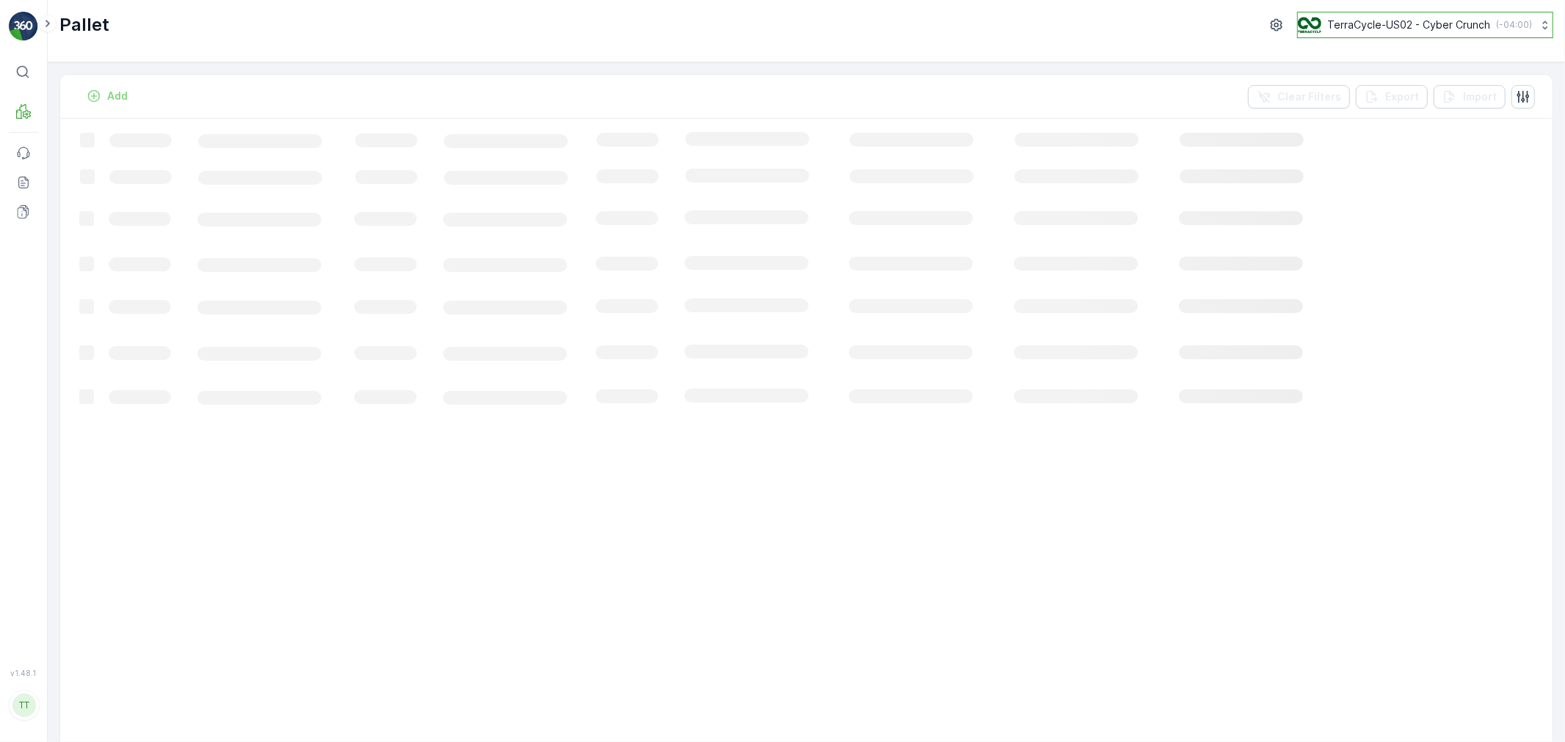
click at [1367, 20] on p "TerraCycle-US02 - Cyber Crunch" at bounding box center [1408, 25] width 163 height 15
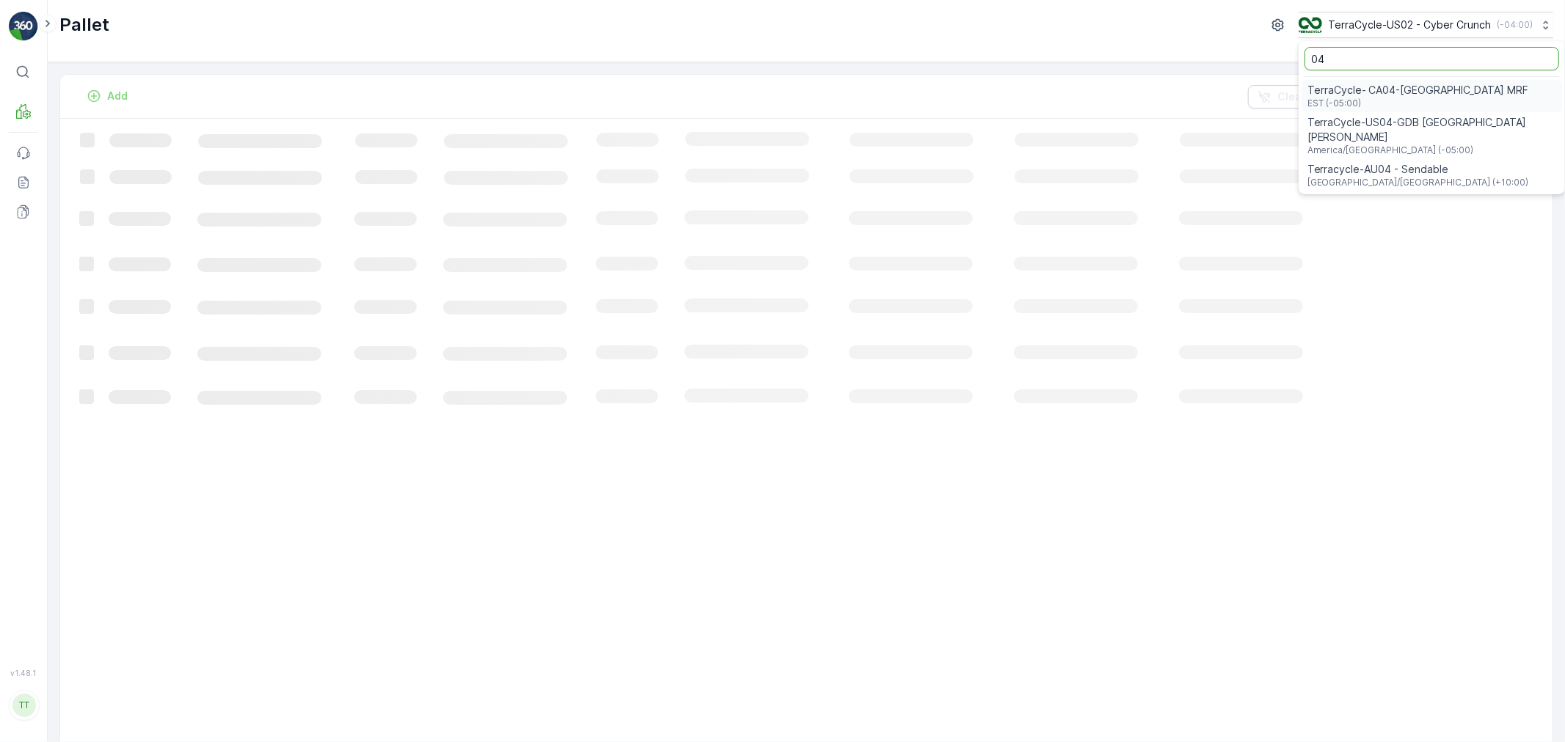
type input "04"
click at [1395, 85] on span "TerraCycle- CA04-[GEOGRAPHIC_DATA] MRF" at bounding box center [1418, 90] width 222 height 15
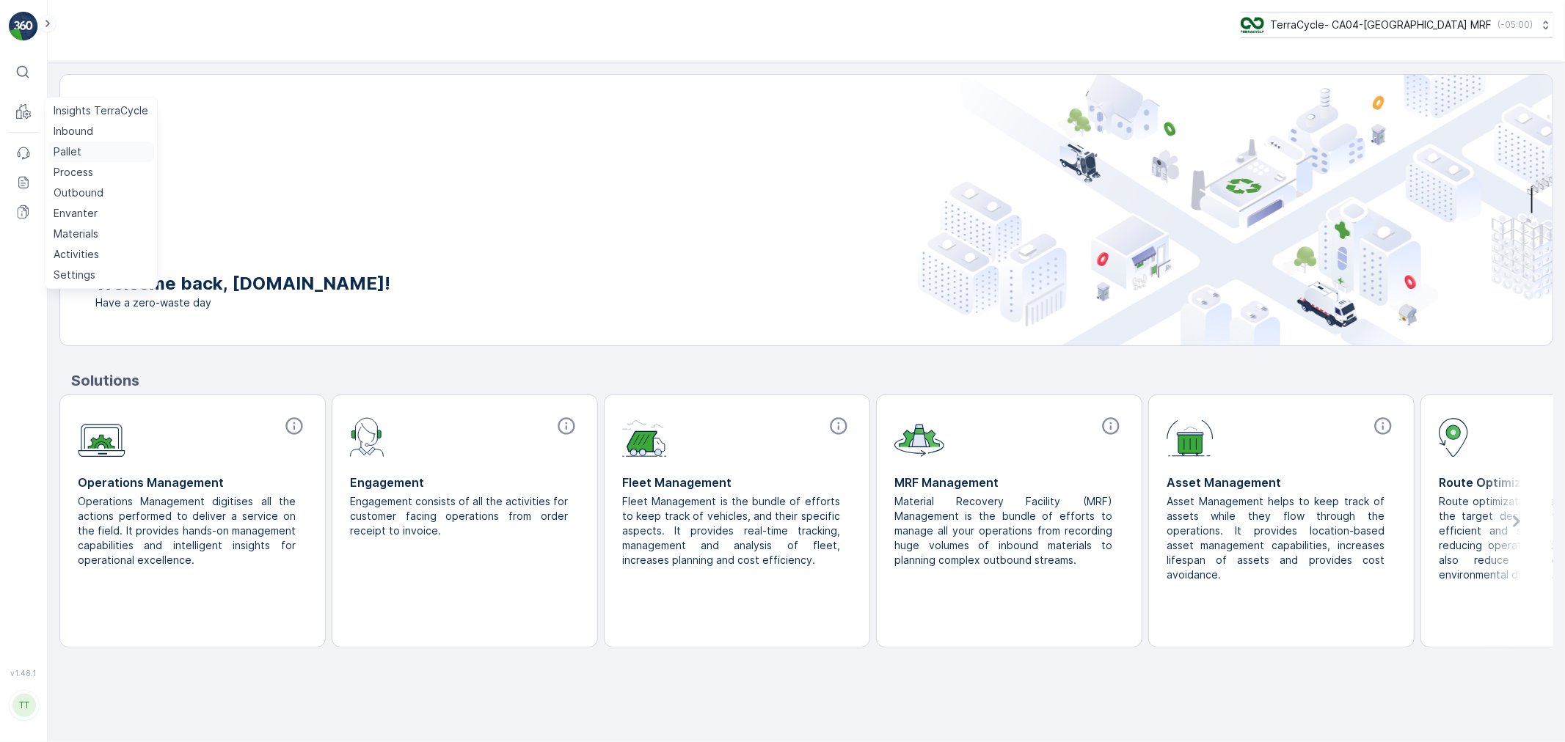
click at [65, 150] on p "Pallet" at bounding box center [68, 152] width 28 height 15
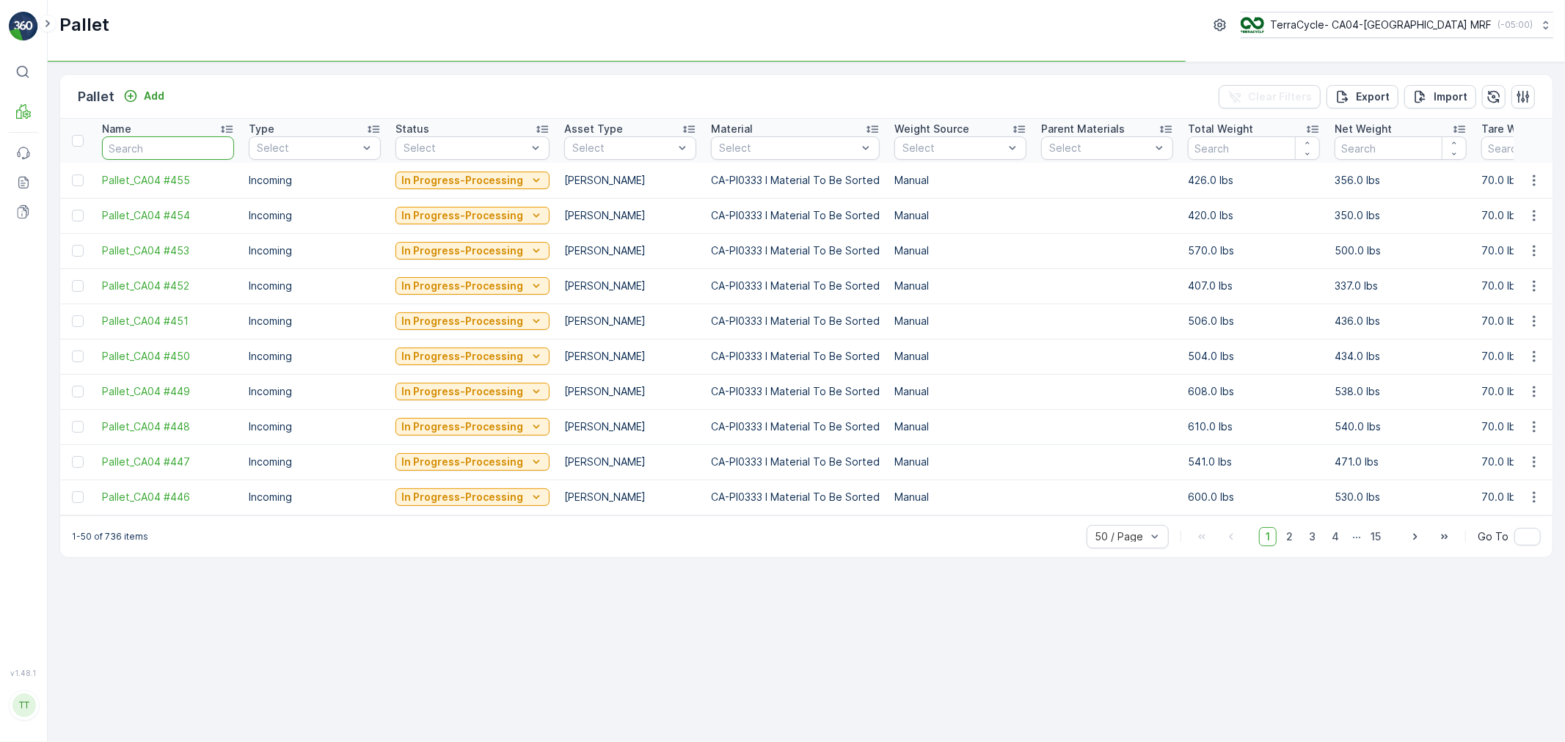
click at [143, 156] on input "text" at bounding box center [168, 147] width 132 height 23
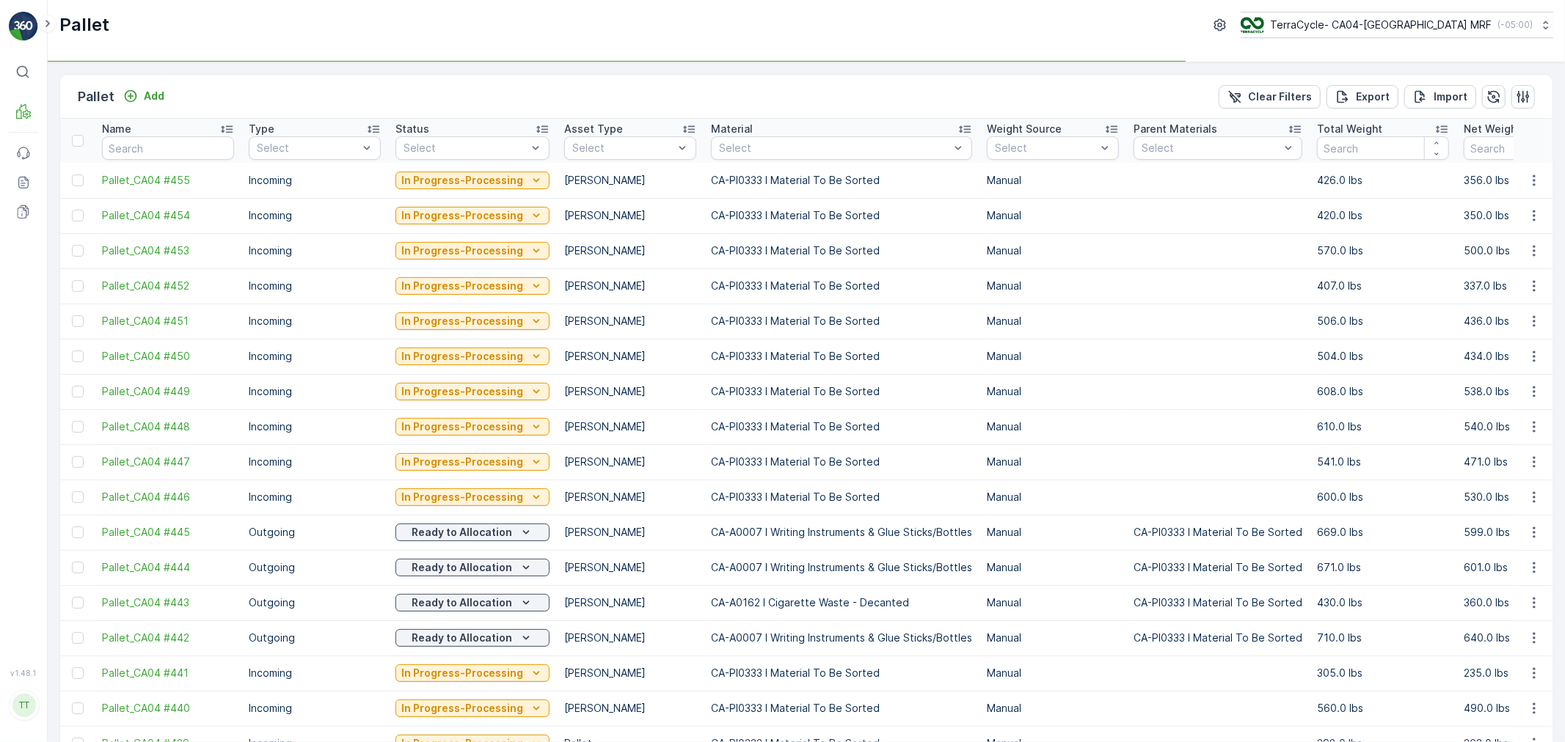
type input "Pallet #22127"
